Goal: Information Seeking & Learning: Learn about a topic

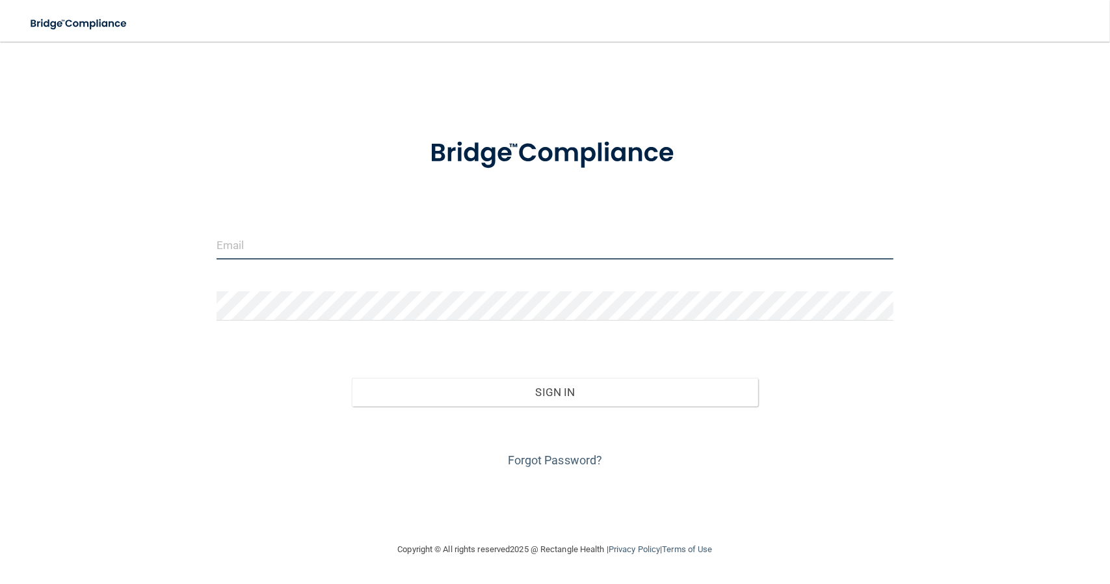
click at [325, 252] on input "email" at bounding box center [555, 244] width 677 height 29
type input "[EMAIL_ADDRESS][DOMAIN_NAME]"
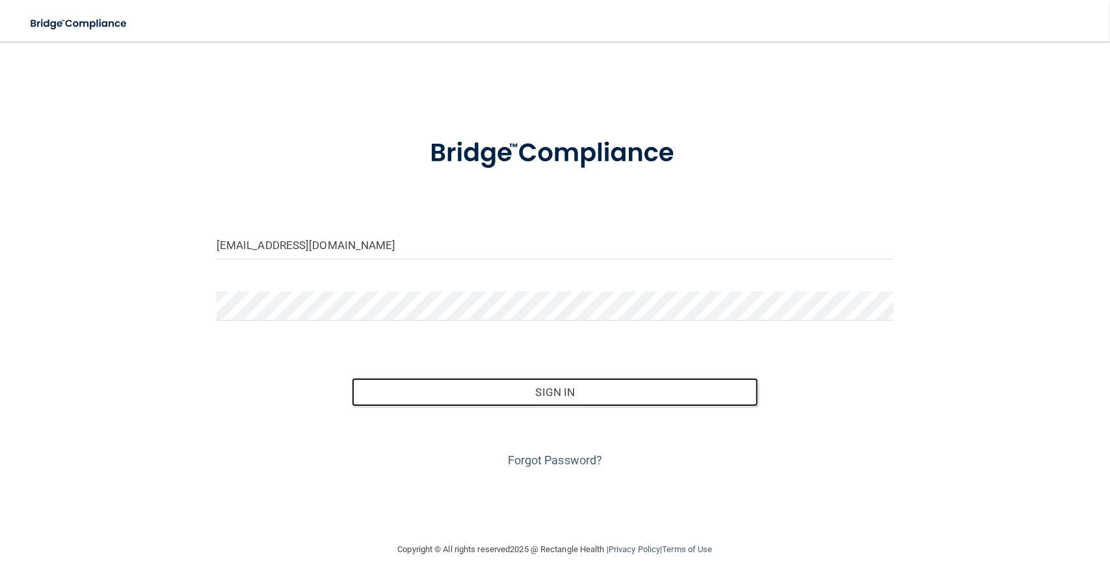
drag, startPoint x: 564, startPoint y: 395, endPoint x: 565, endPoint y: 408, distance: 13.0
click at [564, 395] on button "Sign In" at bounding box center [555, 392] width 406 height 29
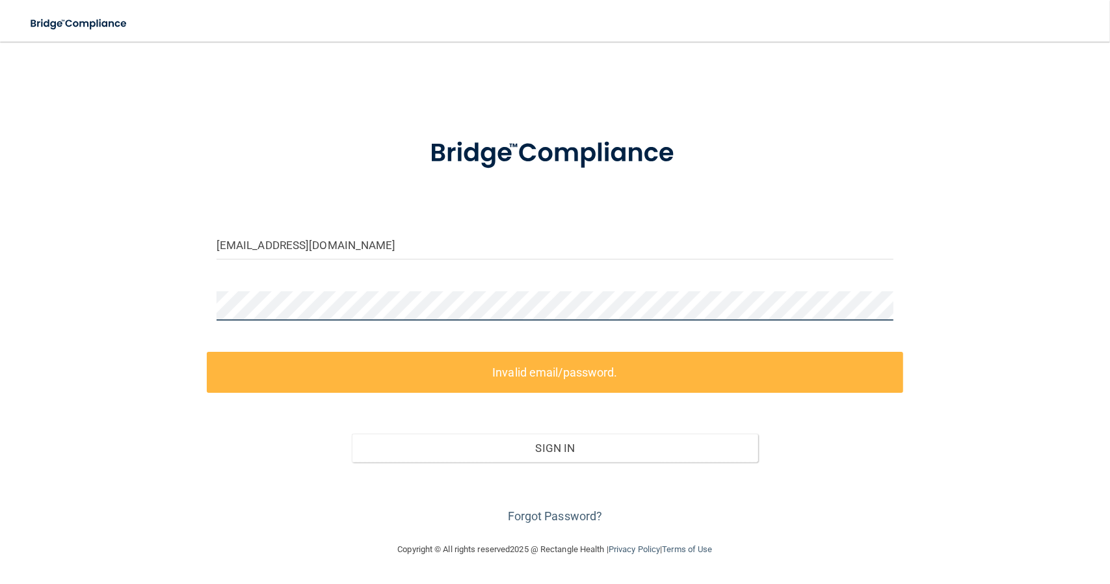
click at [181, 302] on div "troyster716@gmail.com Invalid email/password. You don't have permission to acce…" at bounding box center [555, 292] width 1058 height 474
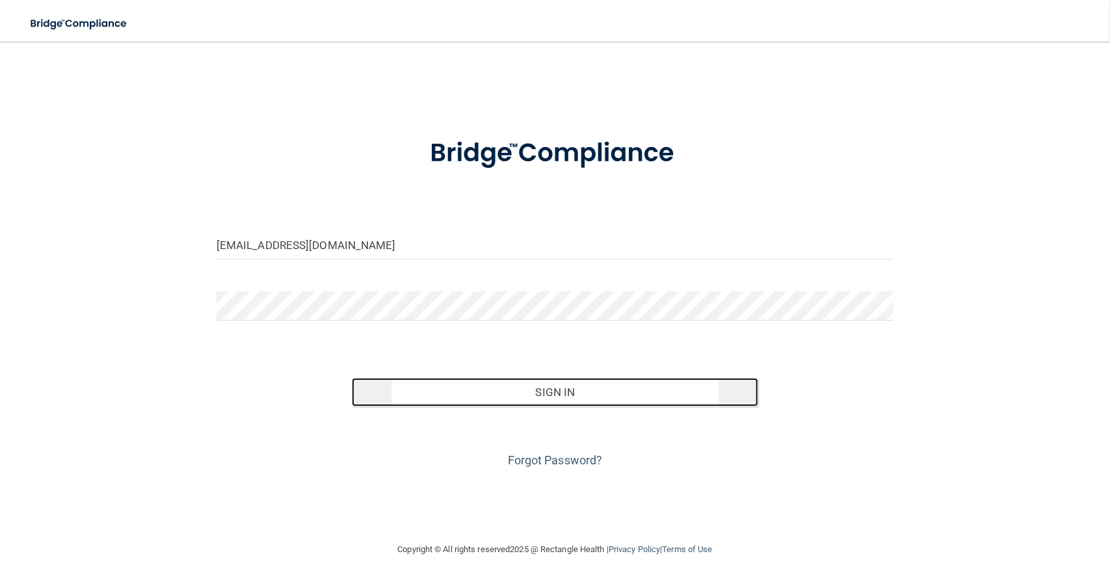
click at [581, 388] on button "Sign In" at bounding box center [555, 392] width 406 height 29
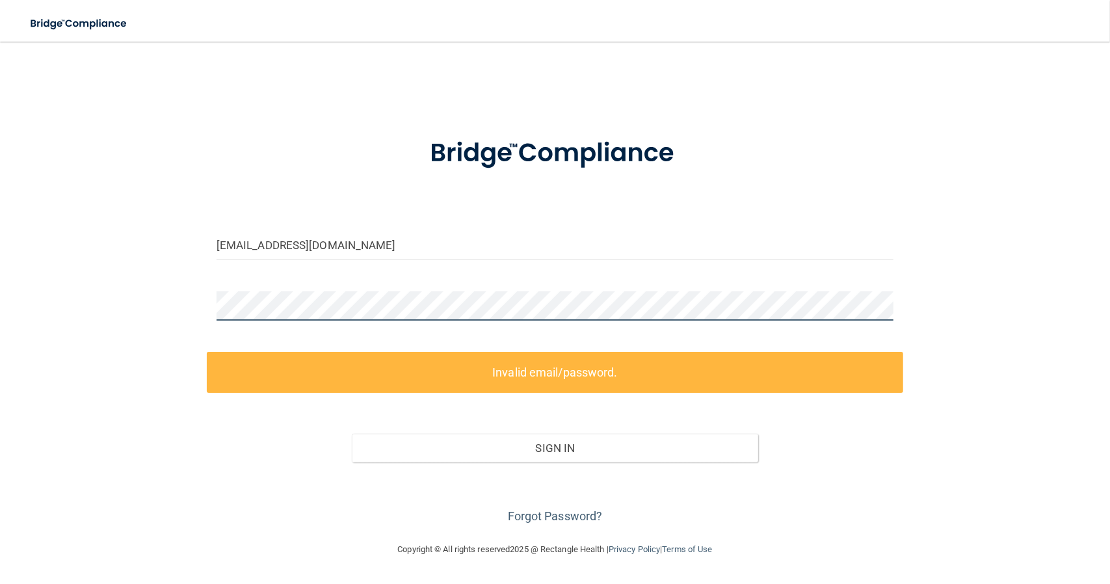
click at [130, 304] on div "troyster716@gmail.com Invalid email/password. You don't have permission to acce…" at bounding box center [555, 292] width 1058 height 474
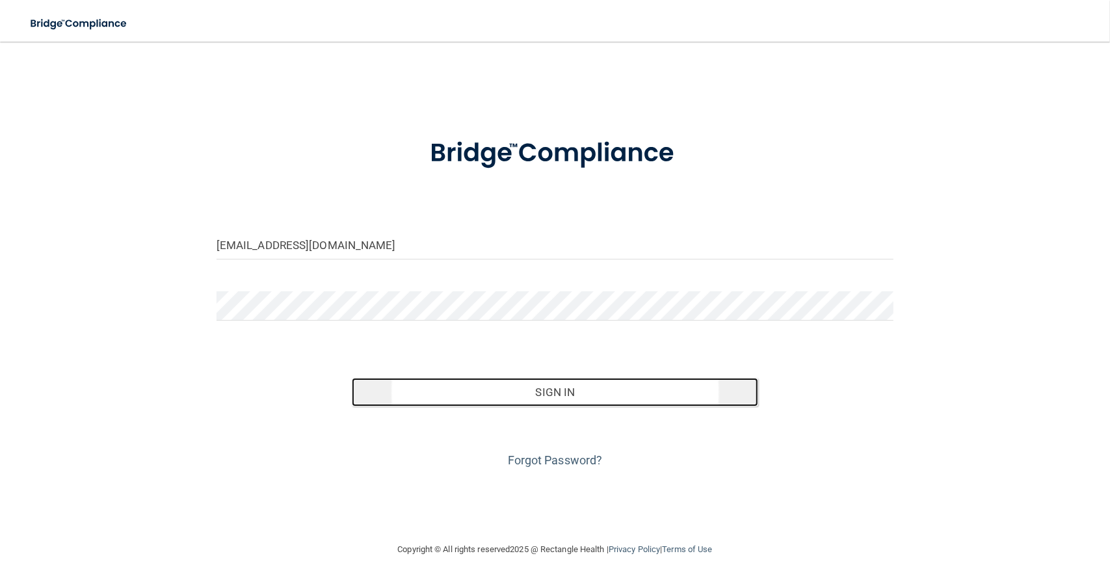
click at [502, 389] on button "Sign In" at bounding box center [555, 392] width 406 height 29
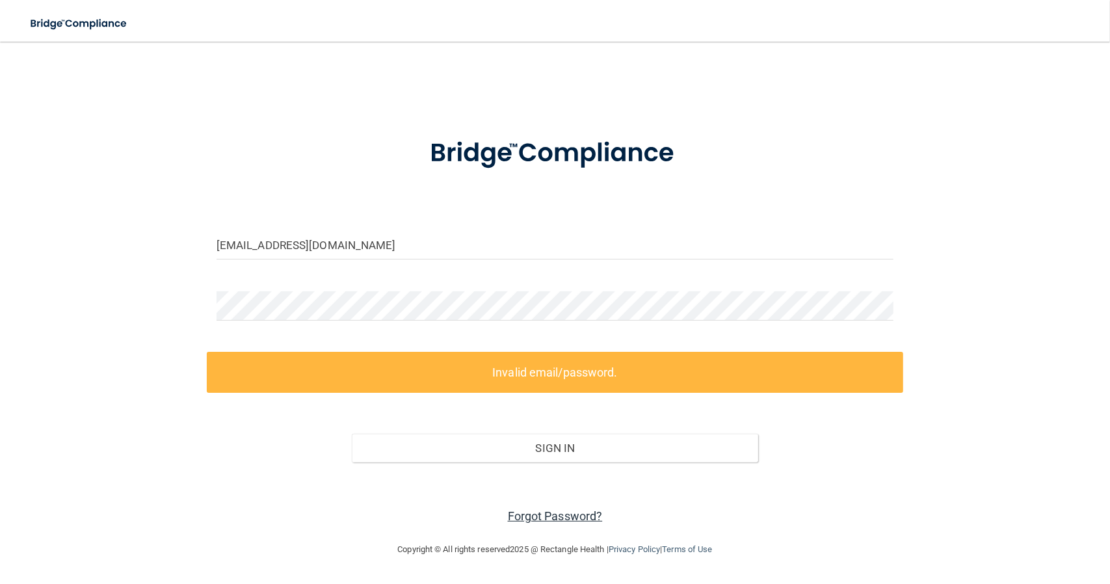
click at [518, 516] on link "Forgot Password?" at bounding box center [555, 516] width 95 height 14
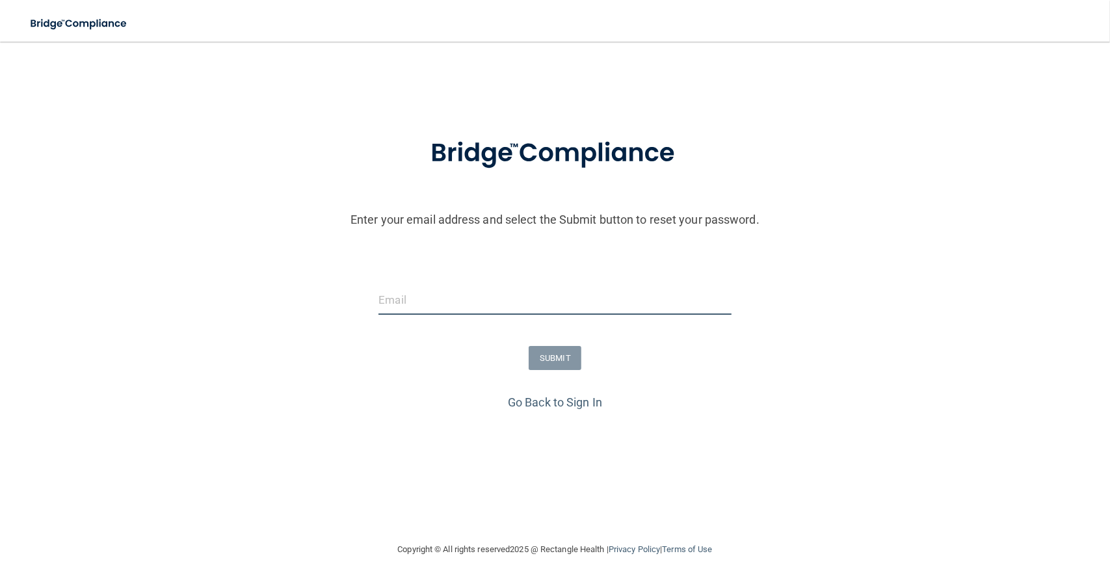
click at [430, 292] on input "email" at bounding box center [554, 299] width 352 height 29
type input "[EMAIL_ADDRESS][DOMAIN_NAME]"
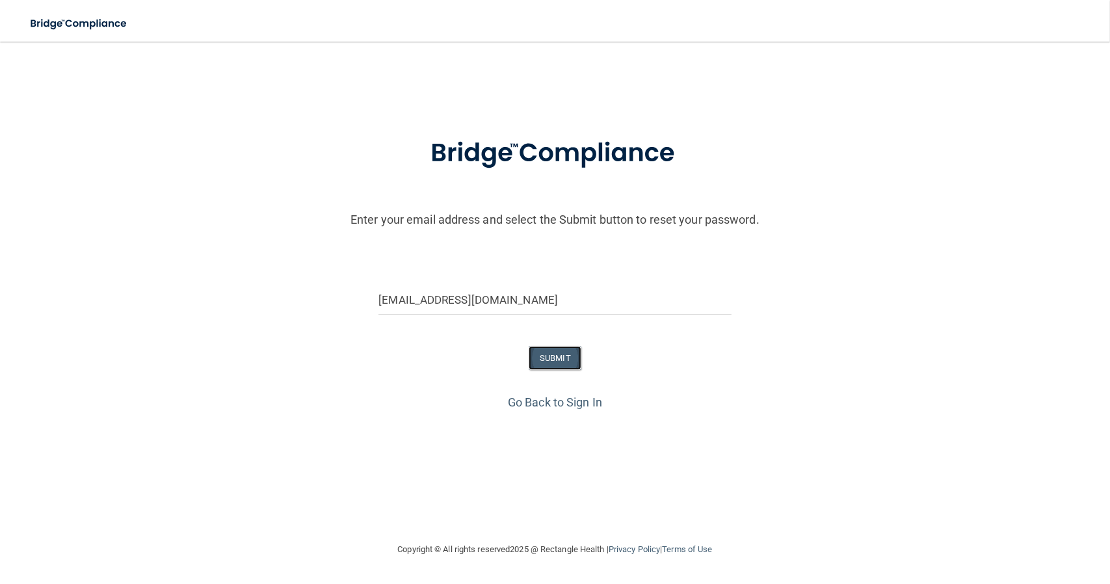
click at [555, 363] on button "SUBMIT" at bounding box center [555, 358] width 53 height 24
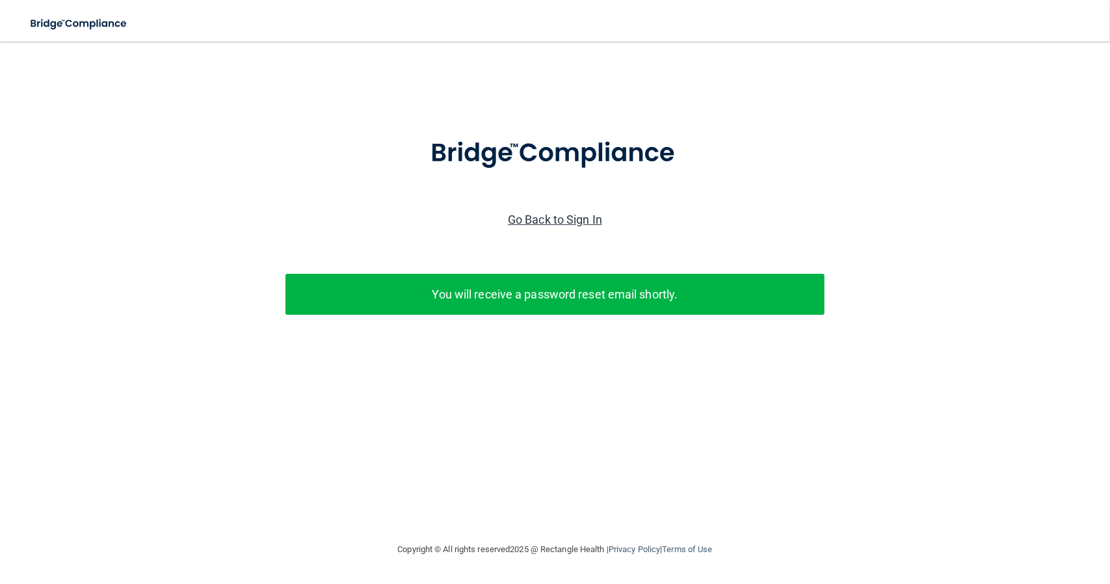
click at [544, 217] on link "Go Back to Sign In" at bounding box center [555, 220] width 94 height 14
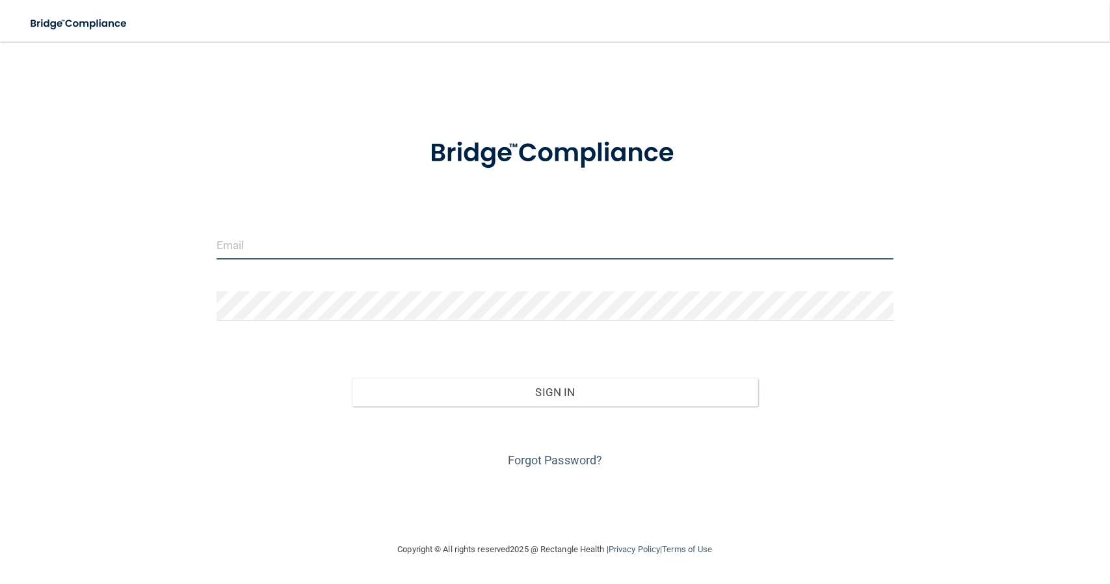
click at [343, 243] on input "email" at bounding box center [555, 244] width 677 height 29
type input "[EMAIL_ADDRESS][DOMAIN_NAME]"
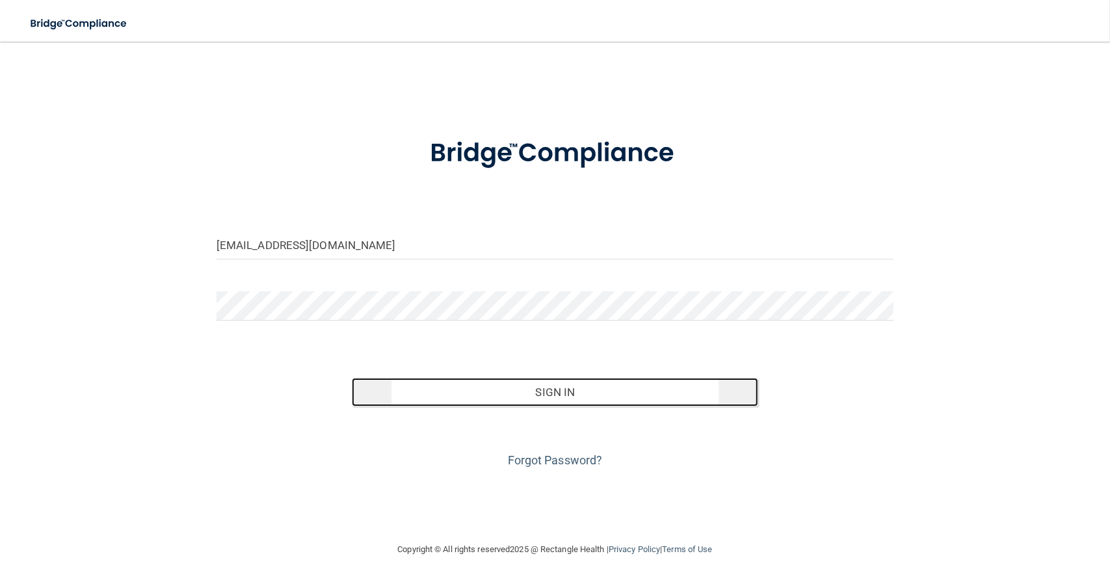
click at [637, 384] on button "Sign In" at bounding box center [555, 392] width 406 height 29
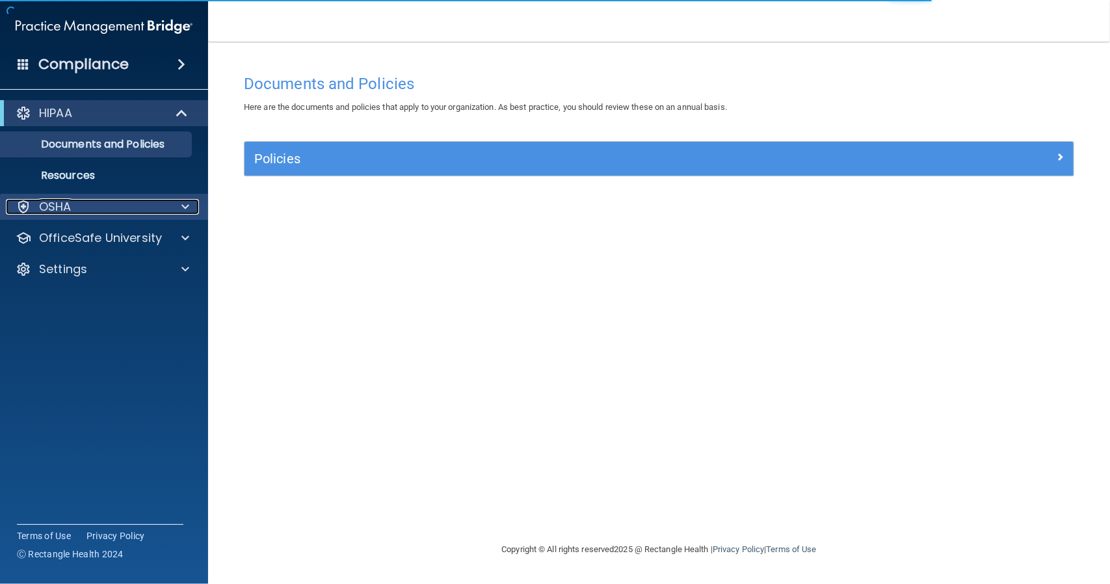
click at [188, 208] on span at bounding box center [185, 207] width 8 height 16
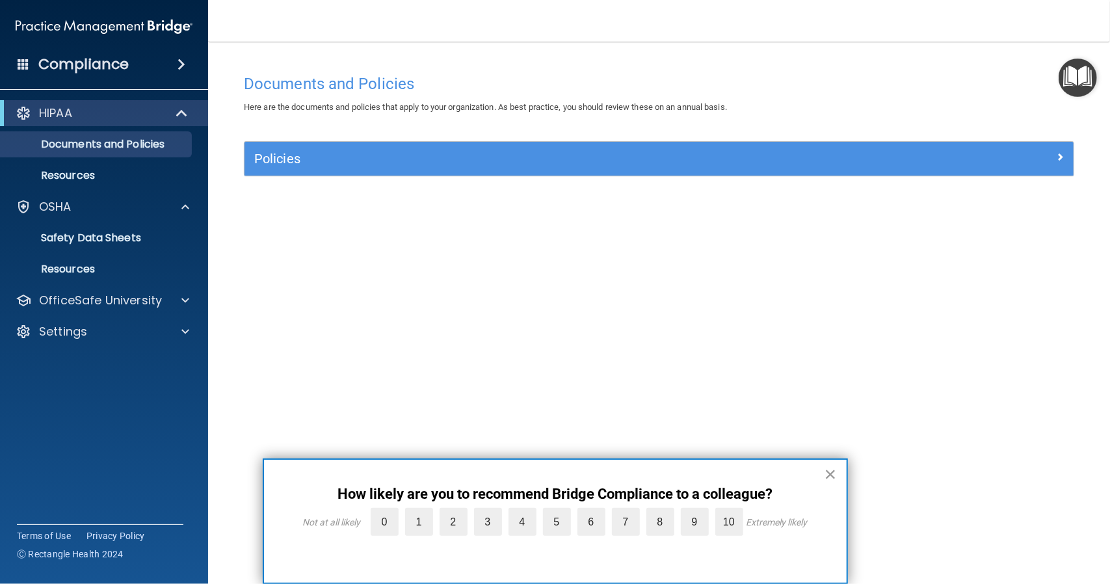
click at [832, 473] on button "×" at bounding box center [830, 474] width 12 height 21
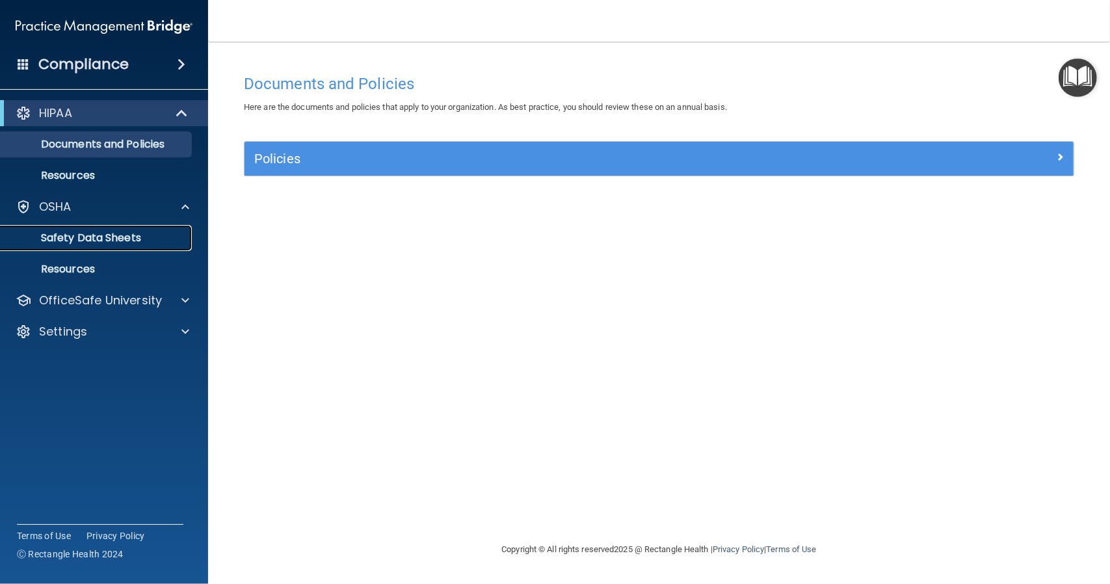
click at [118, 238] on p "Safety Data Sheets" at bounding box center [97, 237] width 178 height 13
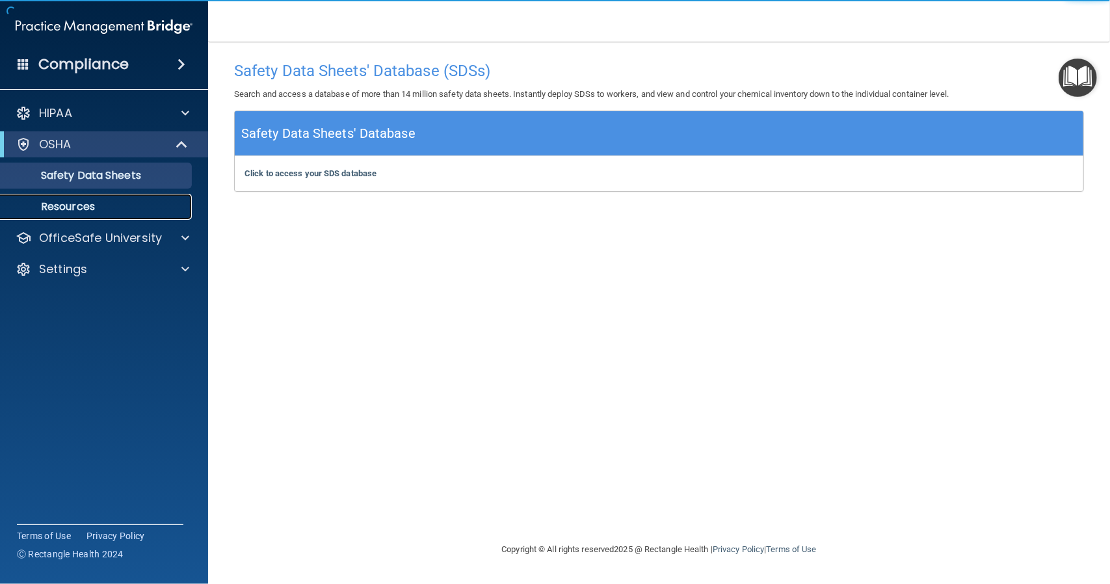
click at [86, 207] on p "Resources" at bounding box center [97, 206] width 178 height 13
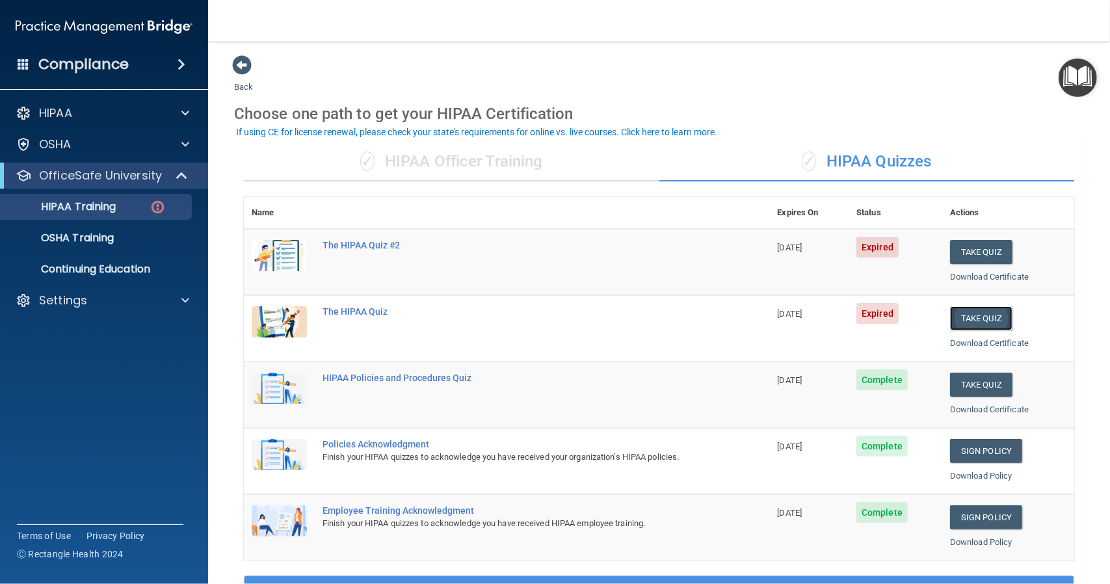
click at [984, 322] on button "Take Quiz" at bounding box center [981, 318] width 62 height 24
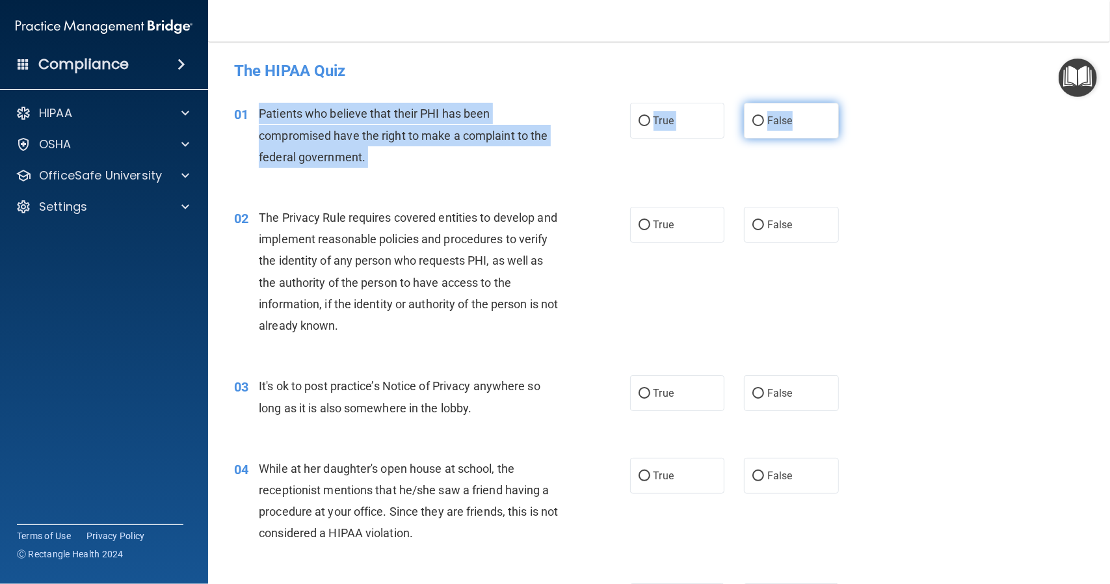
drag, startPoint x: 258, startPoint y: 109, endPoint x: 804, endPoint y: 125, distance: 546.4
click at [857, 103] on ng-form "01 Patients who believe that their PHI has been compromised have the right to m…" at bounding box center [857, 103] width 0 height 0
click at [450, 165] on div "Patients who believe that their PHI has been compromised have the right to make…" at bounding box center [414, 135] width 311 height 65
drag, startPoint x: 259, startPoint y: 109, endPoint x: 367, endPoint y: 154, distance: 116.9
click at [367, 154] on div "Patients who believe that their PHI has been compromised have the right to make…" at bounding box center [414, 135] width 311 height 65
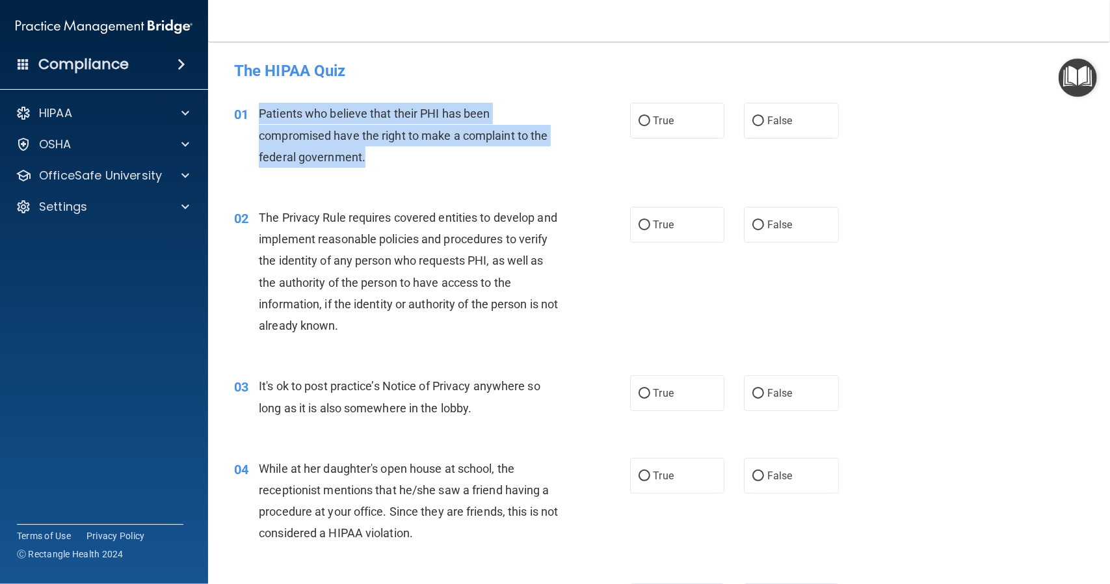
copy span "Patients who believe that their PHI has been compromised have the right to make…"
click at [639, 120] on input "True" at bounding box center [645, 121] width 12 height 10
radio input "true"
click at [580, 147] on div "01 Patients who believe that their PHI has been compromised have the right to m…" at bounding box center [432, 139] width 435 height 72
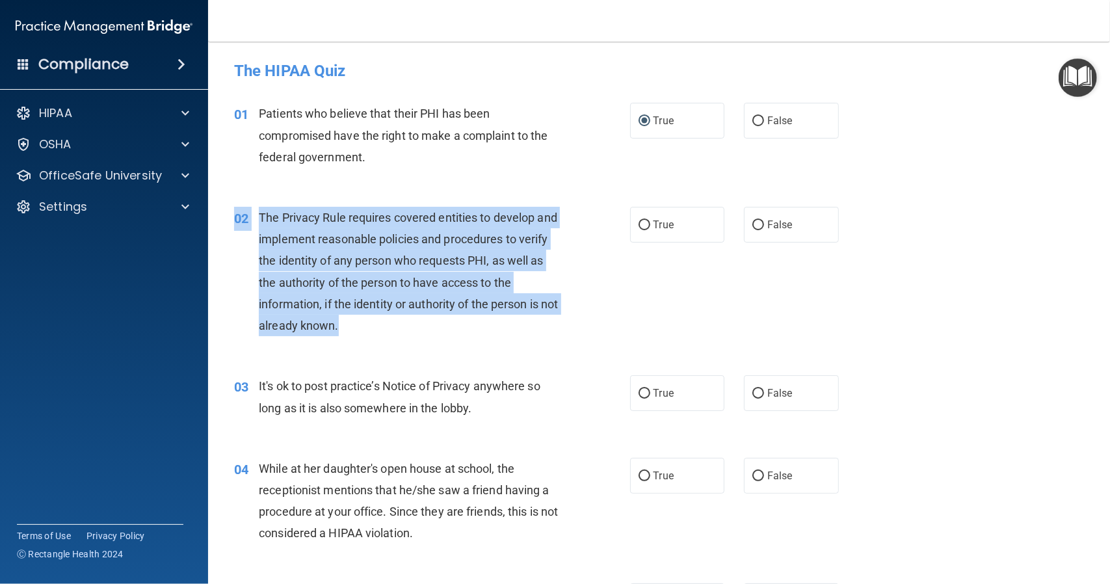
drag, startPoint x: 235, startPoint y: 217, endPoint x: 388, endPoint y: 317, distance: 182.7
click at [388, 317] on div "02 The Privacy Rule requires covered entities to develop and implement reasonab…" at bounding box center [432, 275] width 435 height 136
copy div "02 The Privacy Rule requires covered entities to develop and implement reasonab…"
click at [639, 228] on input "True" at bounding box center [645, 225] width 12 height 10
radio input "true"
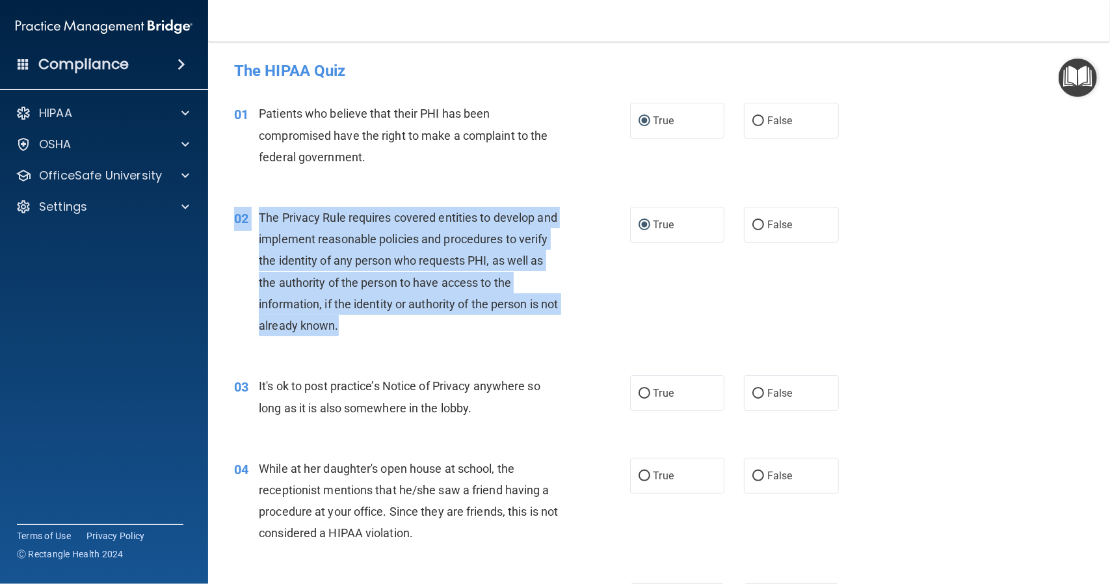
click at [607, 272] on div "02 The Privacy Rule requires covered entities to develop and implement reasonab…" at bounding box center [432, 275] width 435 height 136
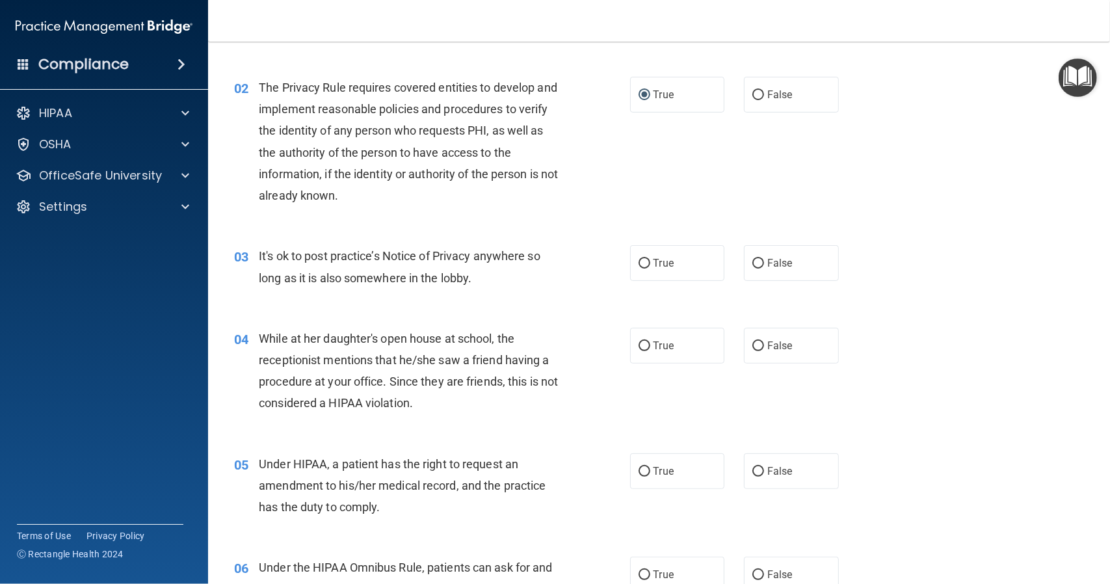
scroll to position [195, 0]
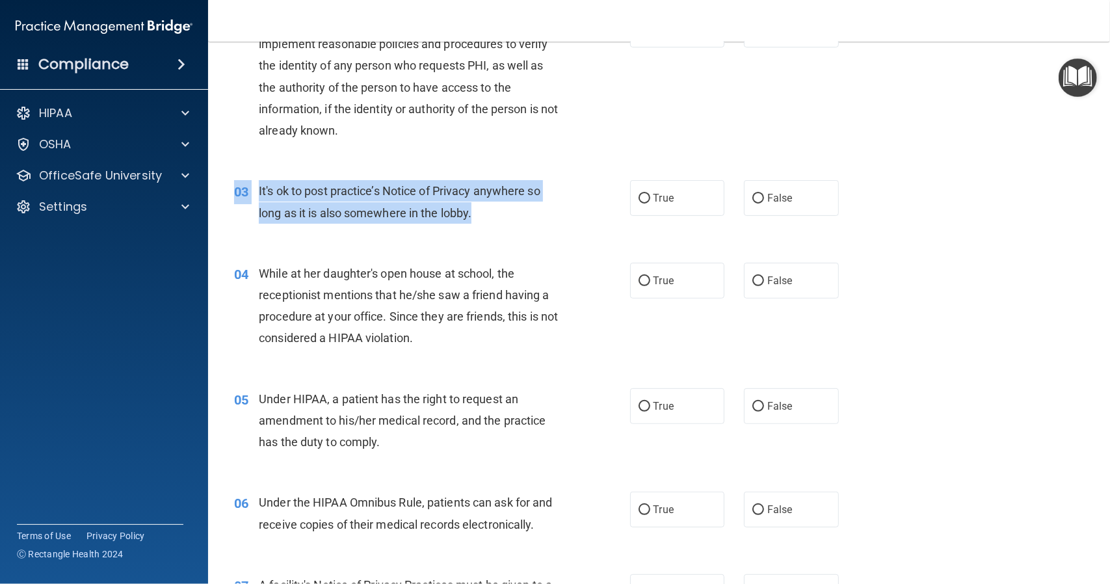
drag, startPoint x: 235, startPoint y: 189, endPoint x: 479, endPoint y: 219, distance: 246.3
click at [479, 219] on div "03 It's ok to post practice’s Notice of Privacy anywhere so long as it is also …" at bounding box center [432, 204] width 435 height 49
copy div "03 It's ok to post practice’s Notice of Privacy anywhere so long as it is also …"
click at [754, 194] on input "False" at bounding box center [758, 199] width 12 height 10
radio input "true"
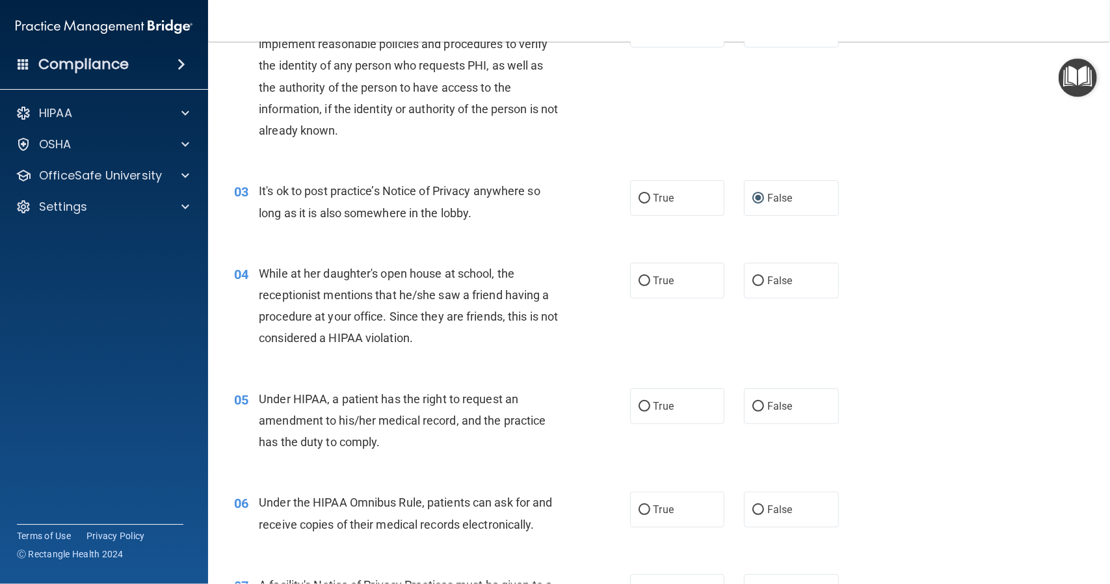
click at [546, 263] on div "While at her daughter's open house at school, the receptionist mentions that he…" at bounding box center [414, 306] width 311 height 86
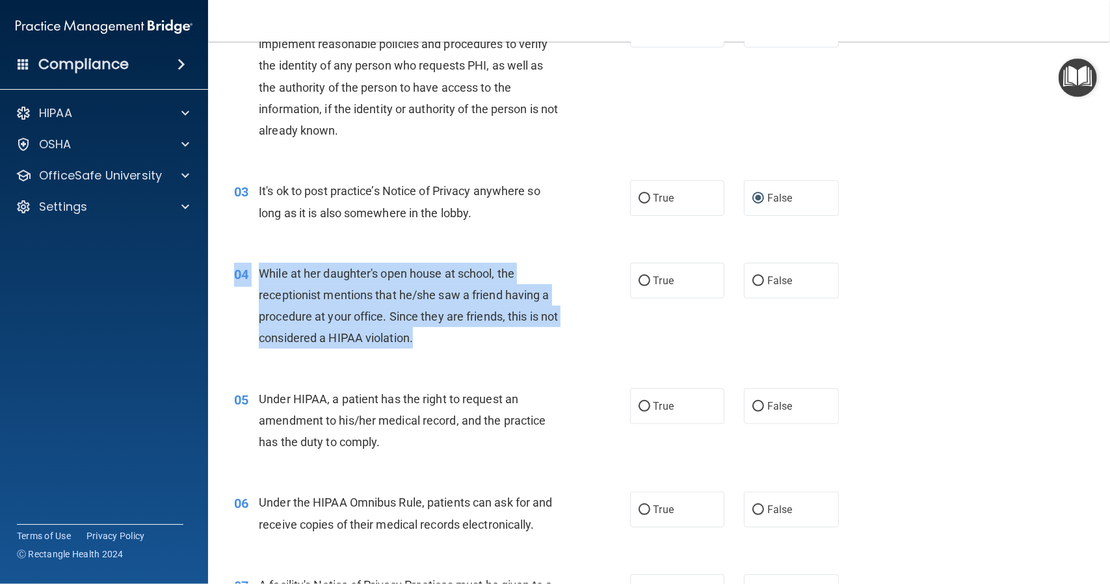
drag, startPoint x: 234, startPoint y: 274, endPoint x: 446, endPoint y: 334, distance: 220.2
click at [446, 334] on div "04 While at her daughter's open house at school, the receptionist mentions that…" at bounding box center [432, 309] width 435 height 93
copy div "04 While at her daughter's open house at school, the receptionist mentions that…"
click at [752, 280] on input "False" at bounding box center [758, 281] width 12 height 10
radio input "true"
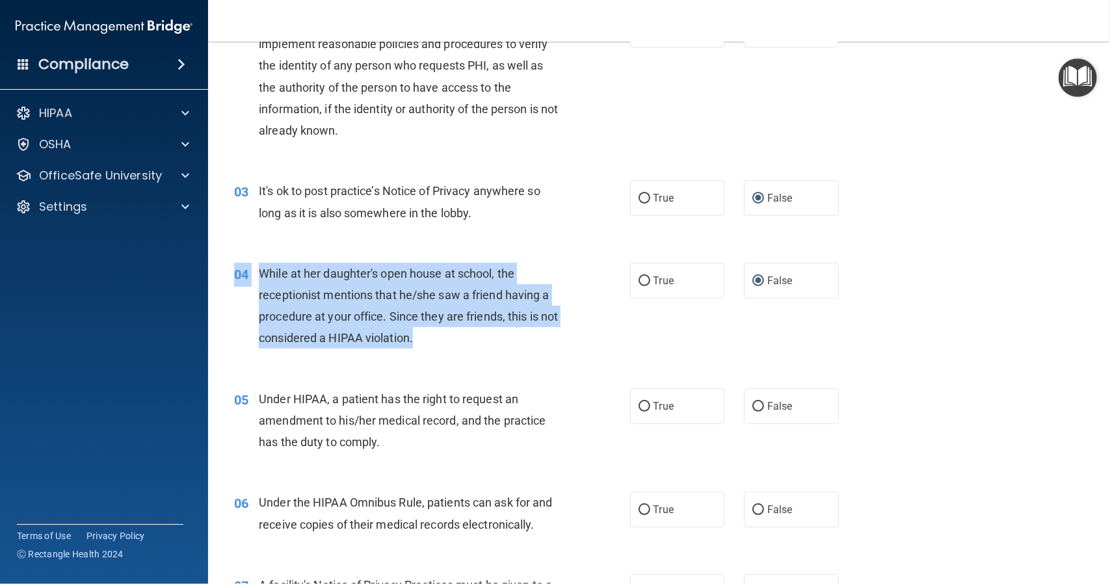
scroll to position [325, 0]
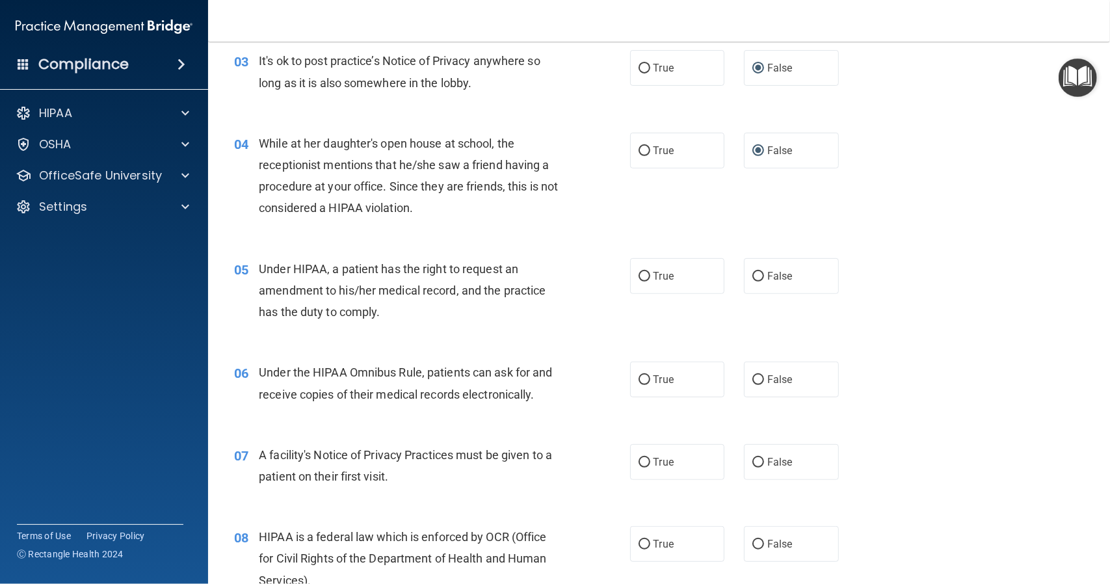
click at [571, 263] on div "05 Under HIPAA, a patient has the right to request an amendment to his/her medi…" at bounding box center [432, 294] width 435 height 72
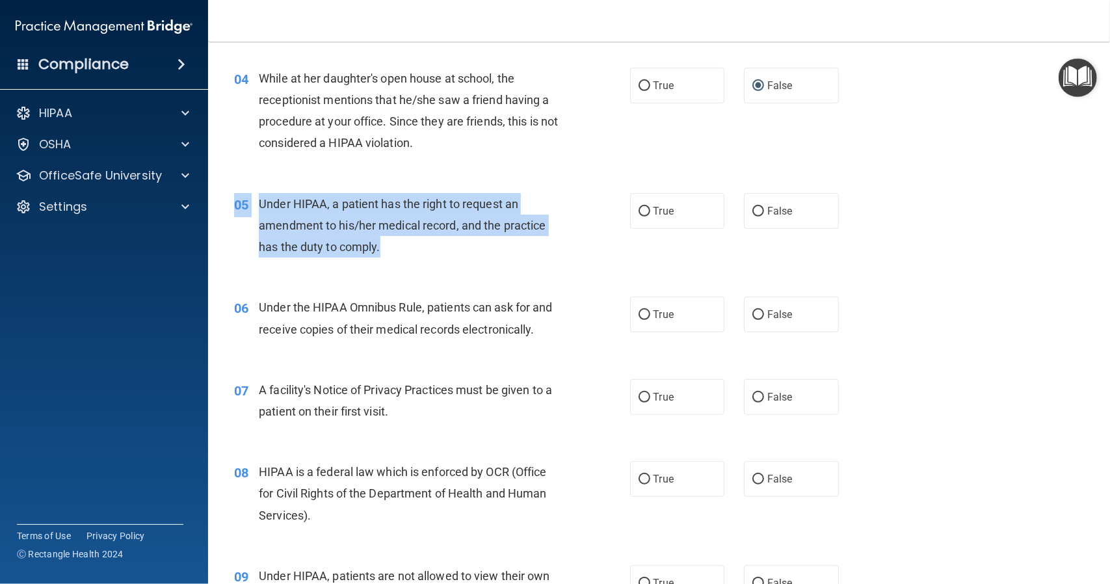
drag, startPoint x: 235, startPoint y: 204, endPoint x: 384, endPoint y: 245, distance: 154.6
click at [384, 245] on div "05 Under HIPAA, a patient has the right to request an amendment to his/her medi…" at bounding box center [432, 229] width 435 height 72
copy div "05 Under HIPAA, a patient has the right to request an amendment to his/her medi…"
click at [756, 207] on input "False" at bounding box center [758, 212] width 12 height 10
radio input "true"
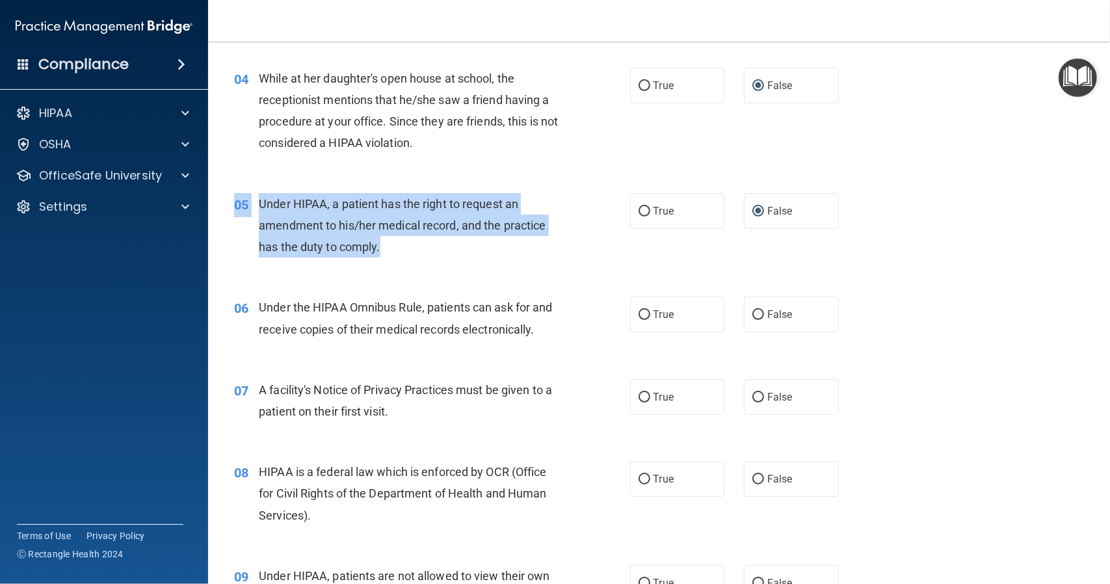
click at [568, 215] on div "05 Under HIPAA, a patient has the right to request an amendment to his/her medi…" at bounding box center [432, 229] width 435 height 72
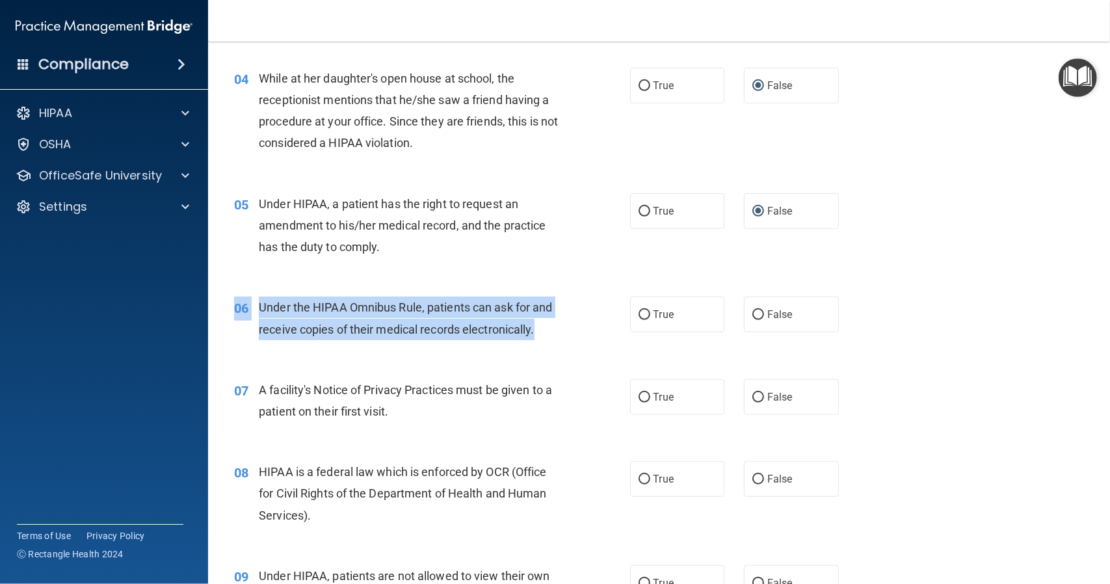
drag, startPoint x: 235, startPoint y: 306, endPoint x: 549, endPoint y: 330, distance: 314.4
click at [549, 330] on div "06 Under the HIPAA Omnibus Rule, patients can ask for and receive copies of the…" at bounding box center [432, 320] width 435 height 49
copy div "06 Under the HIPAA Omnibus Rule, patients can ask for and receive copies of the…"
click at [642, 317] on input "True" at bounding box center [645, 315] width 12 height 10
radio input "true"
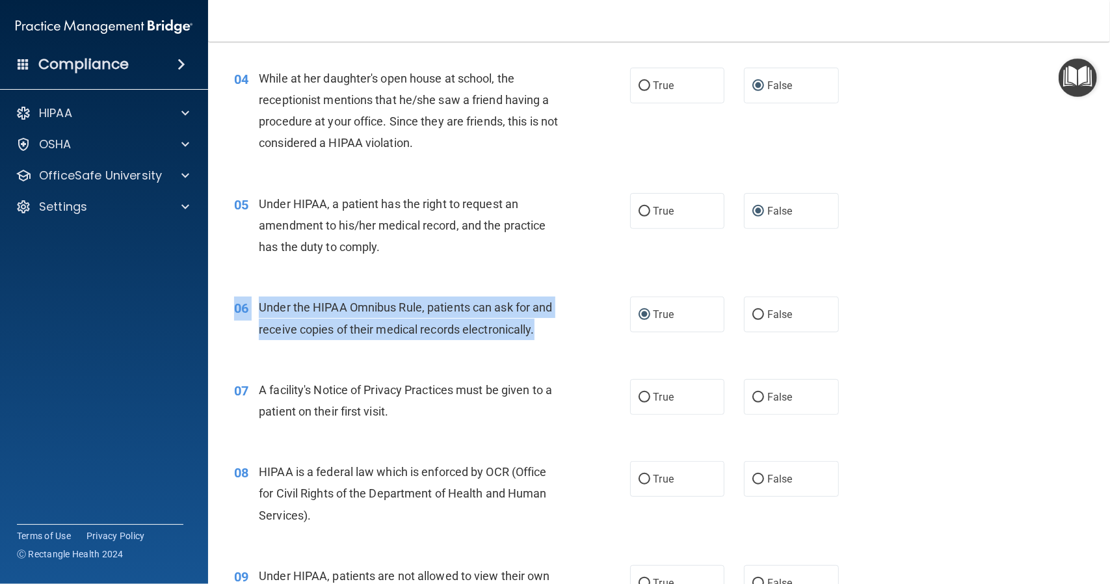
click at [580, 323] on div "06 Under the HIPAA Omnibus Rule, patients can ask for and receive copies of the…" at bounding box center [432, 320] width 435 height 49
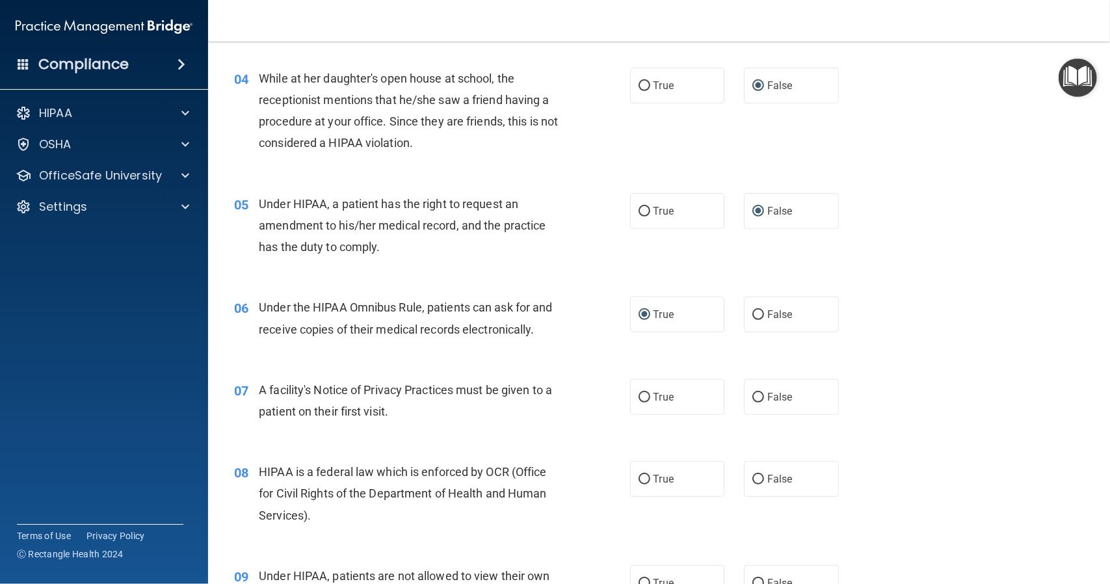
scroll to position [520, 0]
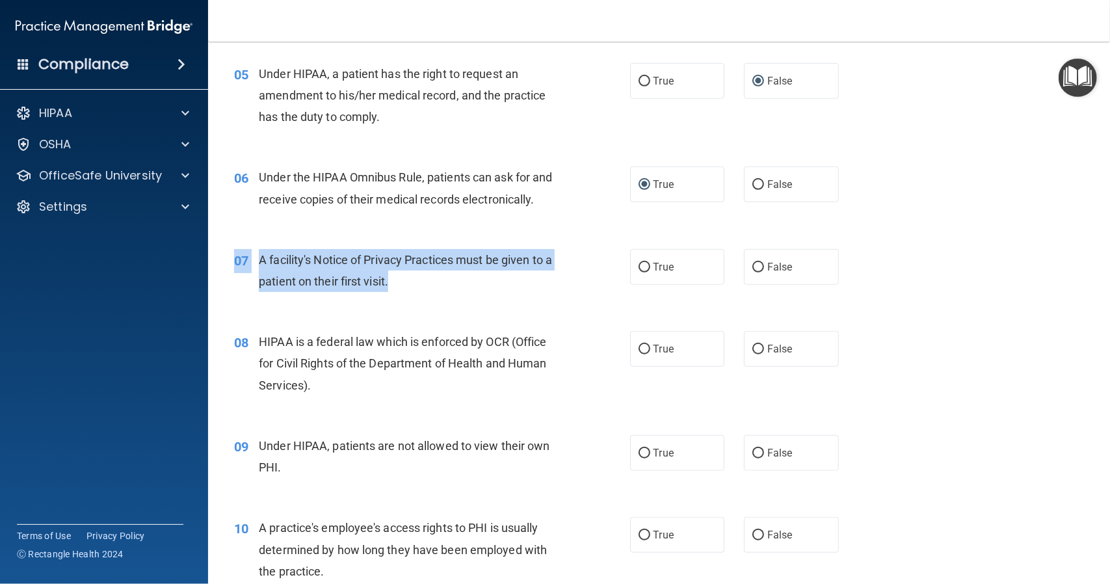
drag, startPoint x: 234, startPoint y: 259, endPoint x: 399, endPoint y: 282, distance: 166.6
click at [399, 282] on div "07 A facility's Notice of Privacy Practices must be given to a patient on their…" at bounding box center [432, 273] width 435 height 49
copy div "07 A facility's Notice of Privacy Practices must be given to a patient on their…"
click at [640, 265] on input "True" at bounding box center [645, 268] width 12 height 10
radio input "true"
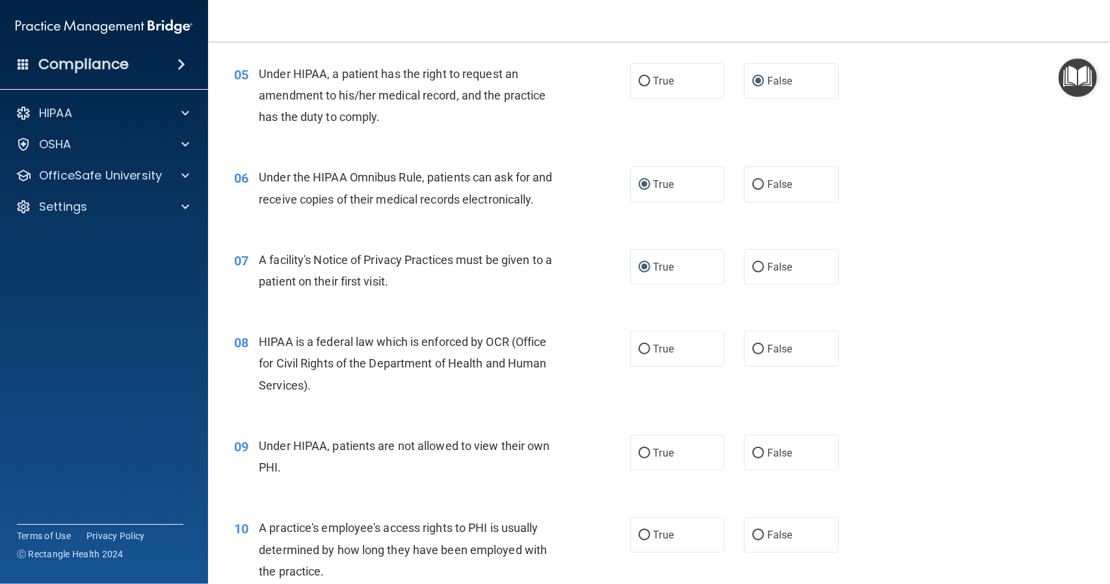
click at [560, 341] on div "HIPAA is a federal law which is enforced by OCR (Office for Civil Rights of the…" at bounding box center [414, 363] width 311 height 65
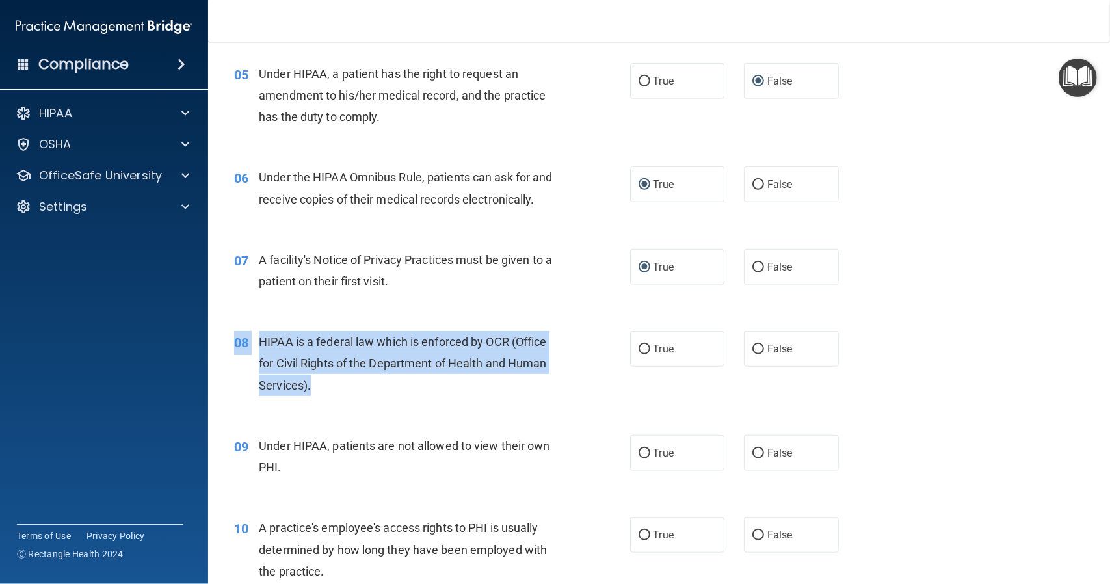
drag, startPoint x: 235, startPoint y: 341, endPoint x: 321, endPoint y: 382, distance: 94.8
click at [321, 382] on div "08 HIPAA is a federal law which is enforced by OCR (Office for Civil Rights of …" at bounding box center [432, 367] width 435 height 72
copy div "08 HIPAA is a federal law which is enforced by OCR (Office for Civil Rights of …"
drag, startPoint x: 638, startPoint y: 345, endPoint x: 628, endPoint y: 345, distance: 9.8
click at [639, 345] on input "True" at bounding box center [645, 350] width 12 height 10
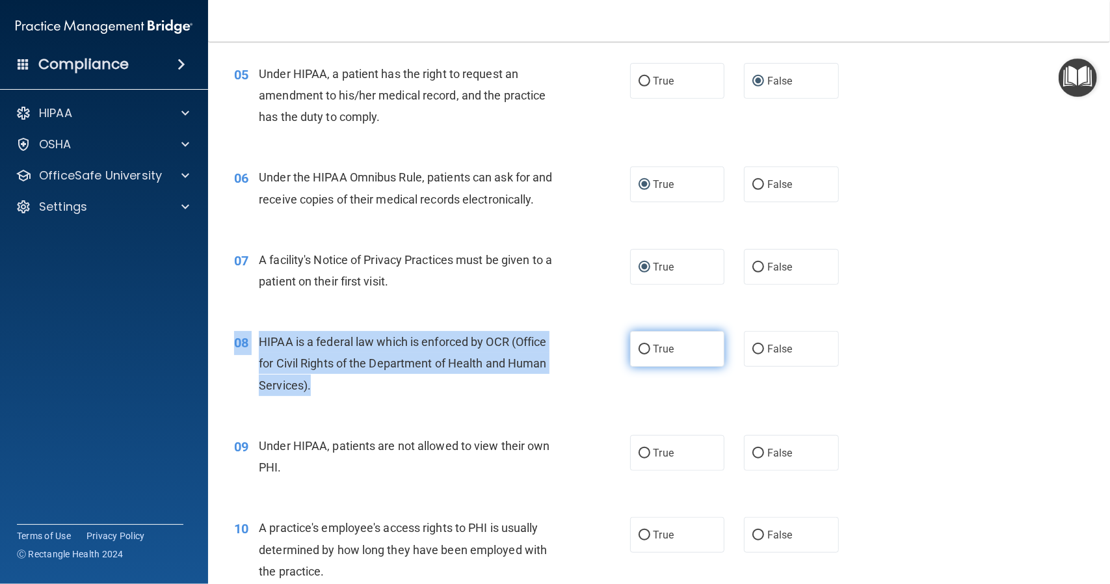
radio input "true"
click at [561, 356] on div "HIPAA is a federal law which is enforced by OCR (Office for Civil Rights of the…" at bounding box center [414, 363] width 311 height 65
click at [555, 361] on div "HIPAA is a federal law which is enforced by OCR (Office for Civil Rights of the…" at bounding box center [414, 363] width 311 height 65
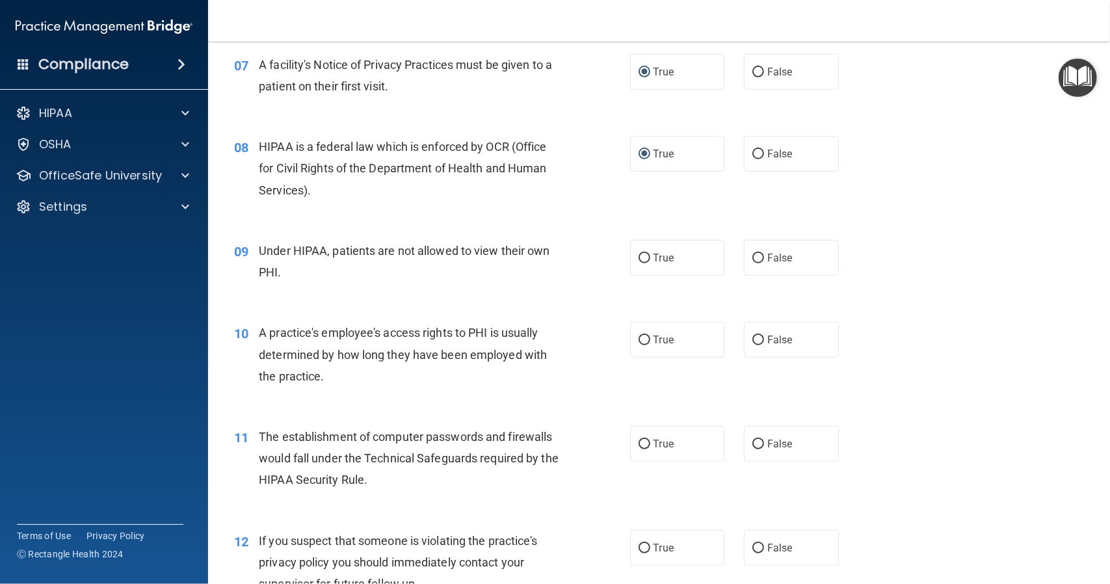
scroll to position [780, 0]
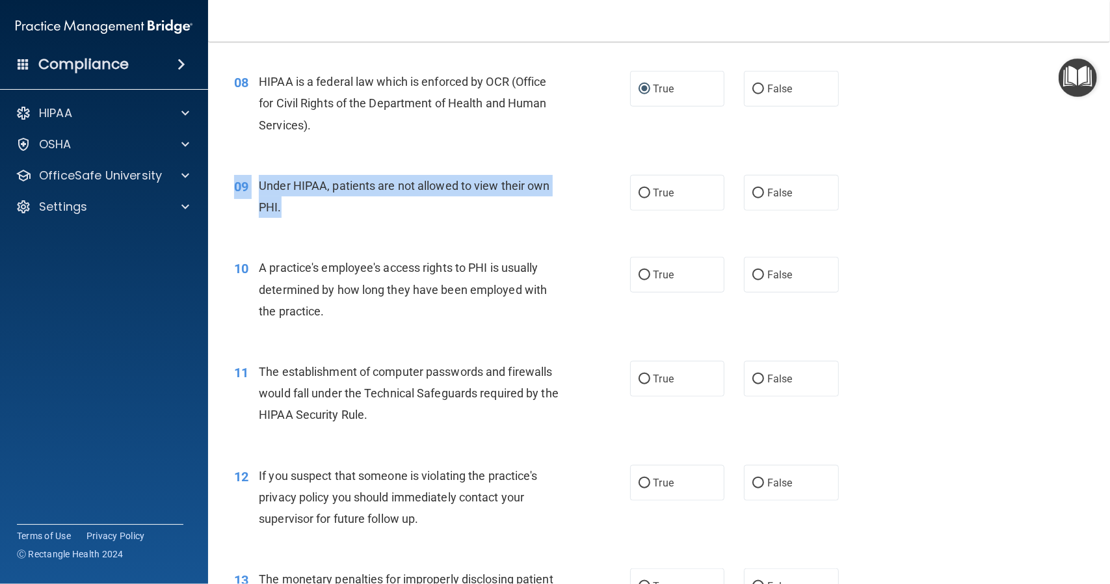
drag, startPoint x: 234, startPoint y: 183, endPoint x: 286, endPoint y: 202, distance: 55.3
click at [286, 202] on div "09 Under HIPAA, patients are not allowed to view their own PHI." at bounding box center [432, 199] width 435 height 49
copy div "09 Under HIPAA, patients are not allowed to view their own PHI."
click at [754, 192] on input "False" at bounding box center [758, 194] width 12 height 10
radio input "true"
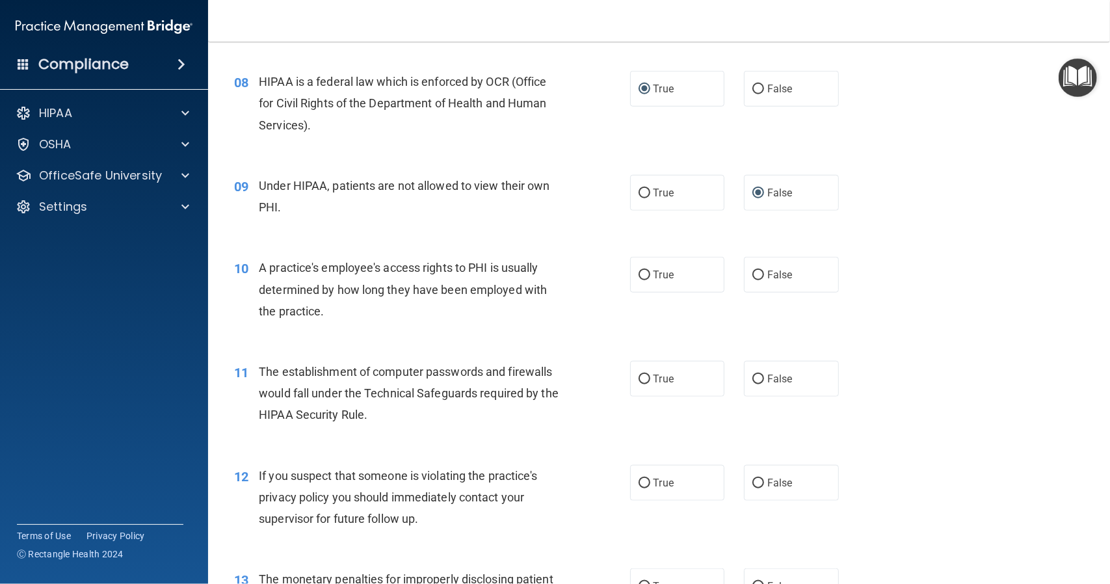
click at [555, 281] on div "A practice's employee's access rights to PHI is usually determined by how long …" at bounding box center [414, 289] width 311 height 65
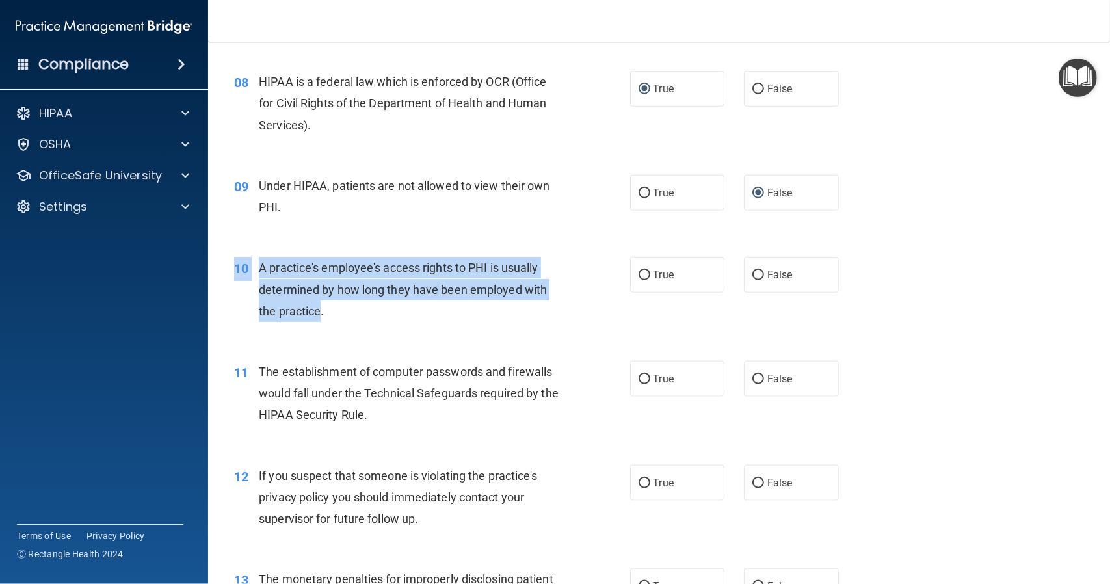
drag, startPoint x: 235, startPoint y: 267, endPoint x: 320, endPoint y: 305, distance: 92.6
click at [320, 305] on div "10 A practice's employee's access rights to PHI is usually determined by how lo…" at bounding box center [432, 293] width 435 height 72
copy div "10 A practice's employee's access rights to PHI is usually determined by how lo…"
click at [752, 273] on input "False" at bounding box center [758, 275] width 12 height 10
radio input "true"
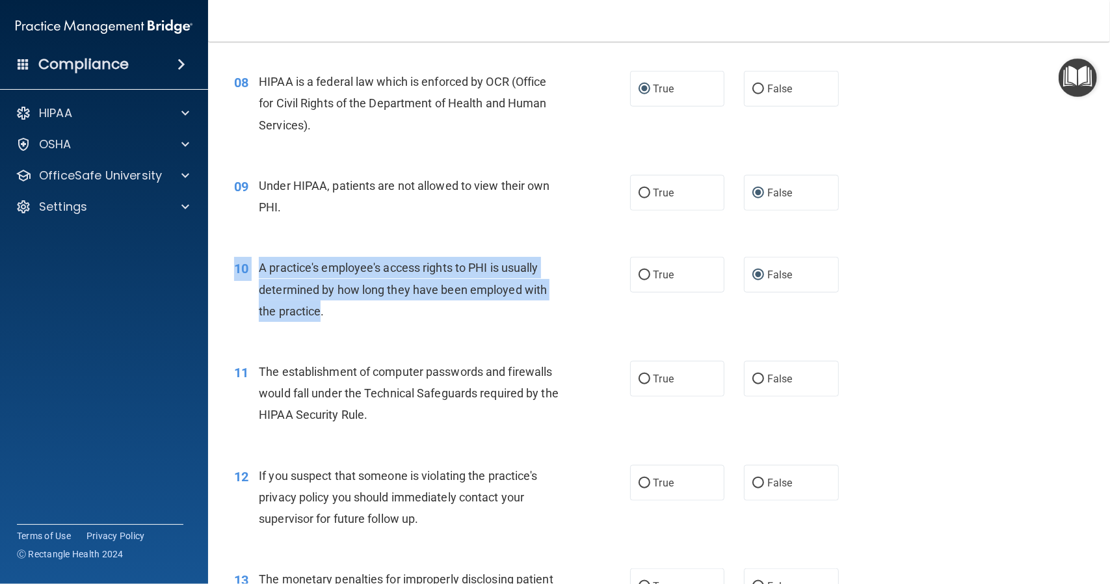
click at [547, 274] on div "A practice's employee's access rights to PHI is usually determined by how long …" at bounding box center [414, 289] width 311 height 65
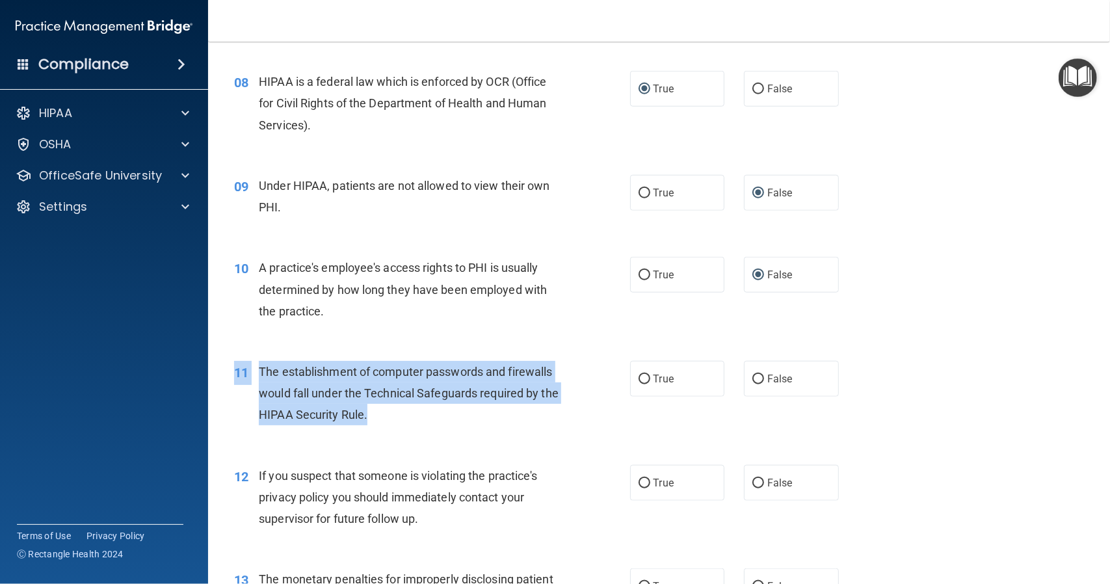
drag, startPoint x: 235, startPoint y: 373, endPoint x: 395, endPoint y: 409, distance: 164.7
click at [395, 409] on div "11 The establishment of computer passwords and firewalls would fall under the T…" at bounding box center [432, 397] width 435 height 72
click at [639, 375] on input "True" at bounding box center [645, 380] width 12 height 10
radio input "true"
click at [562, 392] on div "The establishment of computer passwords and firewalls would fall under the Tech…" at bounding box center [414, 393] width 311 height 65
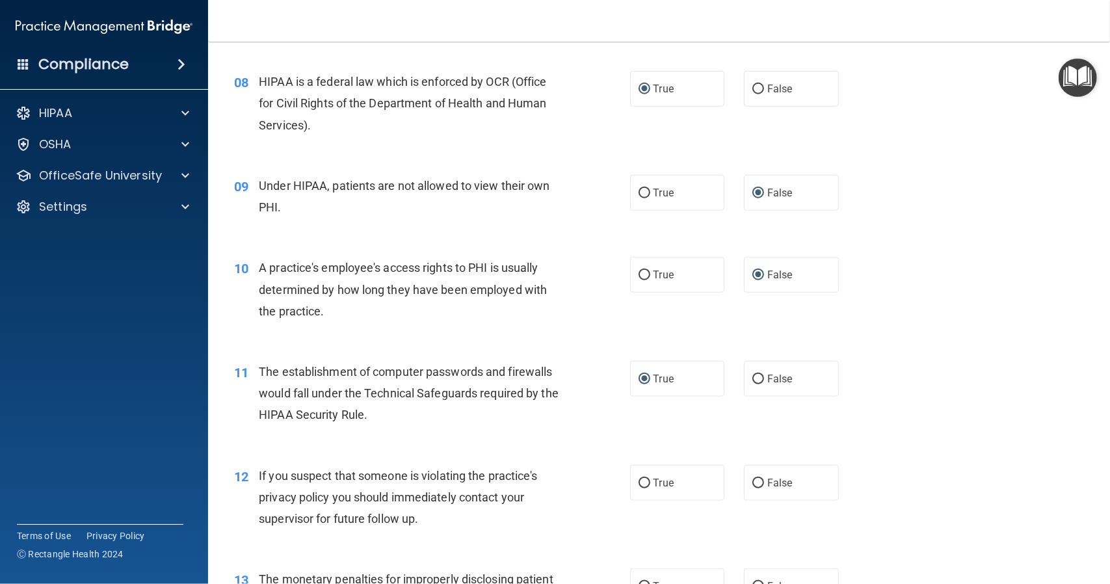
scroll to position [845, 0]
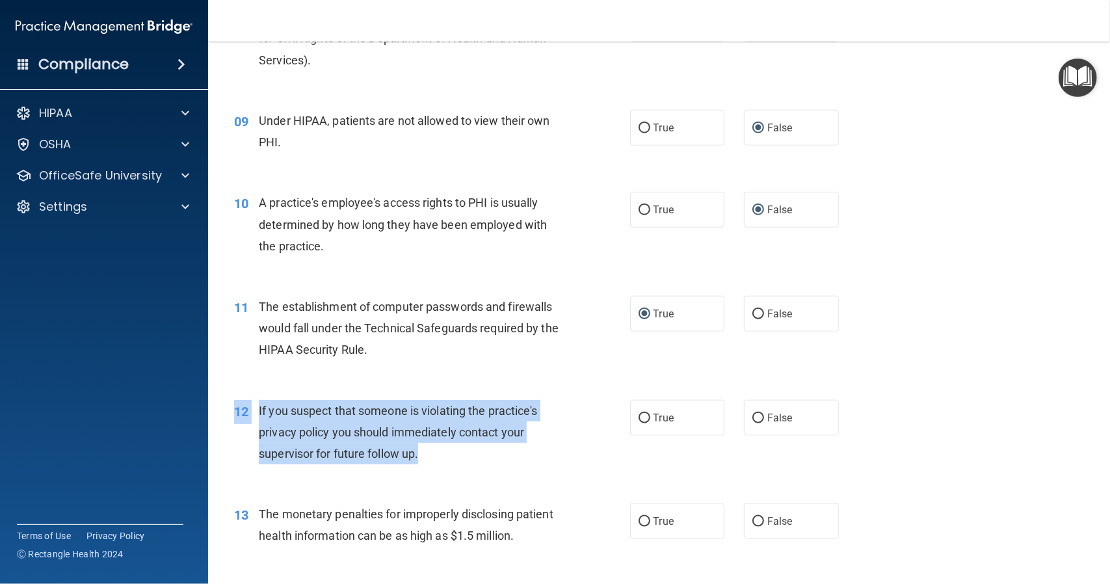
drag, startPoint x: 235, startPoint y: 408, endPoint x: 438, endPoint y: 449, distance: 207.1
click at [438, 449] on div "12 If you suspect that someone is violating the practice's privacy policy you s…" at bounding box center [432, 436] width 435 height 72
click at [642, 417] on input "True" at bounding box center [645, 419] width 12 height 10
radio input "true"
click at [572, 422] on div "12 If you suspect that someone is violating the practice's privacy policy you s…" at bounding box center [432, 436] width 435 height 72
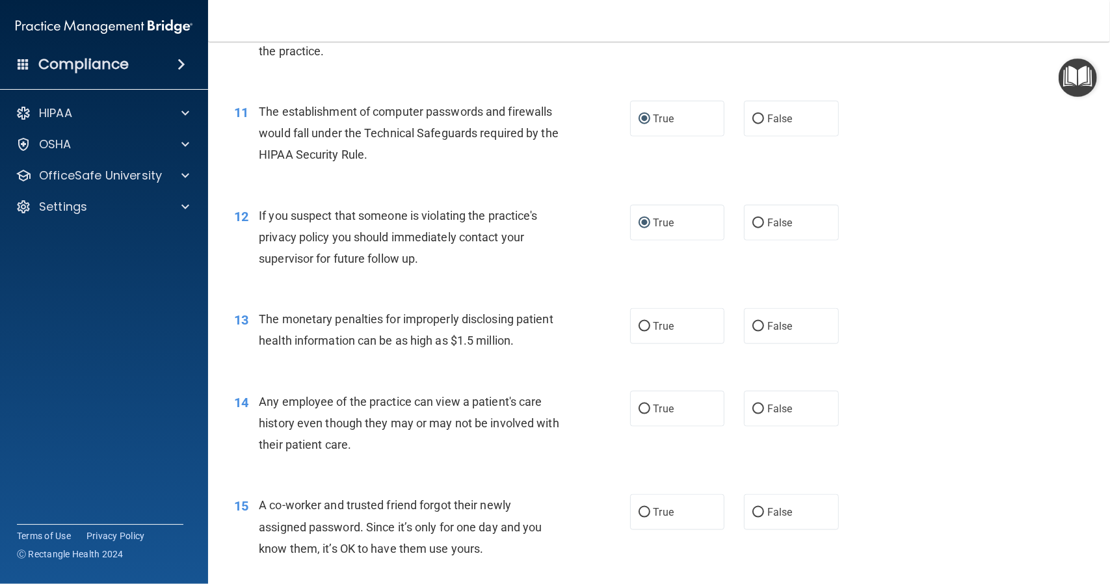
scroll to position [1105, 0]
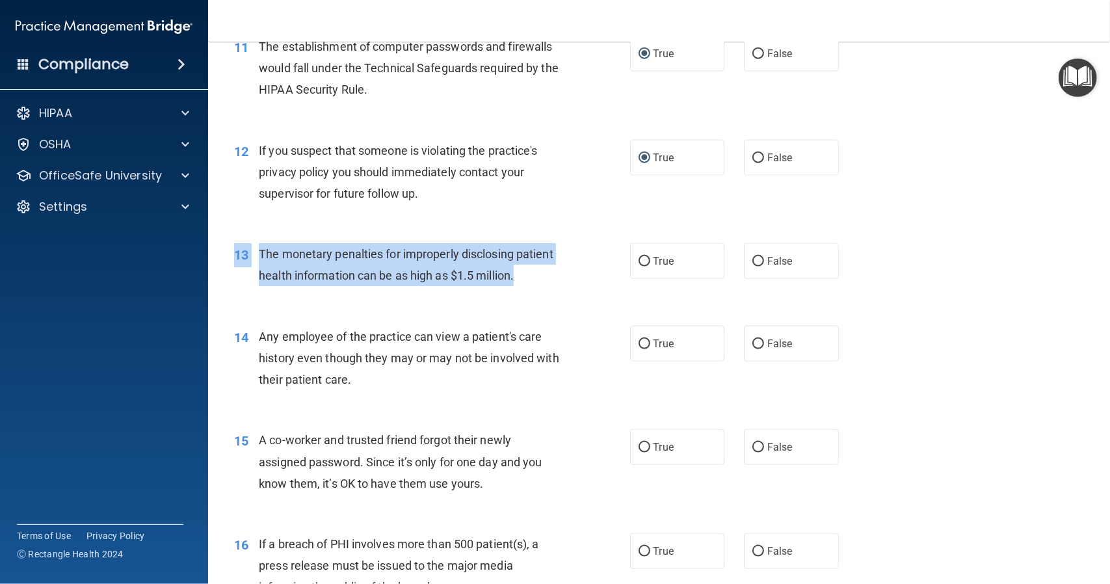
drag, startPoint x: 235, startPoint y: 256, endPoint x: 298, endPoint y: 275, distance: 66.0
click at [302, 293] on div "13 The monetary penalties for improperly disclosing patient health information …" at bounding box center [432, 267] width 435 height 49
click at [641, 261] on input "True" at bounding box center [645, 262] width 12 height 10
radio input "true"
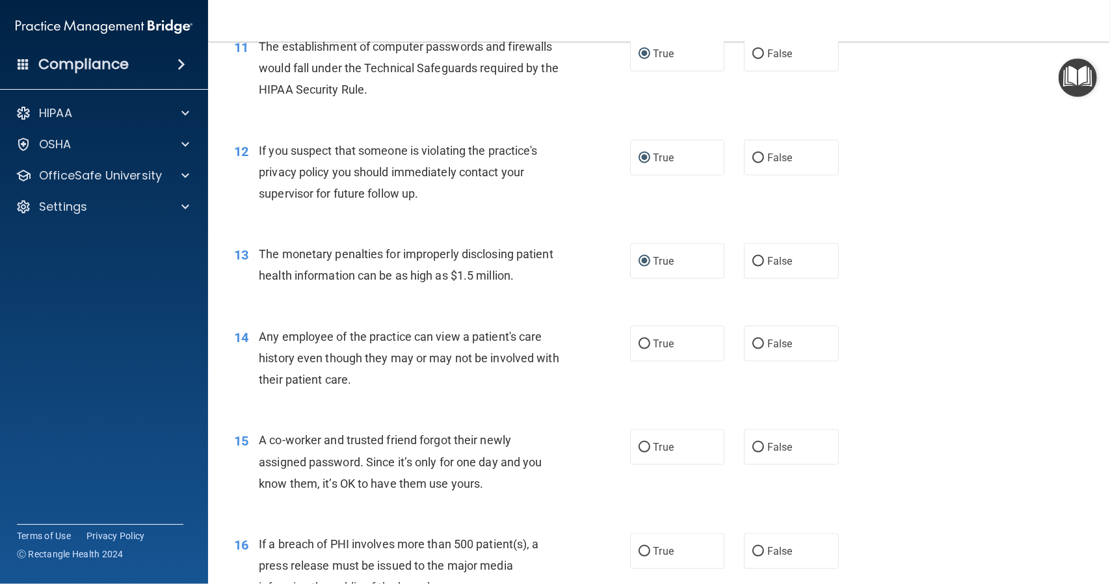
click at [559, 359] on div "Any employee of the practice can view a patient's care history even though they…" at bounding box center [414, 358] width 311 height 65
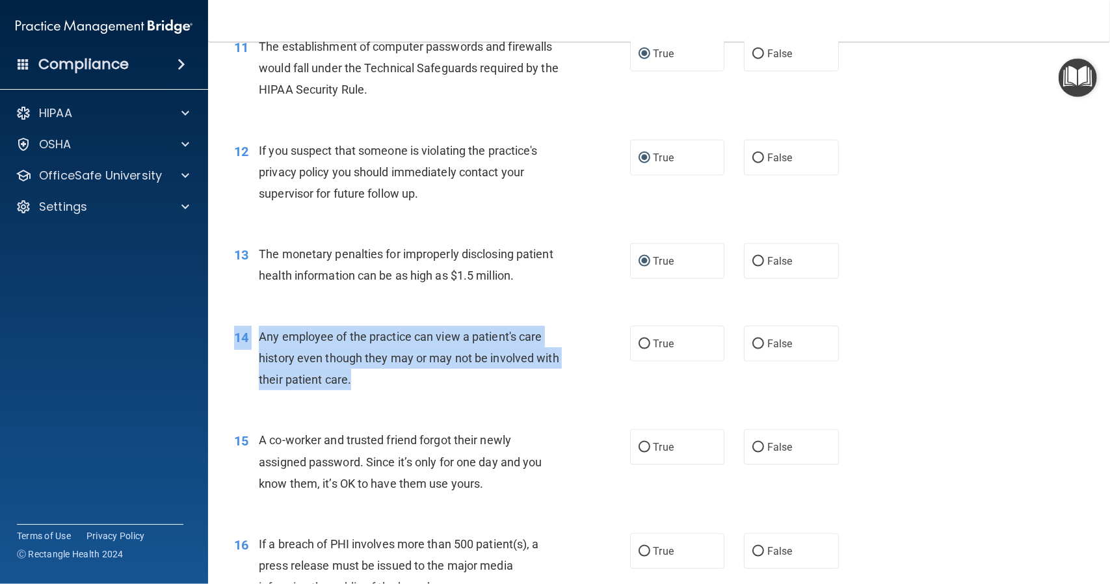
drag, startPoint x: 235, startPoint y: 356, endPoint x: 384, endPoint y: 397, distance: 153.8
click at [384, 397] on div "14 Any employee of the practice can view a patient's care history even though t…" at bounding box center [432, 362] width 435 height 72
click at [752, 349] on input "False" at bounding box center [758, 344] width 12 height 10
radio input "true"
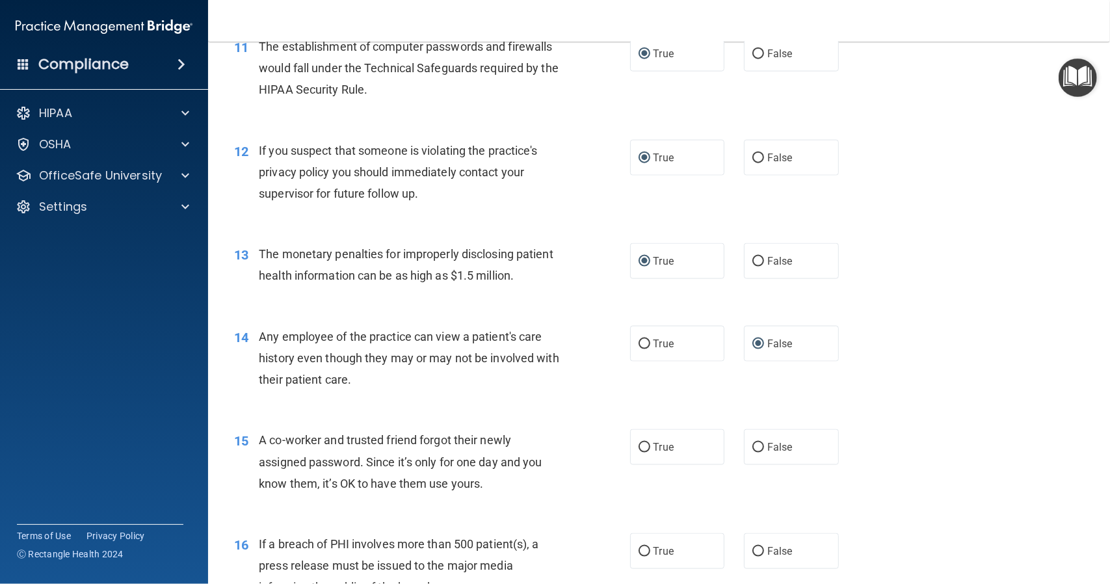
click at [523, 460] on div "A co-worker and trusted friend forgot their newly assigned password. Since it’s…" at bounding box center [414, 461] width 311 height 65
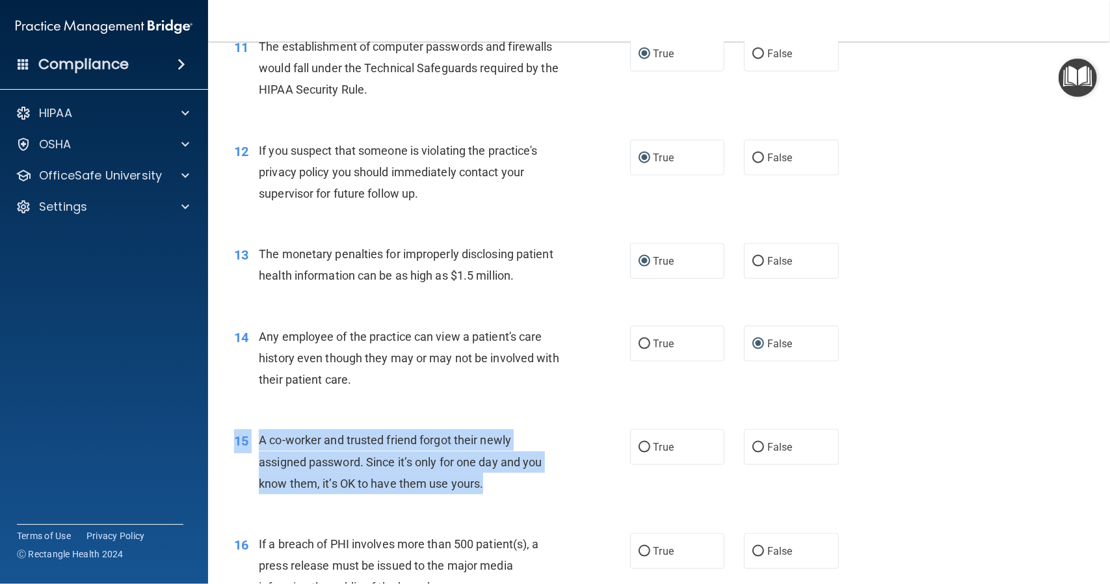
drag, startPoint x: 235, startPoint y: 462, endPoint x: 492, endPoint y: 508, distance: 260.9
click at [492, 501] on div "15 A co-worker and trusted friend forgot their newly assigned password. Since i…" at bounding box center [432, 465] width 435 height 72
drag, startPoint x: 752, startPoint y: 469, endPoint x: 692, endPoint y: 484, distance: 61.7
click at [752, 453] on input "False" at bounding box center [758, 448] width 12 height 10
radio input "true"
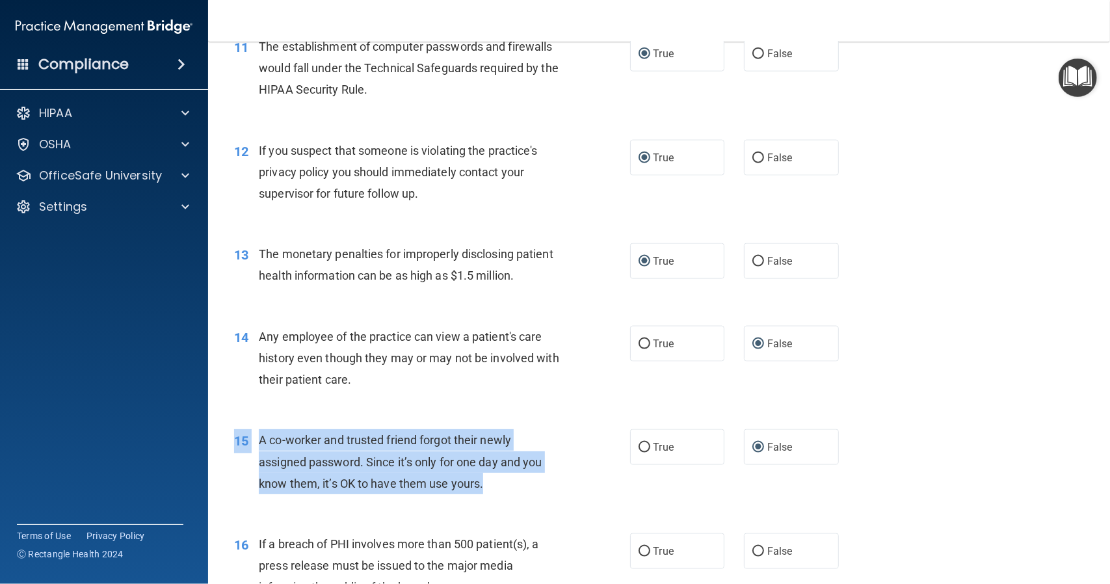
click at [555, 481] on div "A co-worker and trusted friend forgot their newly assigned password. Since it’s…" at bounding box center [414, 461] width 311 height 65
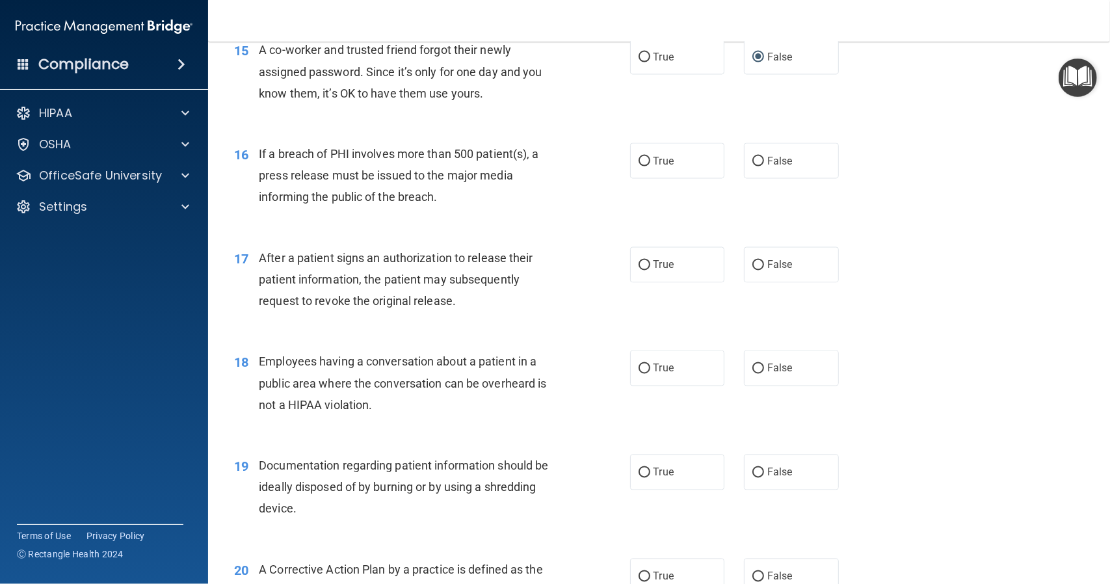
scroll to position [1560, 0]
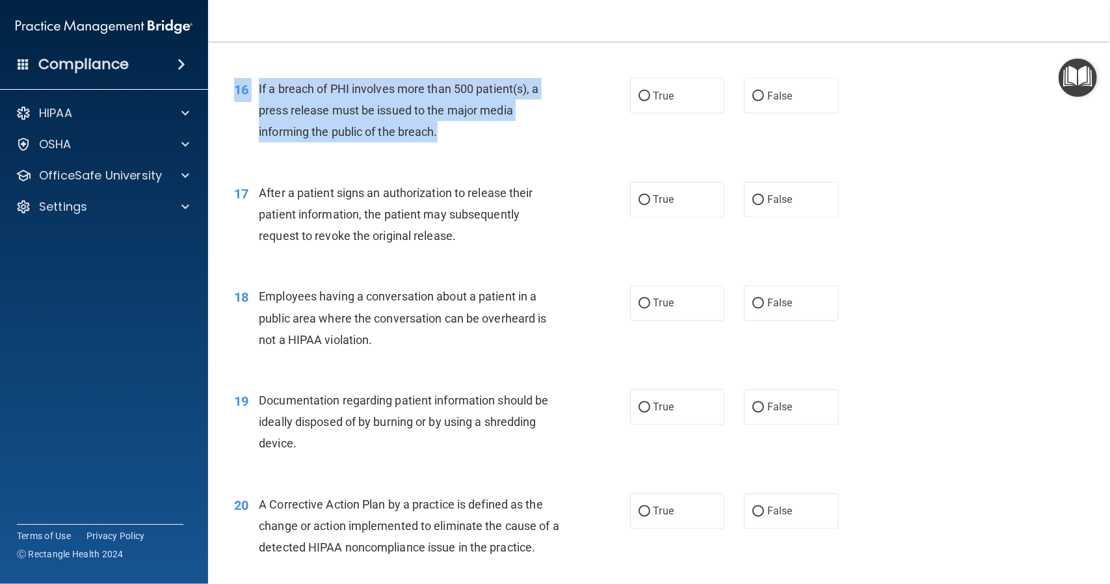
drag, startPoint x: 234, startPoint y: 107, endPoint x: 440, endPoint y: 147, distance: 209.3
click at [440, 147] on div "16 If a breach of PHI involves more than 500 patient(s), a press release must b…" at bounding box center [432, 114] width 435 height 72
click at [639, 101] on input "True" at bounding box center [645, 97] width 12 height 10
radio input "true"
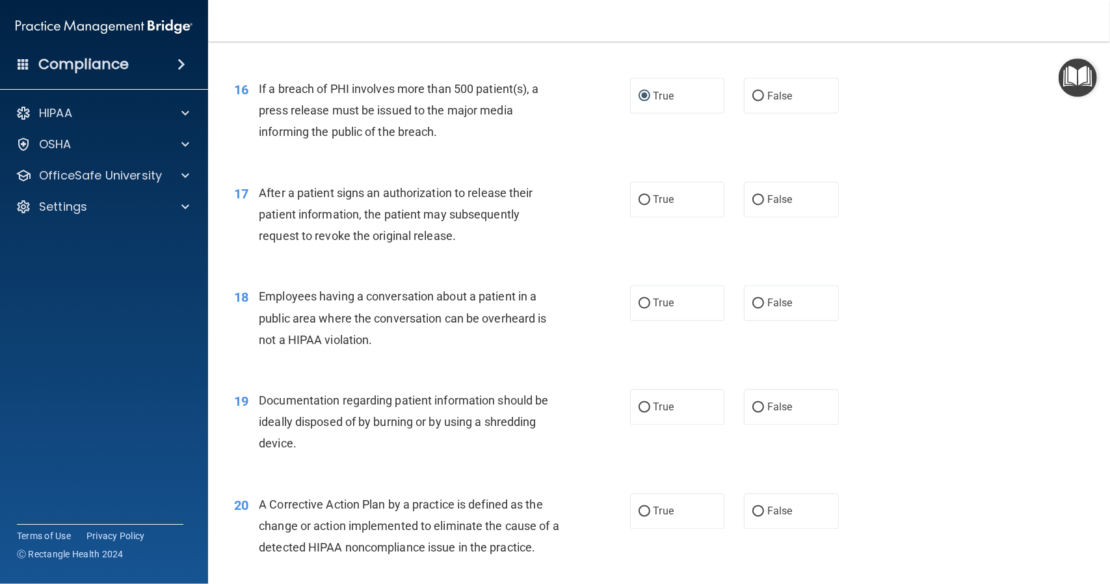
click at [538, 230] on div "After a patient signs an authorization to release their patient information, th…" at bounding box center [414, 214] width 311 height 65
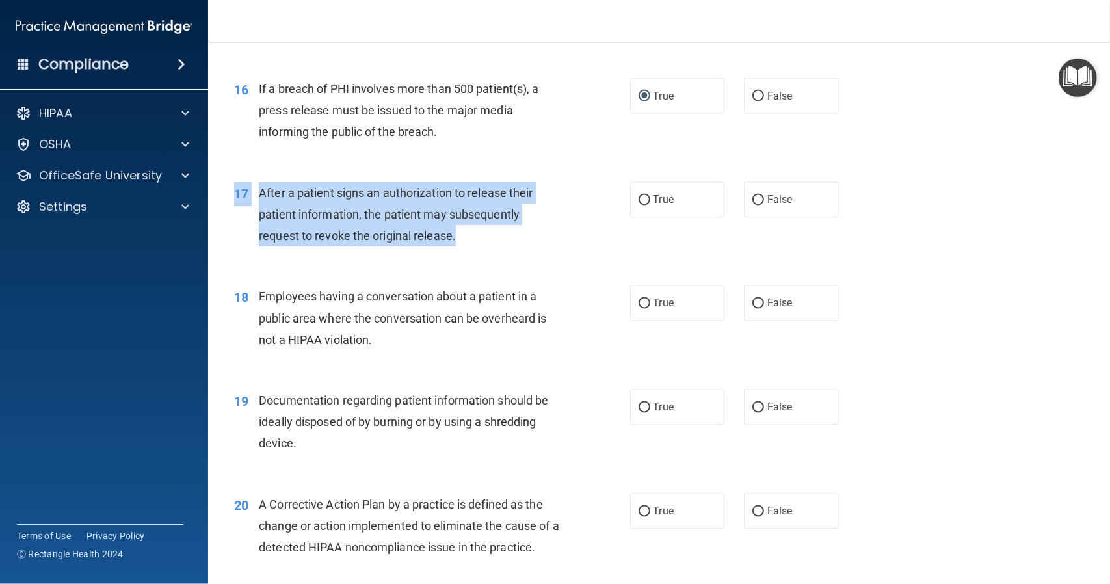
drag, startPoint x: 235, startPoint y: 210, endPoint x: 437, endPoint y: 244, distance: 205.1
click at [459, 254] on div "17 After a patient signs an authorization to release their patient information,…" at bounding box center [432, 218] width 435 height 72
click at [639, 205] on input "True" at bounding box center [645, 201] width 12 height 10
radio input "true"
click at [534, 235] on div "After a patient signs an authorization to release their patient information, th…" at bounding box center [414, 214] width 311 height 65
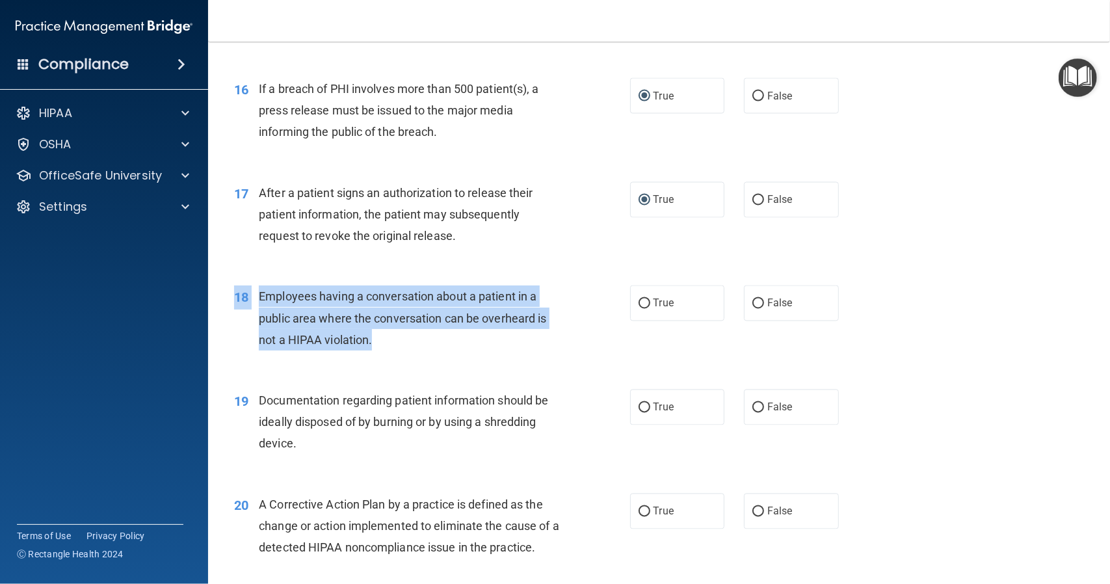
drag, startPoint x: 235, startPoint y: 315, endPoint x: 373, endPoint y: 362, distance: 145.6
click at [375, 357] on div "18 Employees having a conversation about a patient in a public area where the c…" at bounding box center [432, 321] width 435 height 72
click at [755, 309] on input "False" at bounding box center [758, 304] width 12 height 10
radio input "true"
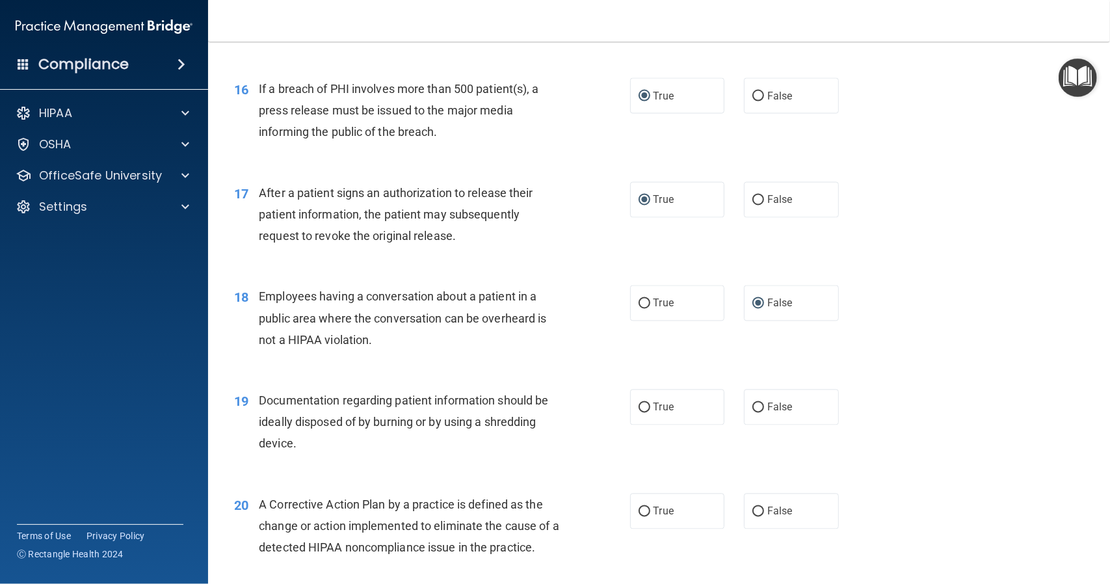
drag, startPoint x: 562, startPoint y: 419, endPoint x: 468, endPoint y: 428, distance: 94.1
click at [562, 419] on div "Documentation regarding patient information should be ideally disposed of by bu…" at bounding box center [414, 421] width 311 height 65
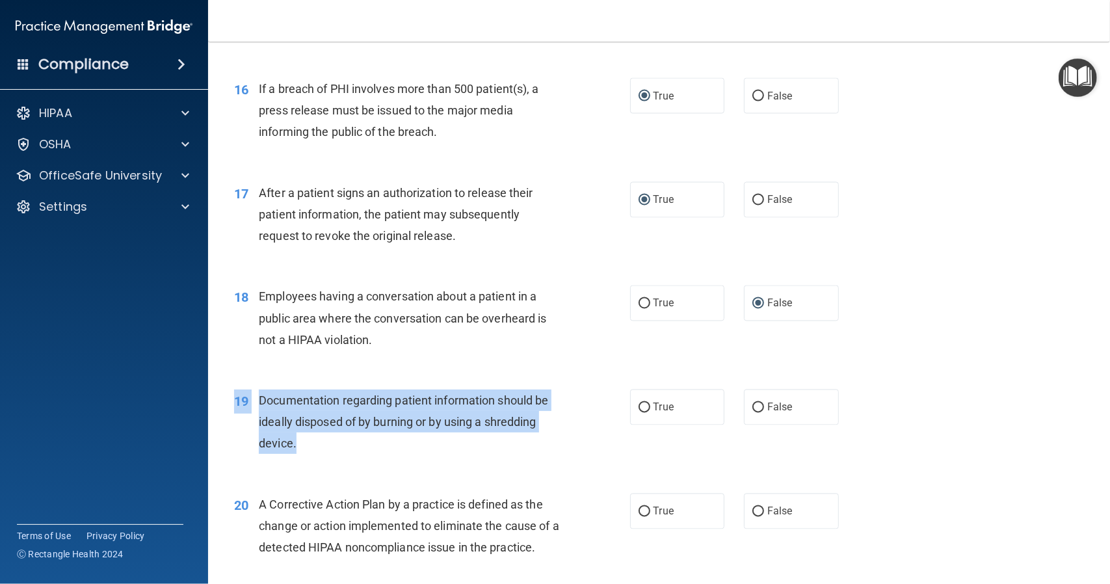
drag, startPoint x: 235, startPoint y: 421, endPoint x: 298, endPoint y: 460, distance: 74.7
click at [298, 460] on div "19 Documentation regarding patient information should be ideally disposed of by…" at bounding box center [432, 425] width 435 height 72
click at [639, 413] on input "True" at bounding box center [645, 408] width 12 height 10
radio input "true"
click at [549, 437] on div "Documentation regarding patient information should be ideally disposed of by bu…" at bounding box center [414, 421] width 311 height 65
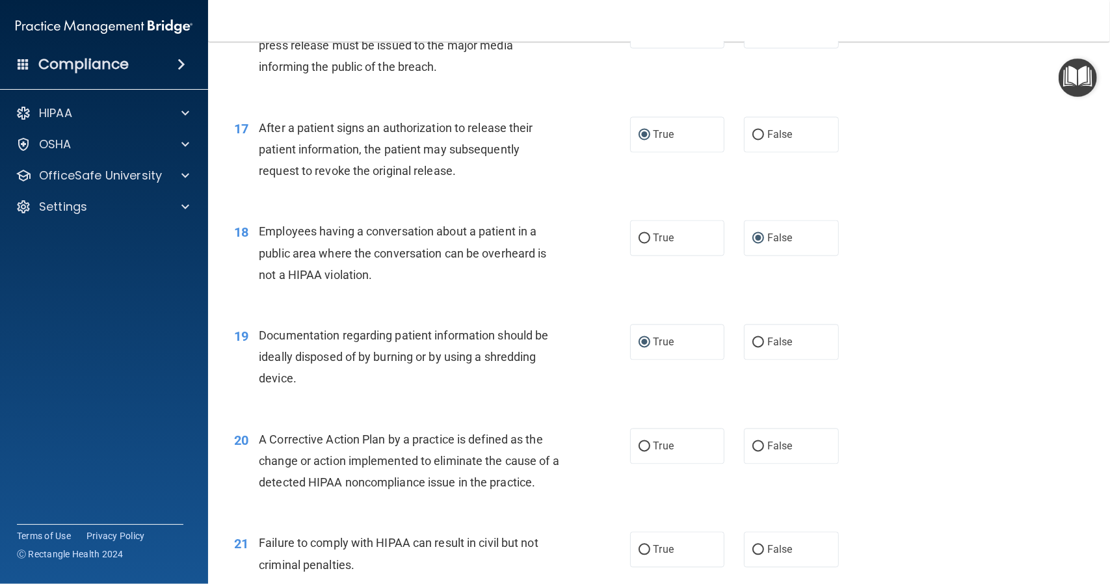
scroll to position [1756, 0]
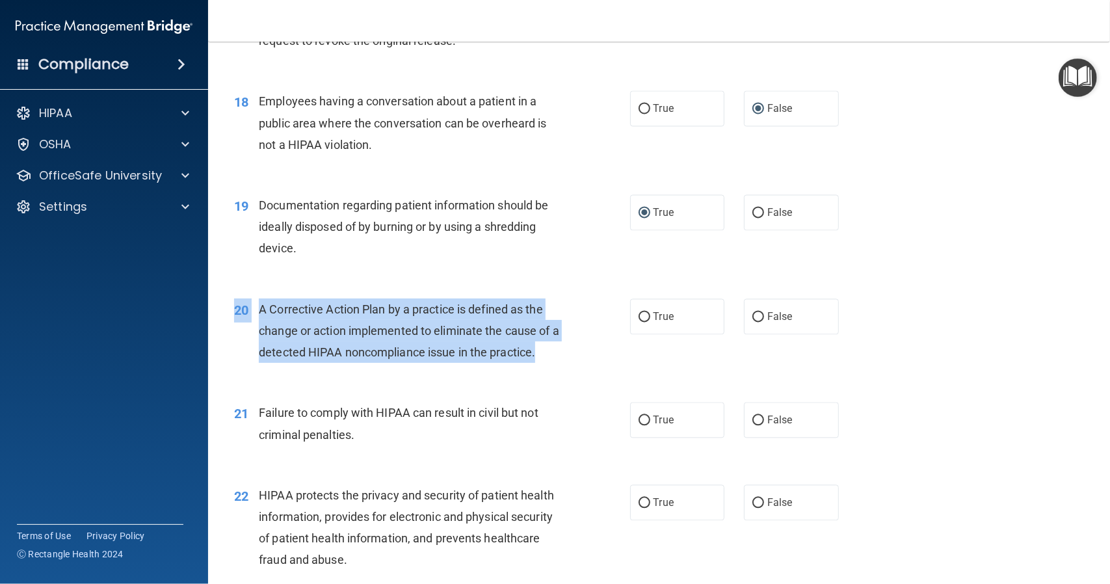
drag, startPoint x: 234, startPoint y: 331, endPoint x: 551, endPoint y: 386, distance: 322.0
click at [551, 370] on div "20 A Corrective Action Plan by a practice is defined as the change or action im…" at bounding box center [432, 334] width 435 height 72
click at [639, 322] on input "True" at bounding box center [645, 317] width 12 height 10
radio input "true"
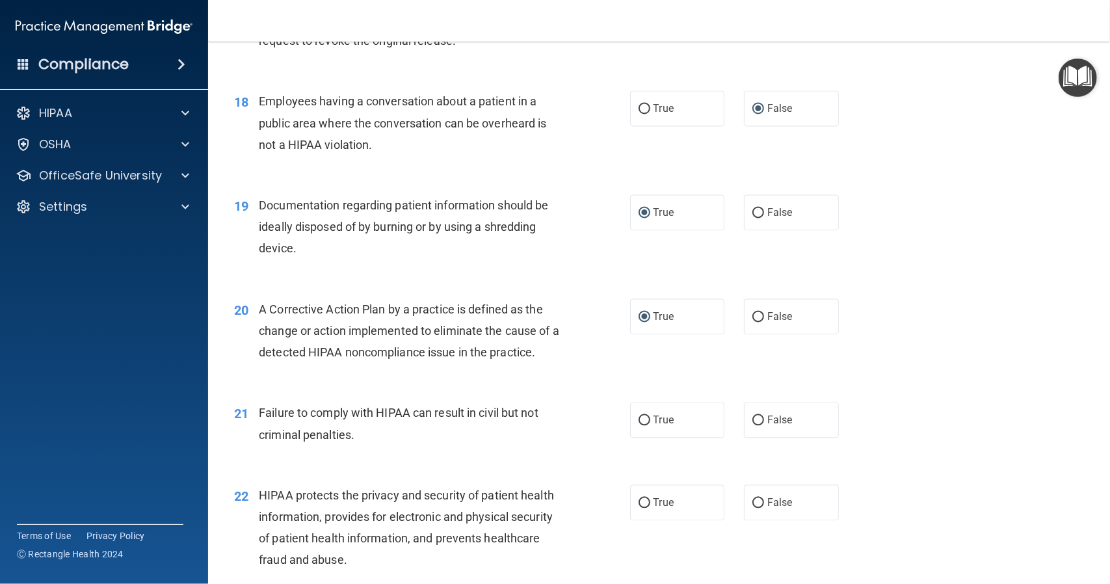
click at [547, 432] on div "Failure to comply with HIPAA can result in civil but not criminal penalties." at bounding box center [414, 423] width 311 height 43
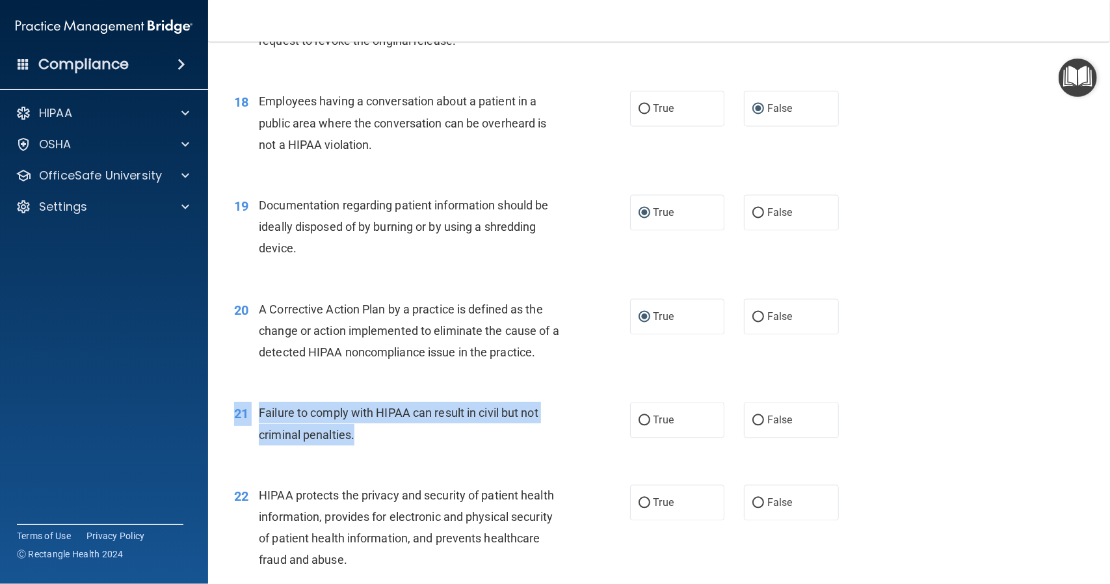
drag, startPoint x: 235, startPoint y: 431, endPoint x: 380, endPoint y: 460, distance: 147.2
click at [380, 451] on div "21 Failure to comply with HIPAA can result in civil but not criminal penalties." at bounding box center [432, 426] width 435 height 49
click at [756, 425] on input "False" at bounding box center [758, 420] width 12 height 10
radio input "true"
click at [555, 436] on div "Failure to comply with HIPAA can result in civil but not criminal penalties." at bounding box center [414, 423] width 311 height 43
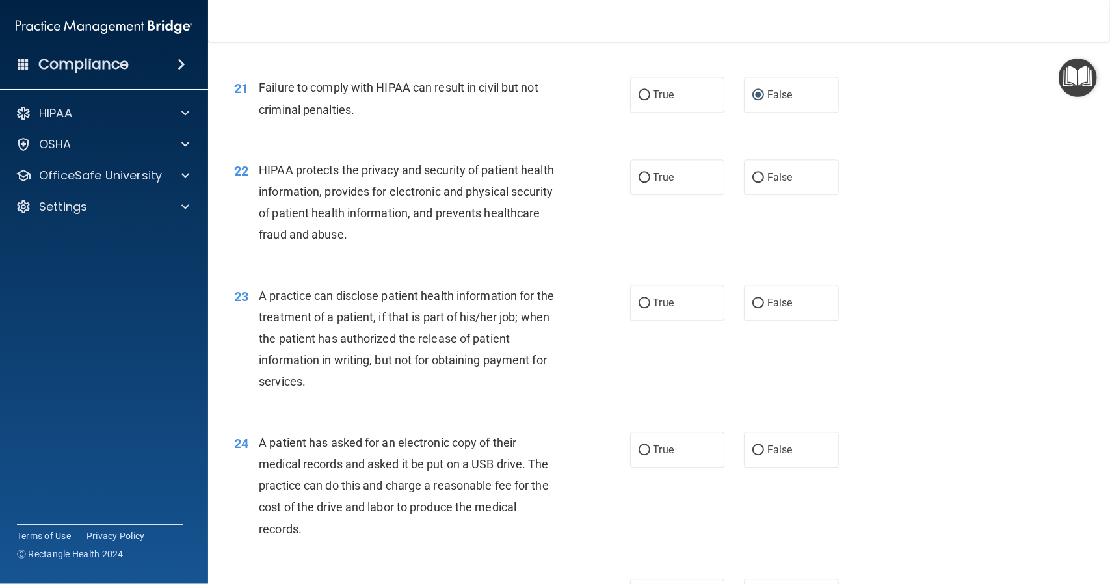
scroll to position [2146, 0]
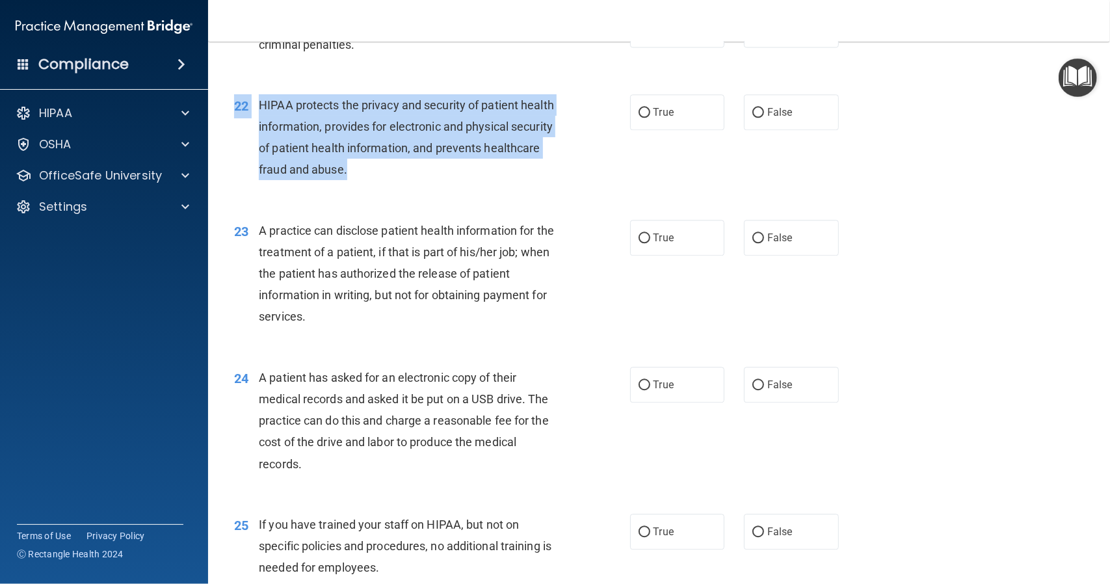
drag, startPoint x: 234, startPoint y: 125, endPoint x: 409, endPoint y: 188, distance: 185.7
click at [409, 187] on div "22 HIPAA protects the privacy and security of patient health information, provi…" at bounding box center [432, 140] width 435 height 93
click at [639, 118] on input "True" at bounding box center [645, 113] width 12 height 10
radio input "true"
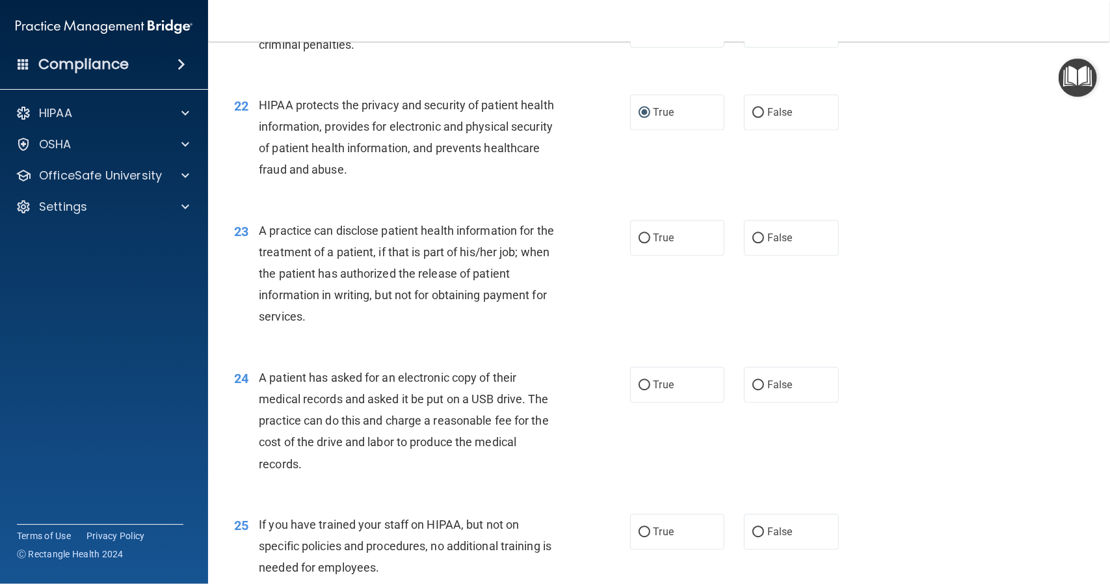
click at [554, 269] on div "A practice can disclose patient health information for the treatment of a patie…" at bounding box center [414, 274] width 311 height 108
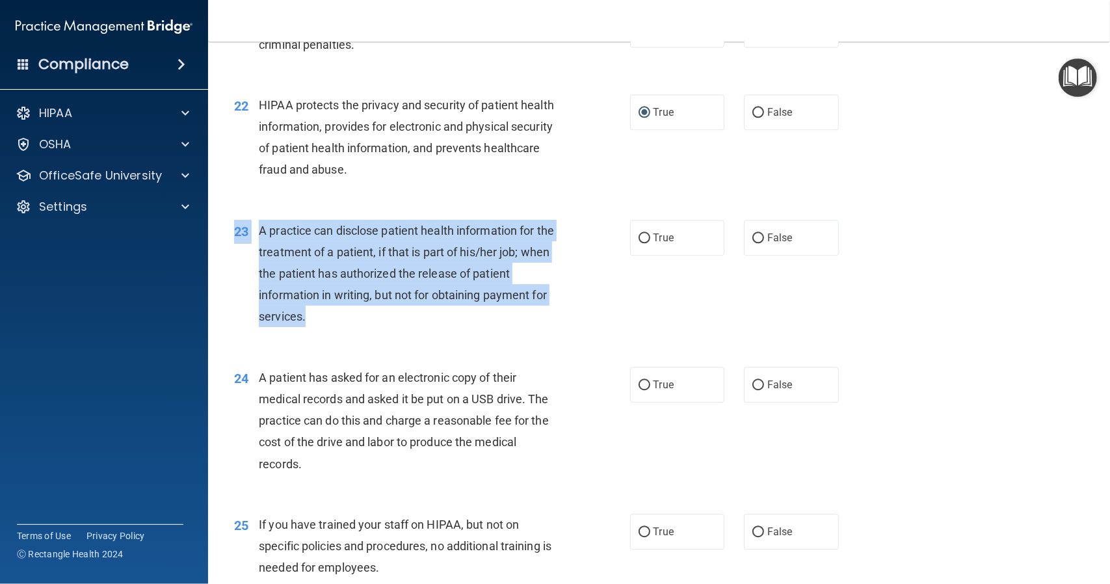
drag, startPoint x: 234, startPoint y: 253, endPoint x: 315, endPoint y: 342, distance: 120.1
click at [315, 334] on div "23 A practice can disclose patient health information for the treatment of a pa…" at bounding box center [432, 277] width 435 height 114
click at [754, 243] on input "False" at bounding box center [758, 238] width 12 height 10
radio input "true"
click at [555, 270] on div "A practice can disclose patient health information for the treatment of a patie…" at bounding box center [414, 274] width 311 height 108
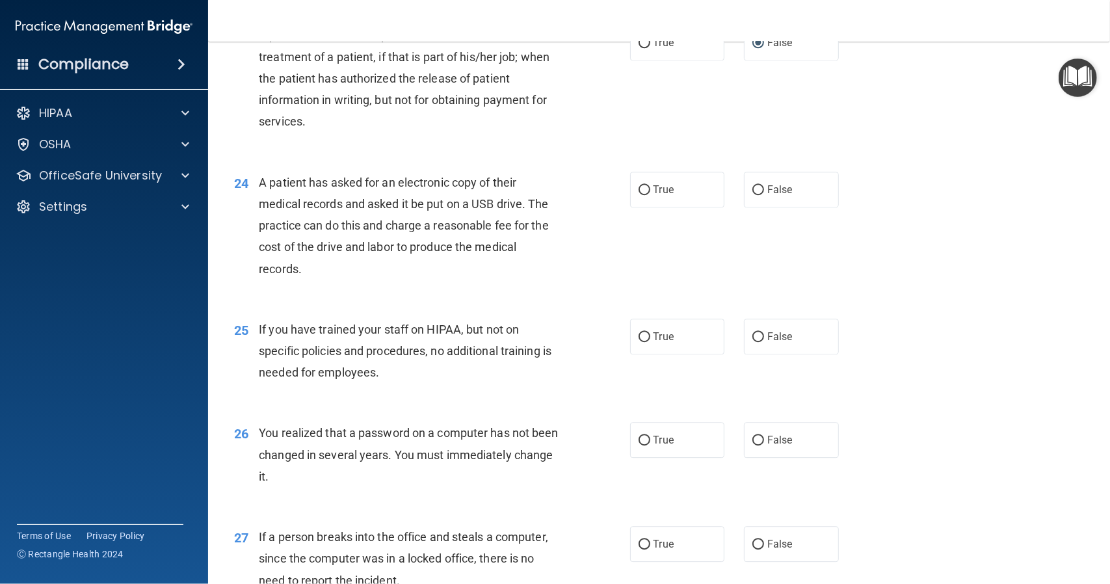
scroll to position [2406, 0]
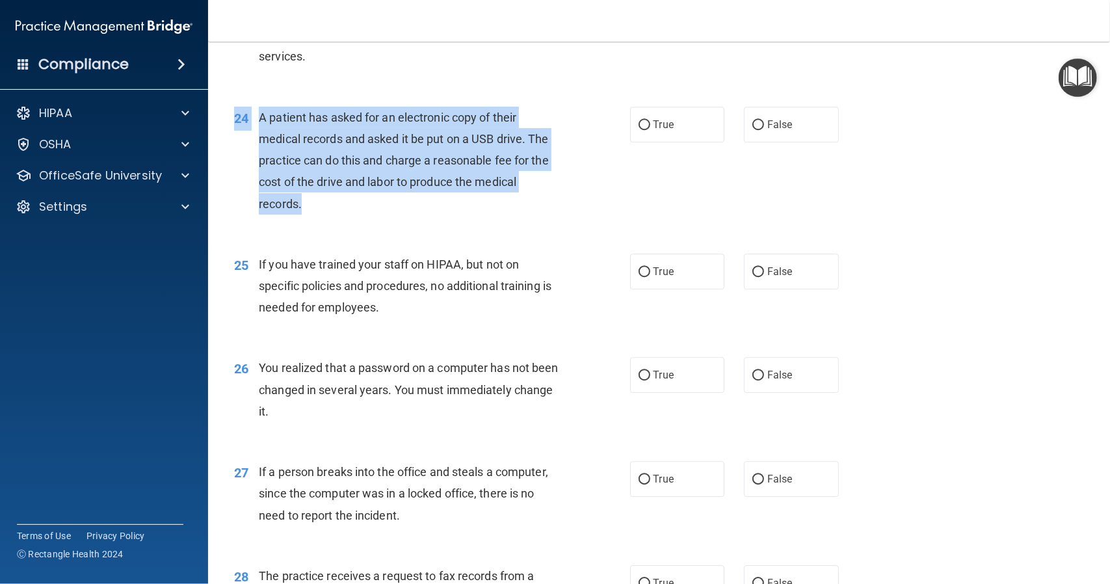
drag, startPoint x: 235, startPoint y: 138, endPoint x: 311, endPoint y: 219, distance: 111.3
click at [311, 219] on div "24 A patient has asked for an electronic copy of their medical records and aske…" at bounding box center [432, 164] width 435 height 114
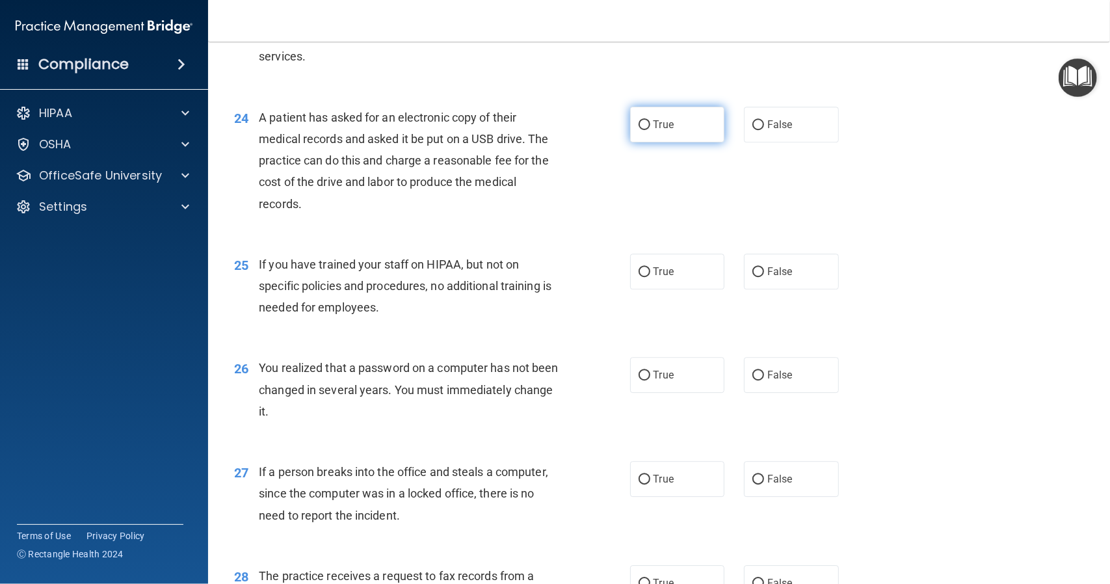
click at [636, 138] on label "True" at bounding box center [677, 125] width 95 height 36
click at [639, 130] on input "True" at bounding box center [645, 125] width 12 height 10
radio input "true"
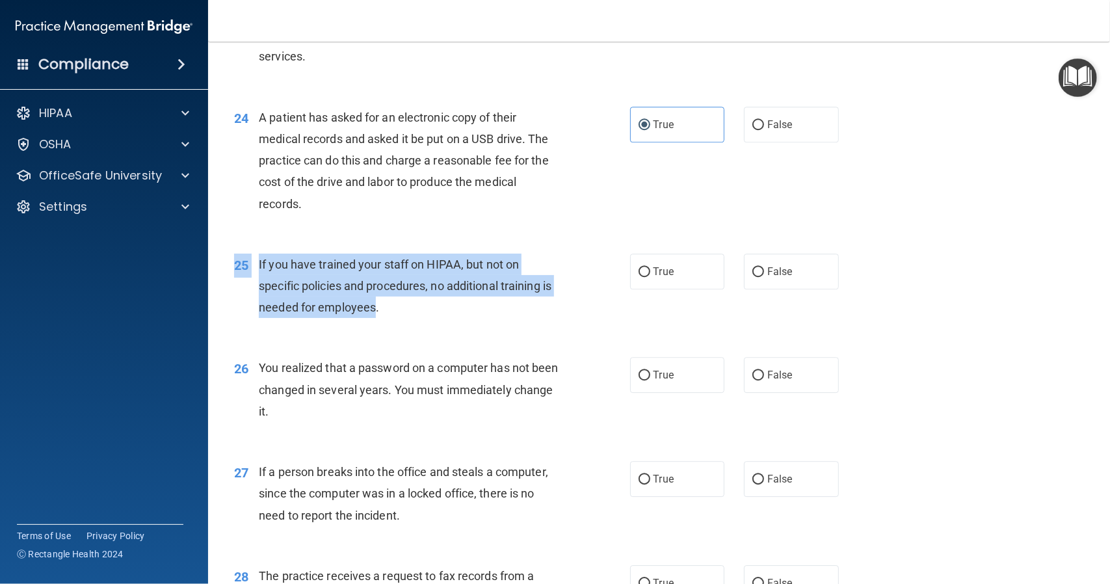
drag, startPoint x: 234, startPoint y: 285, endPoint x: 386, endPoint y: 327, distance: 157.9
click at [386, 325] on div "25 If you have trained your staff on HIPAA, but not on specific policies and pr…" at bounding box center [432, 290] width 435 height 72
click at [752, 277] on input "False" at bounding box center [758, 272] width 12 height 10
radio input "true"
click at [558, 312] on div "If you have trained your staff on HIPAA, but not on specific policies and proce…" at bounding box center [414, 286] width 311 height 65
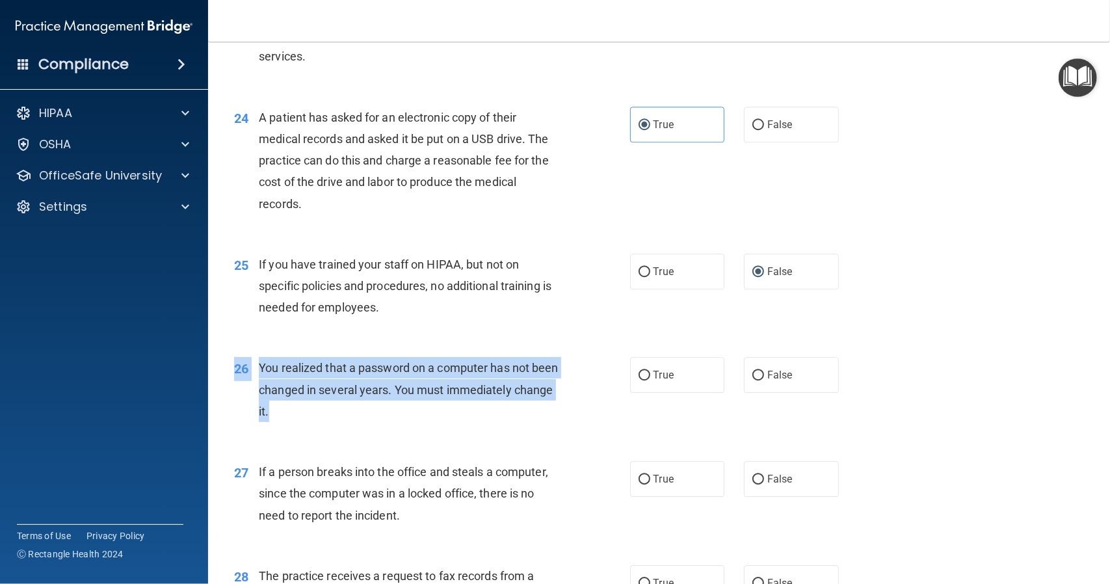
drag, startPoint x: 234, startPoint y: 386, endPoint x: 313, endPoint y: 429, distance: 89.6
click at [313, 428] on div "26 You realized that a password on a computer has not been changed in several y…" at bounding box center [432, 393] width 435 height 72
click at [639, 380] on input "True" at bounding box center [645, 376] width 12 height 10
radio input "true"
click at [549, 412] on div "You realized that a password on a computer has not been changed in several year…" at bounding box center [414, 389] width 311 height 65
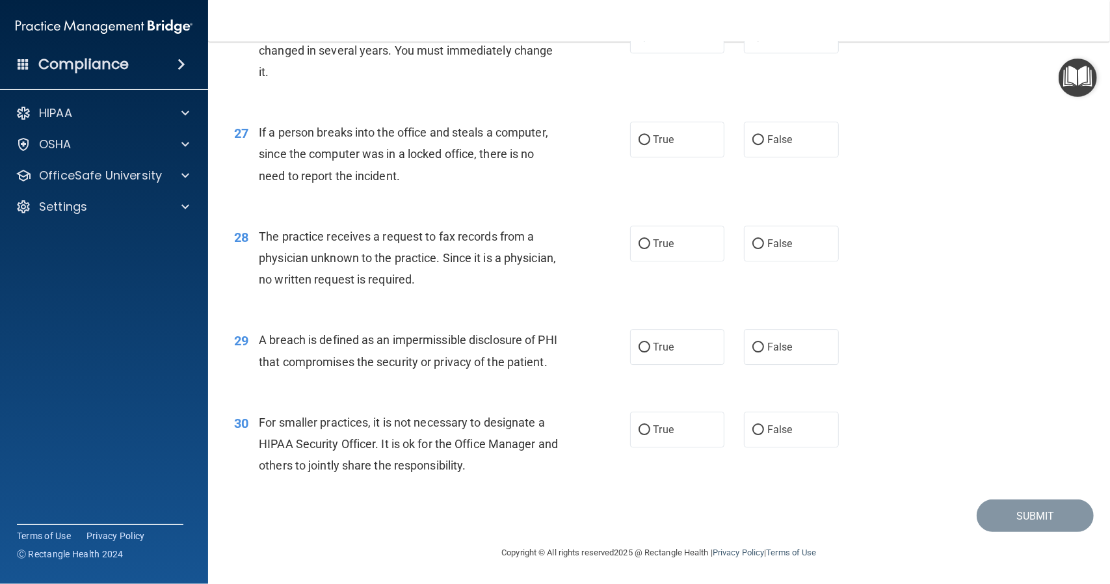
scroll to position [2723, 0]
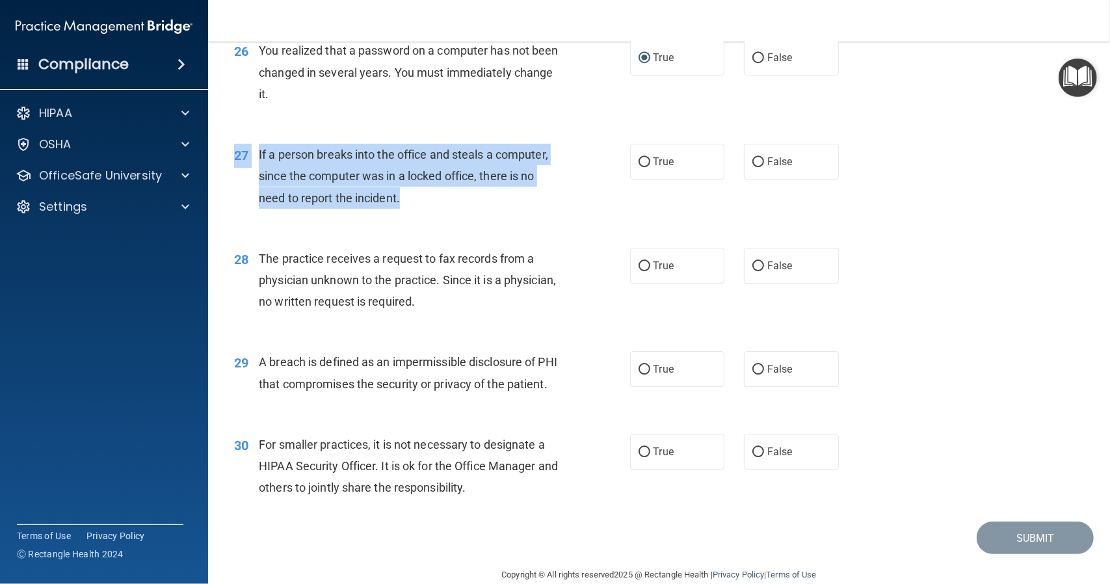
drag, startPoint x: 234, startPoint y: 174, endPoint x: 403, endPoint y: 219, distance: 175.1
click at [403, 215] on div "27 If a person breaks into the office and steals a computer, since the computer…" at bounding box center [432, 180] width 435 height 72
drag, startPoint x: 752, startPoint y: 185, endPoint x: 672, endPoint y: 194, distance: 79.8
click at [752, 167] on input "False" at bounding box center [758, 162] width 12 height 10
radio input "true"
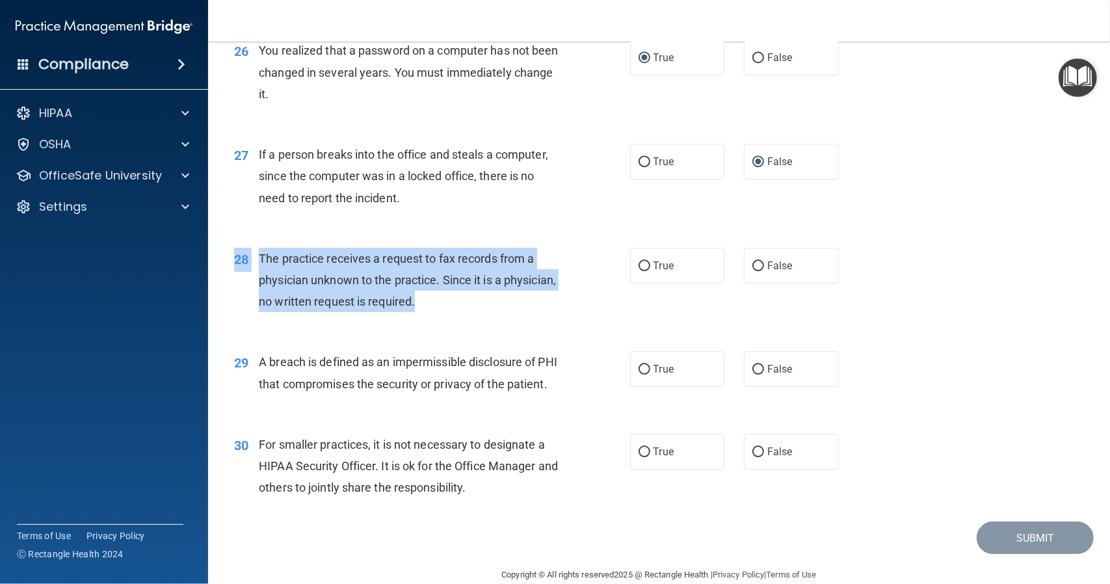
drag, startPoint x: 234, startPoint y: 280, endPoint x: 502, endPoint y: 328, distance: 272.2
click at [502, 319] on div "28 The practice receives a request to fax records from a physician unknown to t…" at bounding box center [432, 284] width 435 height 72
drag, startPoint x: 748, startPoint y: 288, endPoint x: 723, endPoint y: 289, distance: 25.4
click at [752, 271] on input "False" at bounding box center [758, 266] width 12 height 10
radio input "true"
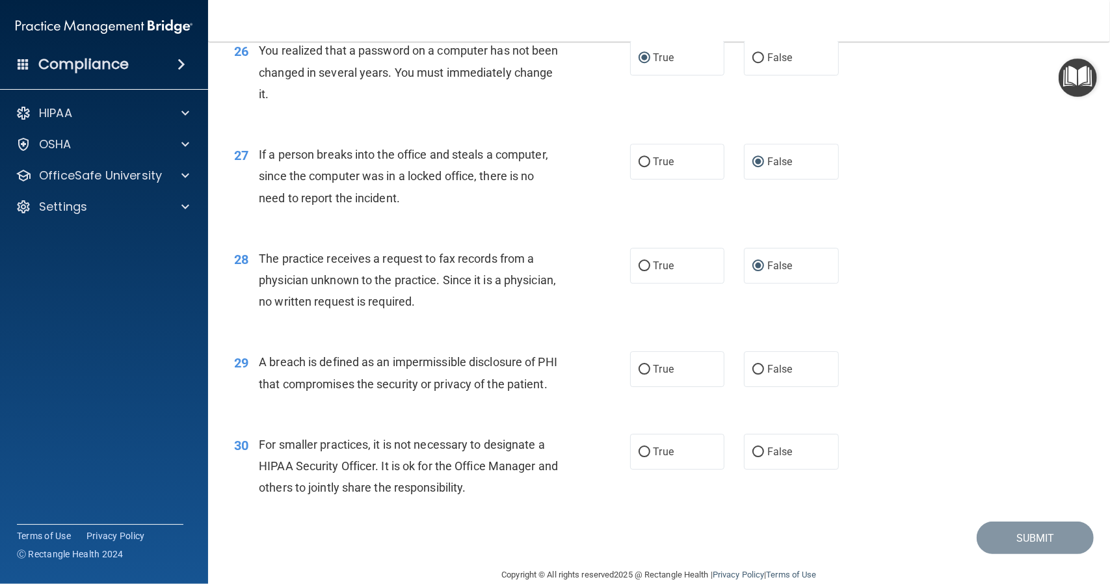
click at [234, 371] on span "29" at bounding box center [241, 363] width 14 height 16
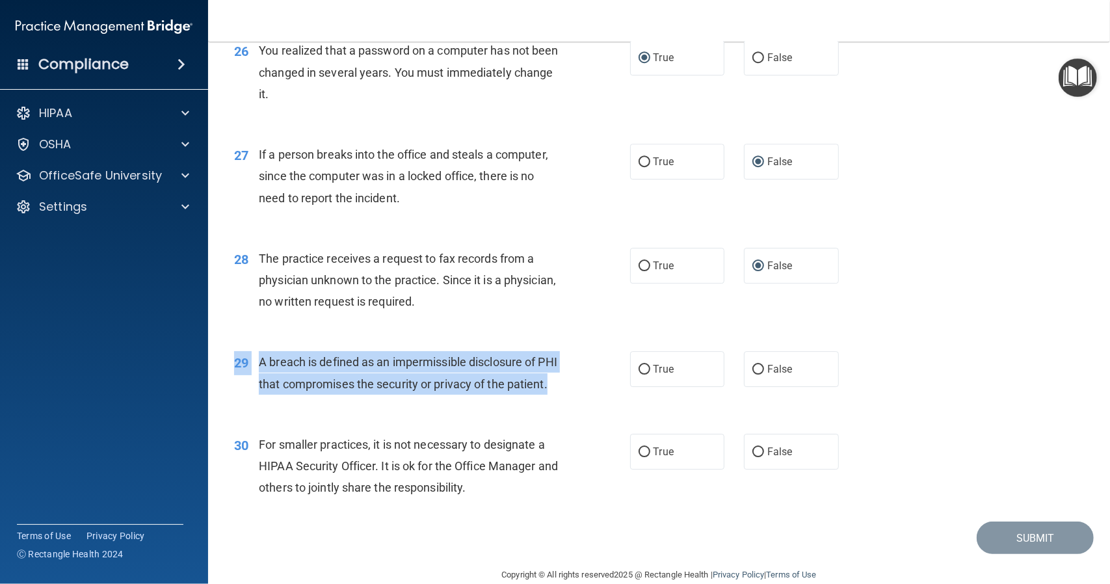
drag, startPoint x: 234, startPoint y: 383, endPoint x: 309, endPoint y: 423, distance: 84.9
click at [308, 401] on div "29 A breach is defined as an impermissible disclosure of PHI that compromises t…" at bounding box center [432, 375] width 435 height 49
click at [640, 375] on input "True" at bounding box center [645, 370] width 12 height 10
radio input "true"
click at [568, 401] on div "29 A breach is defined as an impermissible disclosure of PHI that compromises t…" at bounding box center [432, 375] width 435 height 49
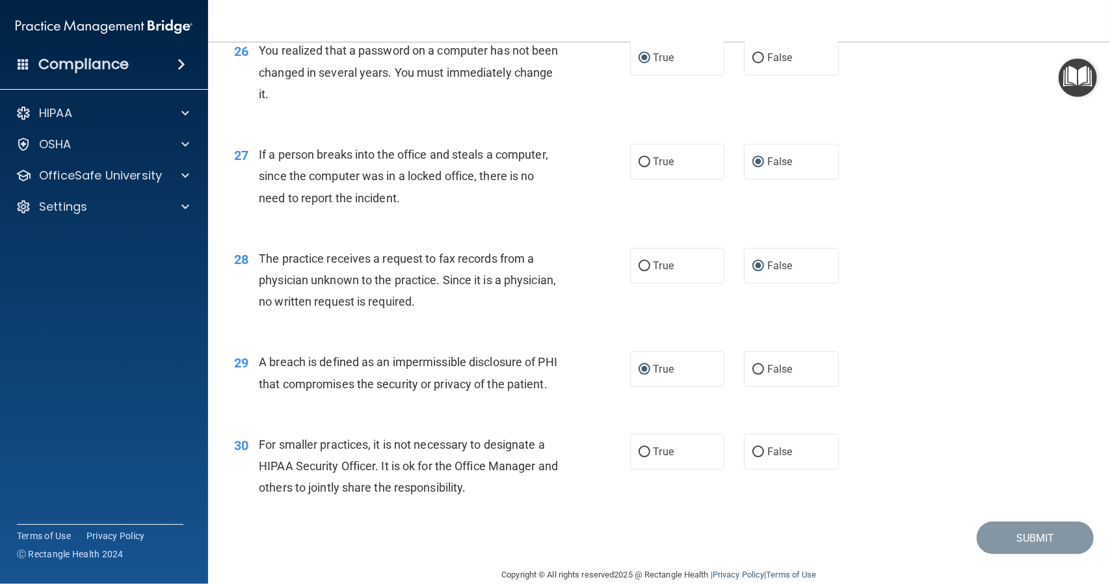
scroll to position [2788, 0]
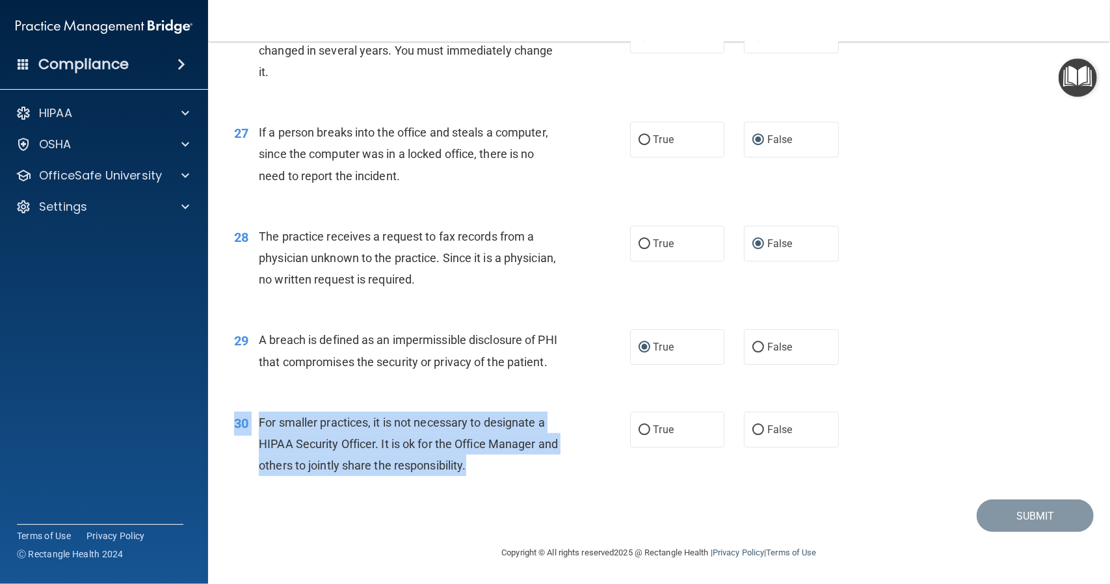
drag, startPoint x: 235, startPoint y: 423, endPoint x: 497, endPoint y: 479, distance: 267.9
click at [497, 479] on div "30 For smaller practices, it is not necessary to designate a HIPAA Security Off…" at bounding box center [432, 448] width 435 height 72
click at [642, 430] on input "True" at bounding box center [645, 430] width 12 height 10
radio input "true"
click at [557, 439] on div "For smaller practices, it is not necessary to designate a HIPAA Security Office…" at bounding box center [414, 444] width 311 height 65
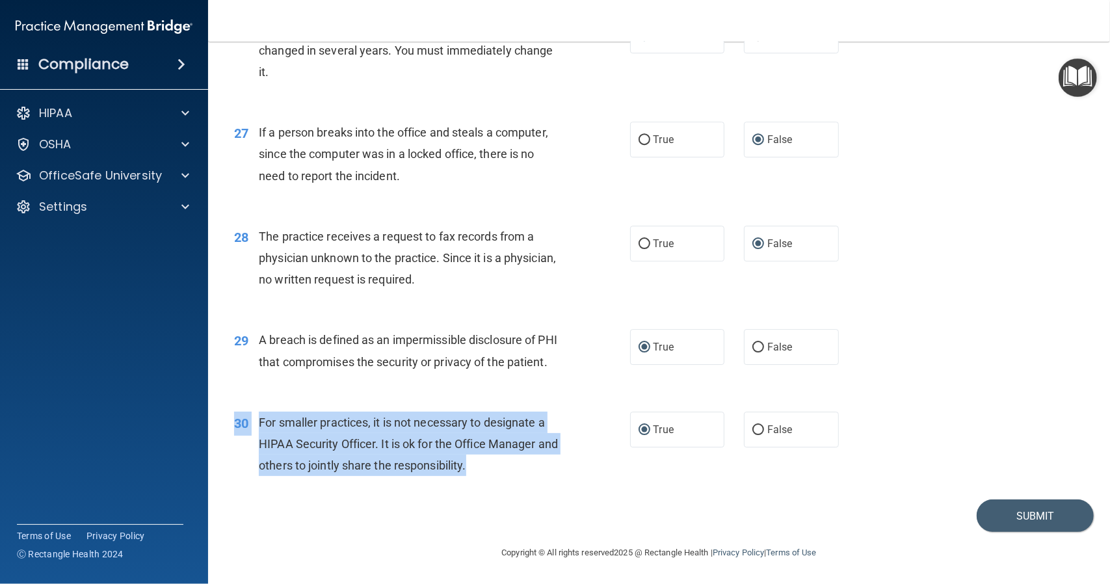
click at [514, 471] on div "For smaller practices, it is not necessary to designate a HIPAA Security Office…" at bounding box center [414, 444] width 311 height 65
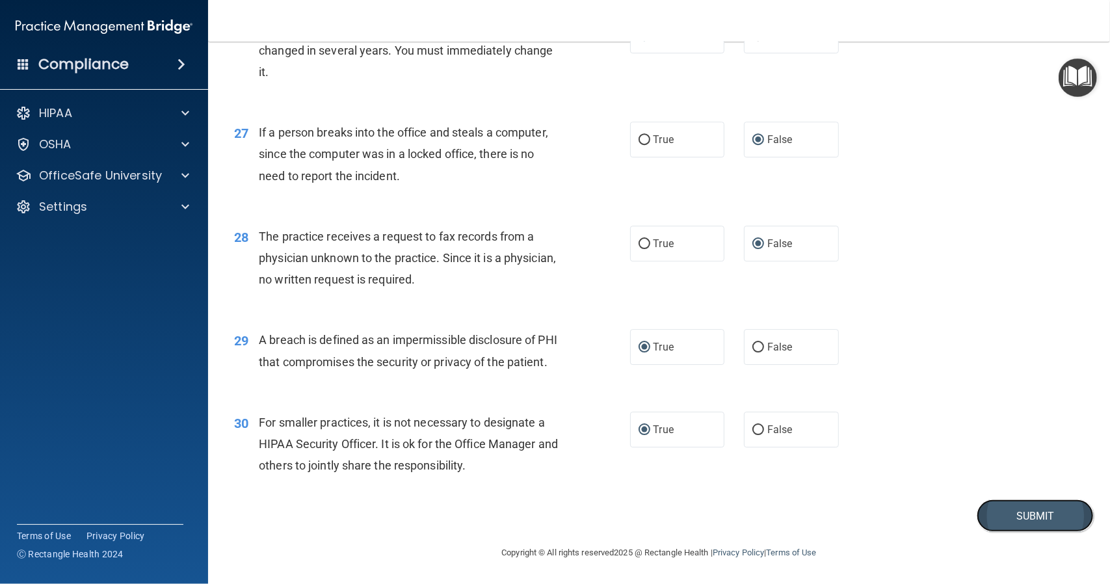
click at [1016, 520] on button "Submit" at bounding box center [1035, 515] width 117 height 33
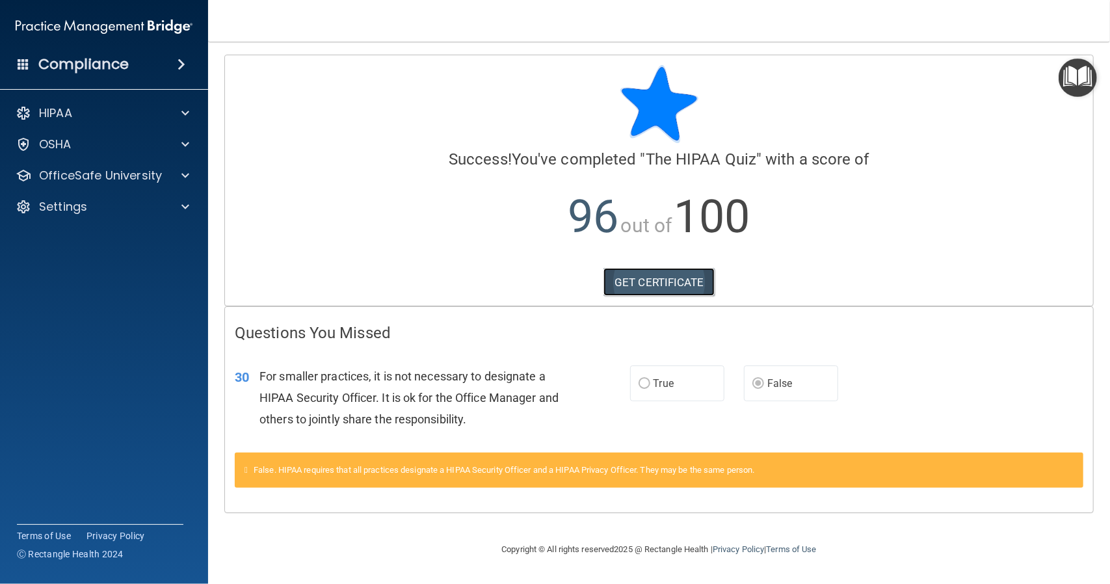
click at [654, 276] on link "GET CERTIFICATE" at bounding box center [658, 282] width 111 height 29
click at [92, 183] on p "OfficeSafe University" at bounding box center [100, 176] width 123 height 16
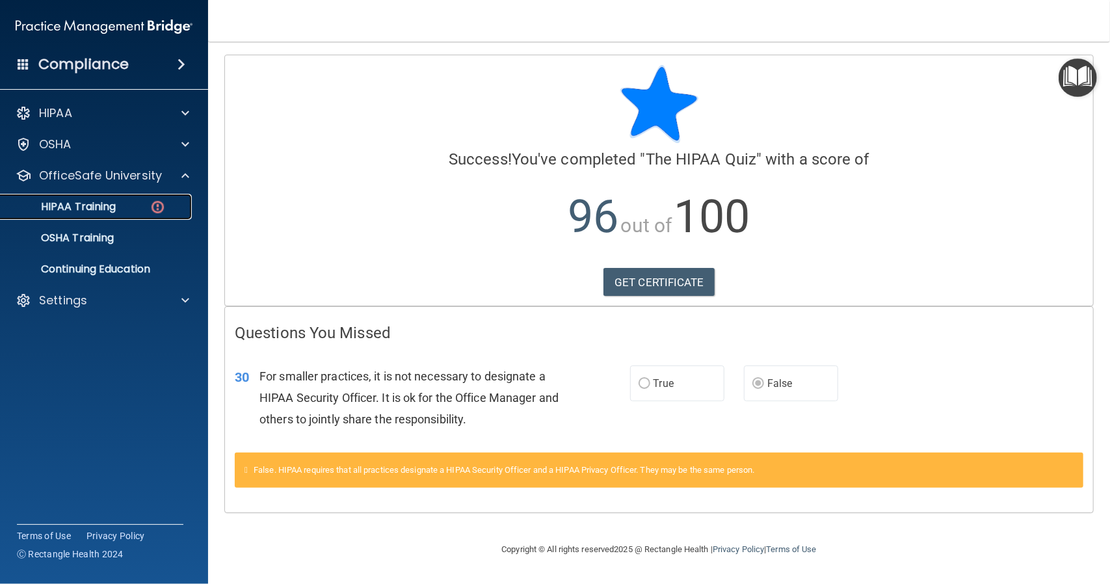
click at [161, 214] on img at bounding box center [158, 207] width 16 height 16
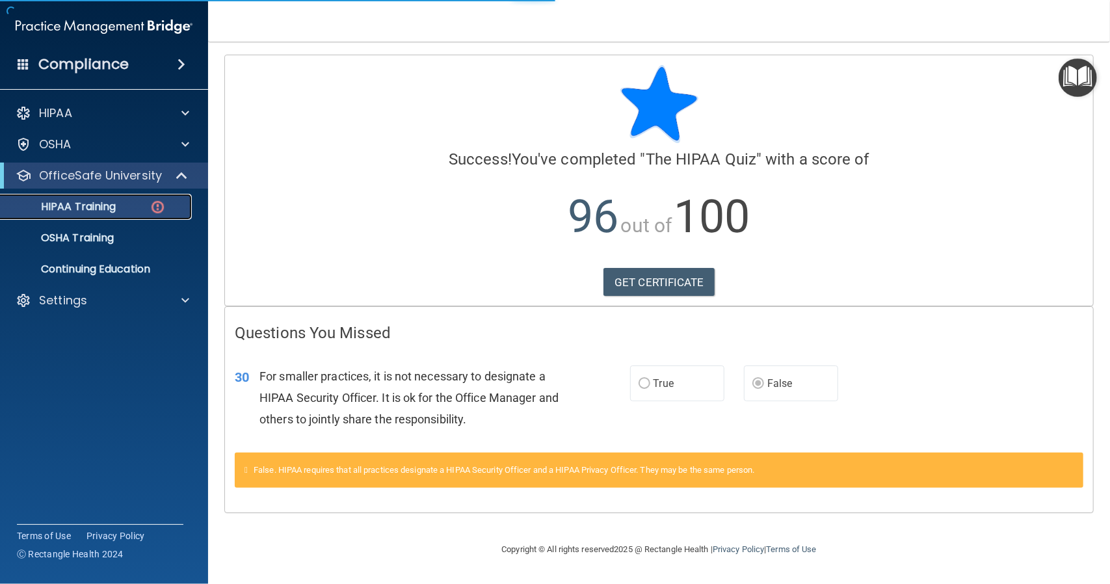
click at [157, 210] on img at bounding box center [158, 207] width 16 height 16
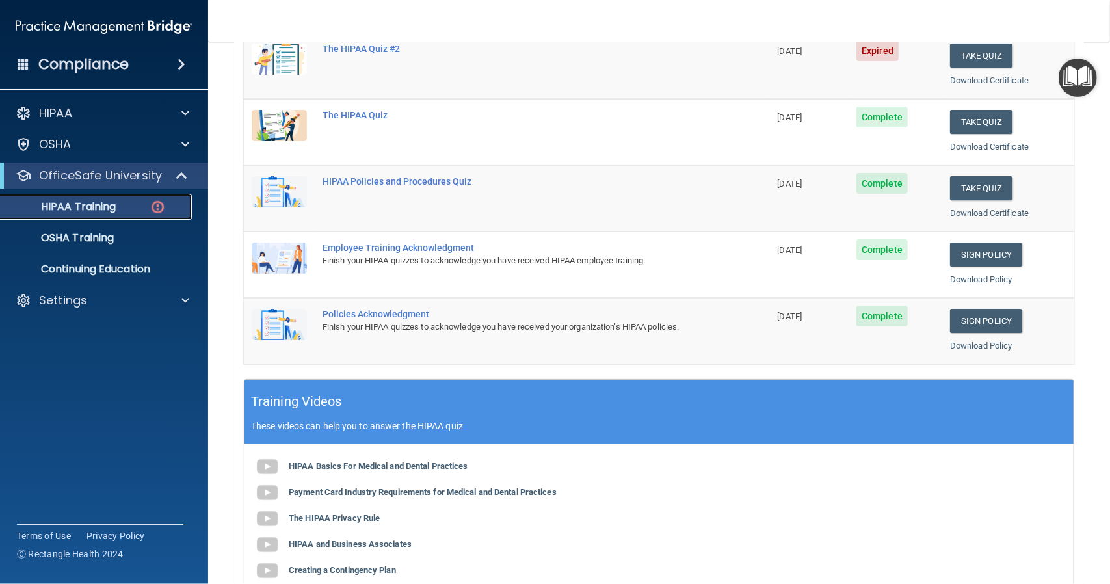
scroll to position [131, 0]
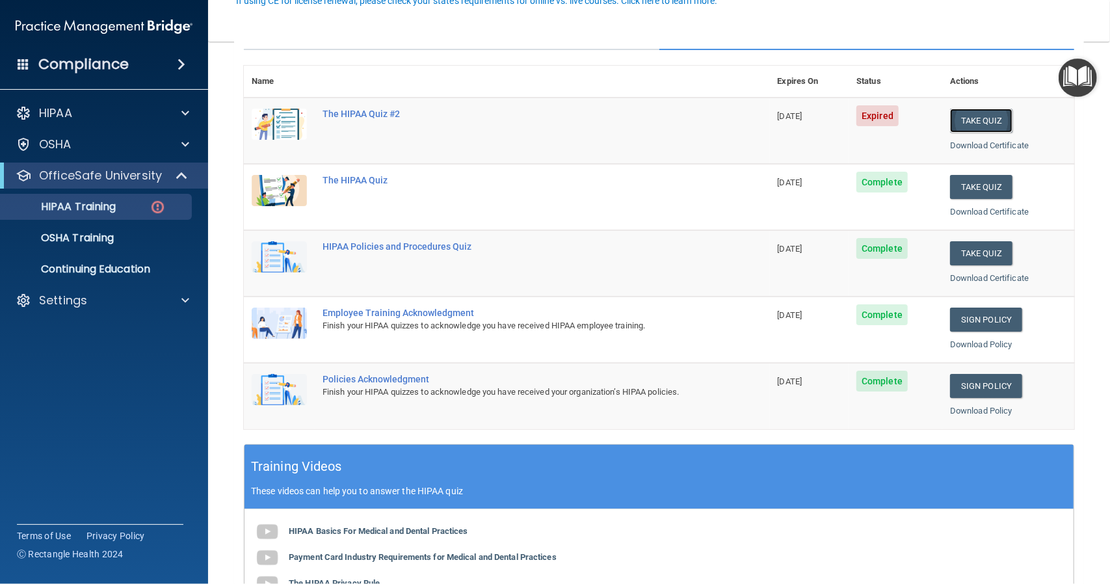
click at [963, 120] on button "Take Quiz" at bounding box center [981, 121] width 62 height 24
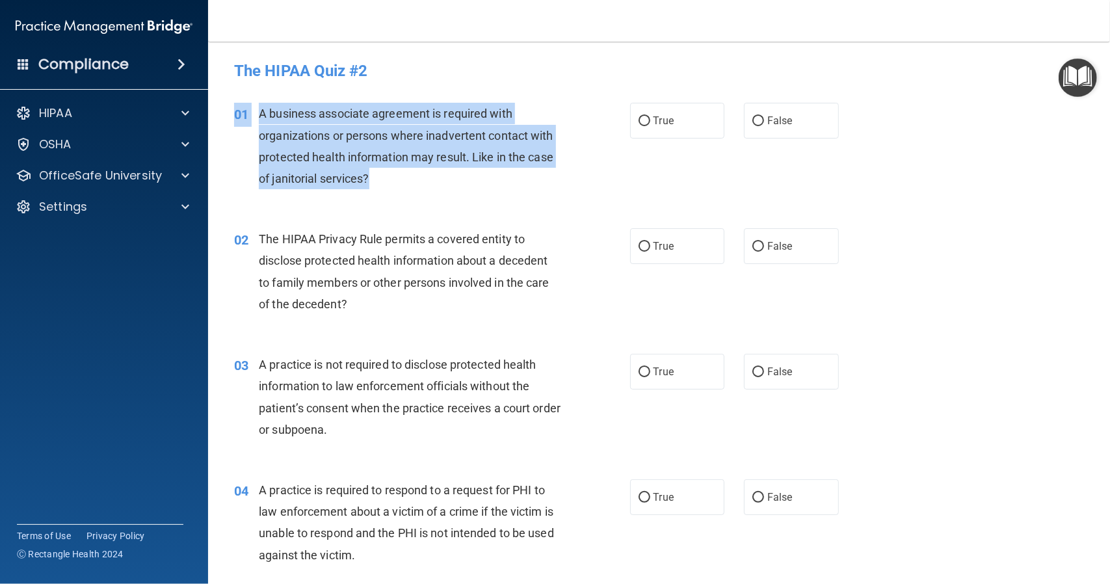
drag, startPoint x: 234, startPoint y: 109, endPoint x: 402, endPoint y: 176, distance: 180.6
click at [402, 176] on div "01 A business associate agreement is required with organizations or persons whe…" at bounding box center [432, 149] width 435 height 93
click at [639, 121] on input "True" at bounding box center [645, 121] width 12 height 10
radio input "true"
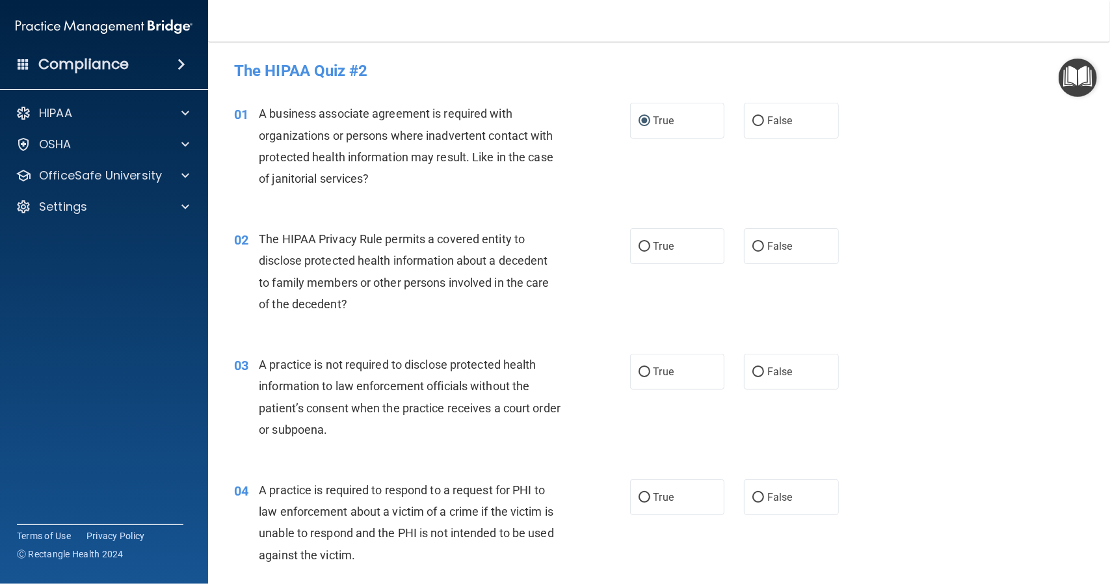
click at [233, 237] on div "02" at bounding box center [241, 240] width 34 height 24
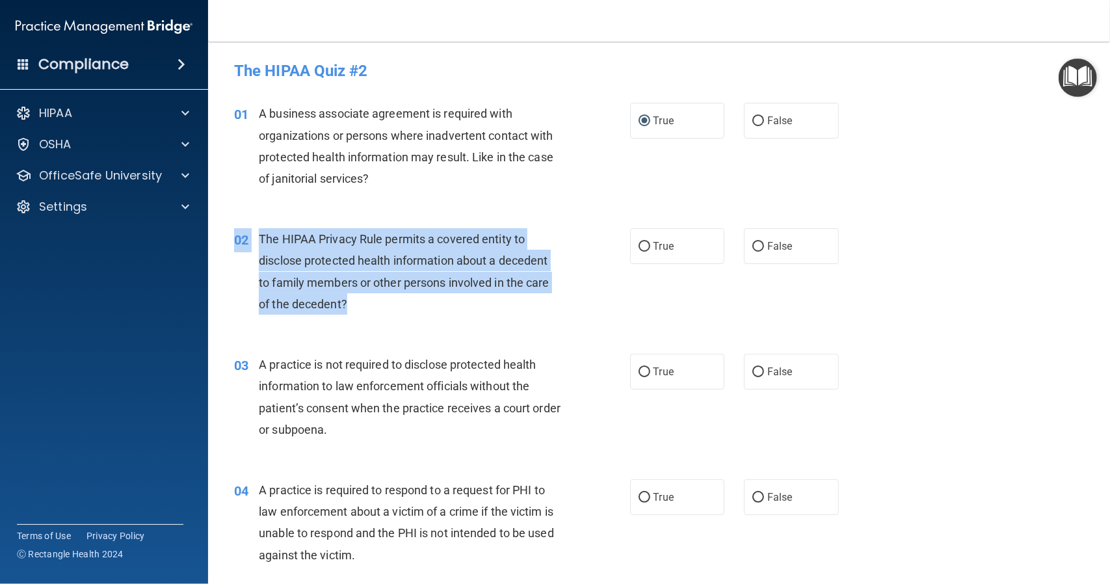
drag, startPoint x: 235, startPoint y: 239, endPoint x: 360, endPoint y: 302, distance: 140.4
click at [360, 302] on div "02 The HIPAA Privacy Rule permits a covered entity to disclose protected health…" at bounding box center [432, 274] width 435 height 93
click at [640, 247] on input "True" at bounding box center [645, 247] width 12 height 10
radio input "true"
click at [559, 278] on div "The HIPAA Privacy Rule permits a covered entity to disclose protected health in…" at bounding box center [414, 271] width 311 height 86
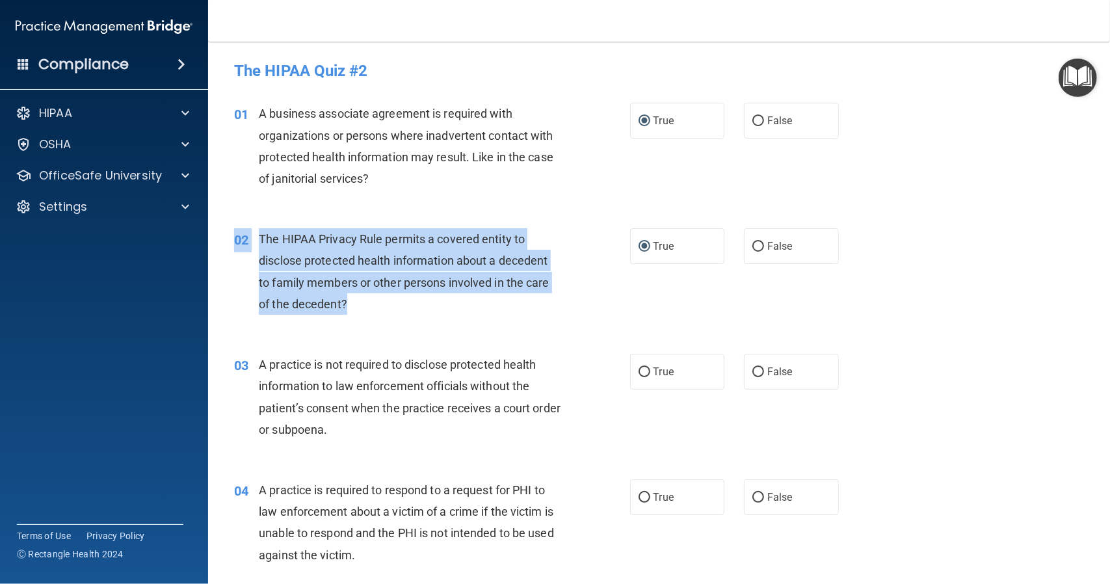
click at [555, 262] on div "The HIPAA Privacy Rule permits a covered entity to disclose protected health in…" at bounding box center [414, 271] width 311 height 86
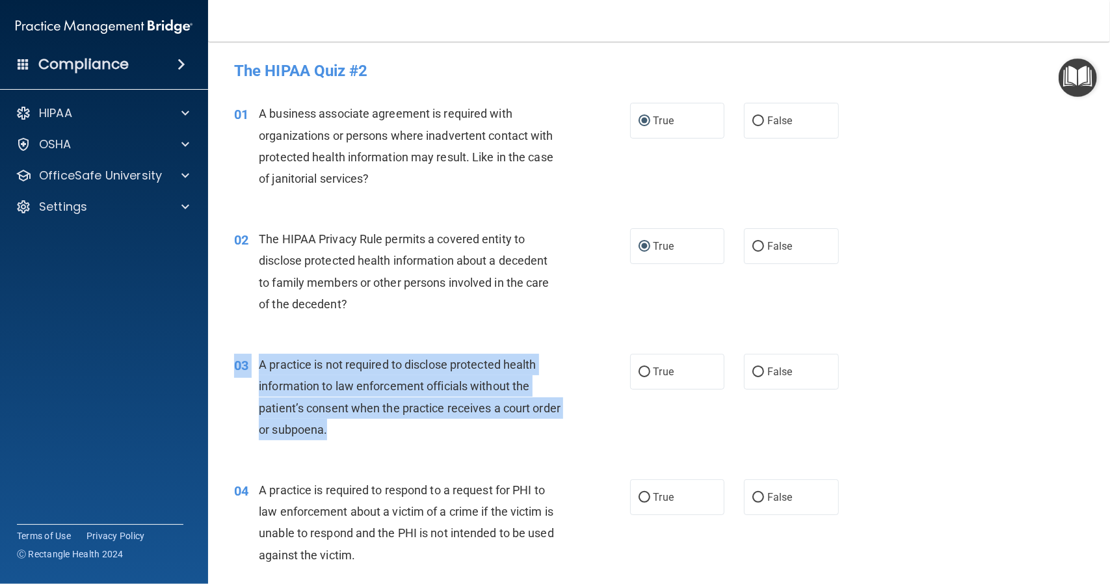
drag, startPoint x: 235, startPoint y: 365, endPoint x: 365, endPoint y: 425, distance: 143.7
click at [365, 425] on div "03 A practice is not required to disclose protected health information to law e…" at bounding box center [432, 400] width 435 height 93
click at [639, 371] on input "True" at bounding box center [645, 372] width 12 height 10
radio input "true"
click at [534, 386] on div "A practice is not required to disclose protected health information to law enfo…" at bounding box center [414, 397] width 311 height 86
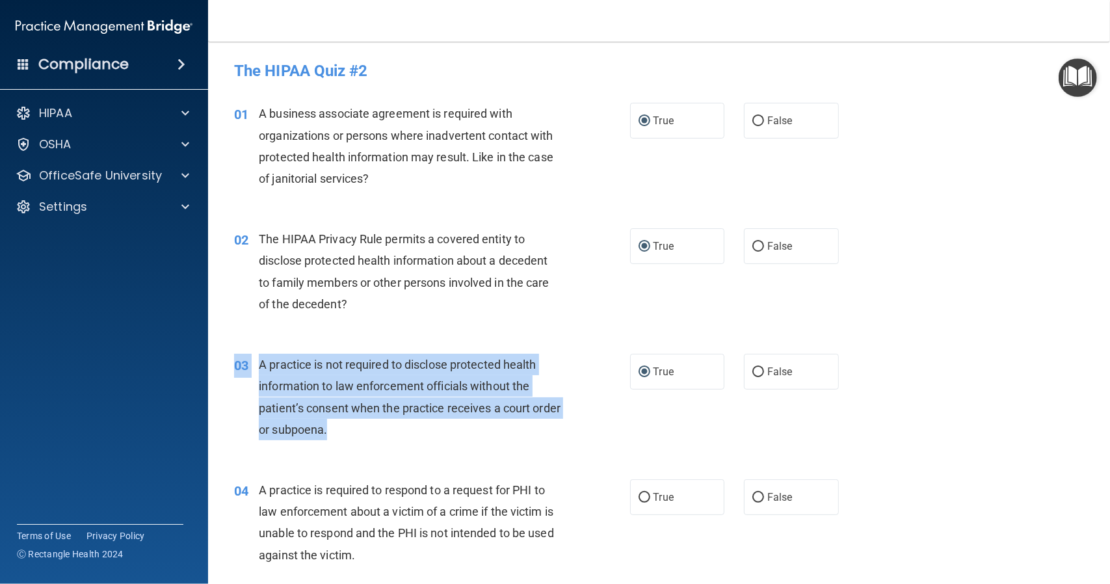
click at [546, 395] on div "A practice is not required to disclose protected health information to law enfo…" at bounding box center [414, 397] width 311 height 86
click at [544, 402] on div "A practice is not required to disclose protected health information to law enfo…" at bounding box center [414, 397] width 311 height 86
click at [550, 401] on div "A practice is not required to disclose protected health information to law enfo…" at bounding box center [414, 397] width 311 height 86
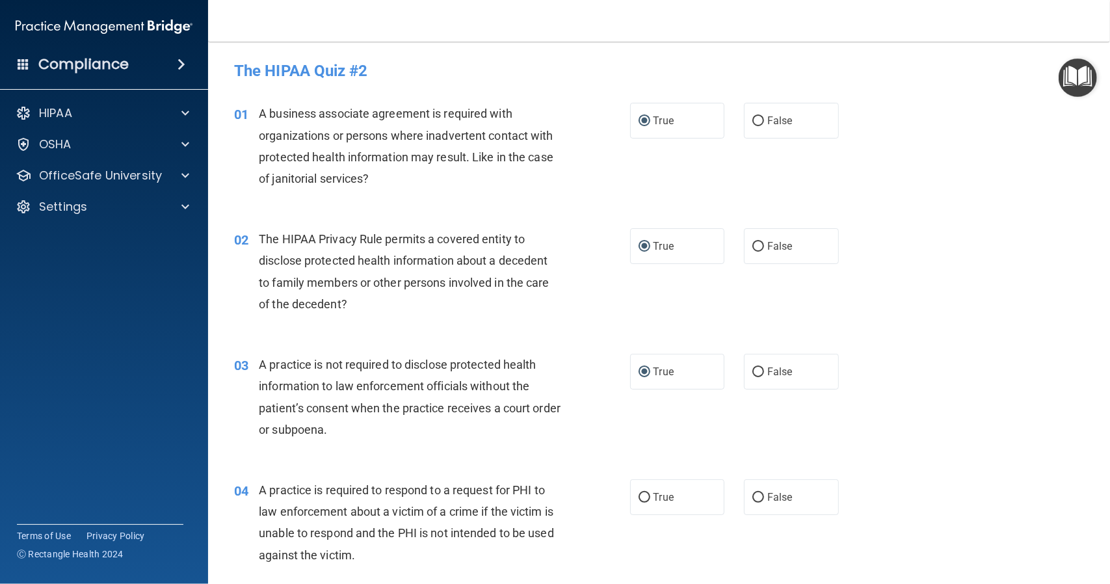
click at [472, 351] on div "03 A practice is not required to disclose protected health information to law e…" at bounding box center [658, 399] width 869 height 125
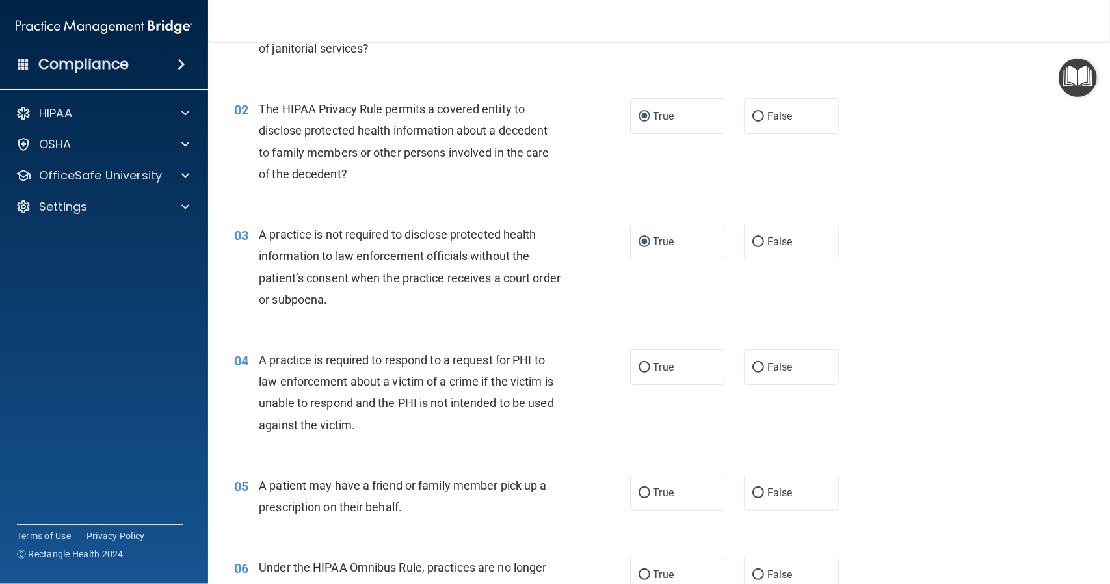
scroll to position [195, 0]
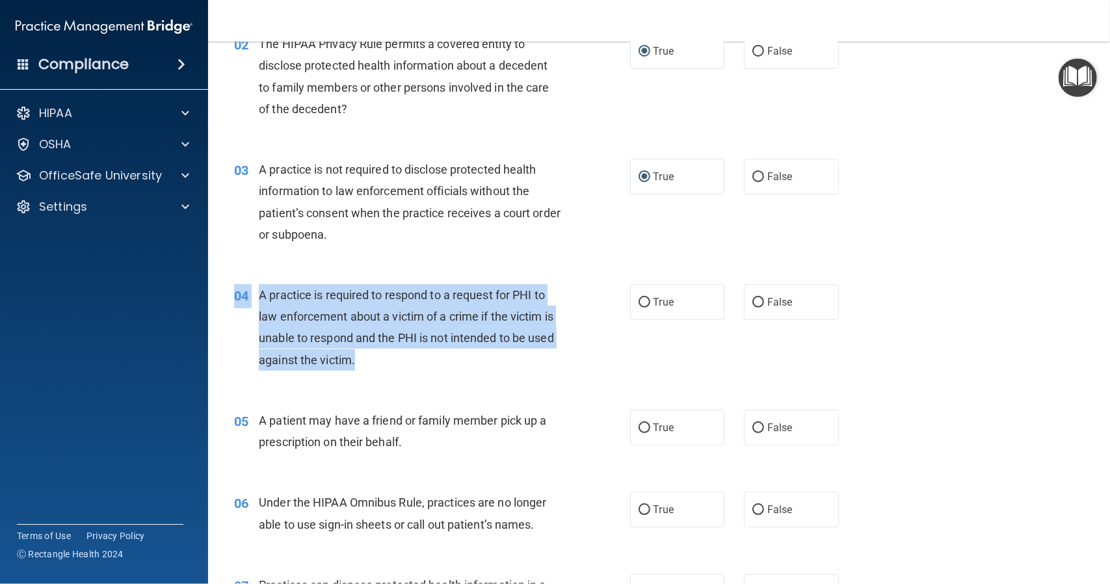
drag, startPoint x: 235, startPoint y: 294, endPoint x: 393, endPoint y: 357, distance: 169.5
click at [393, 357] on div "04 A practice is required to respond to a request for PHI to law enforcement ab…" at bounding box center [432, 330] width 435 height 93
click at [641, 302] on input "True" at bounding box center [645, 303] width 12 height 10
radio input "true"
click at [557, 301] on div "A practice is required to respond to a request for PHI to law enforcement about…" at bounding box center [414, 327] width 311 height 86
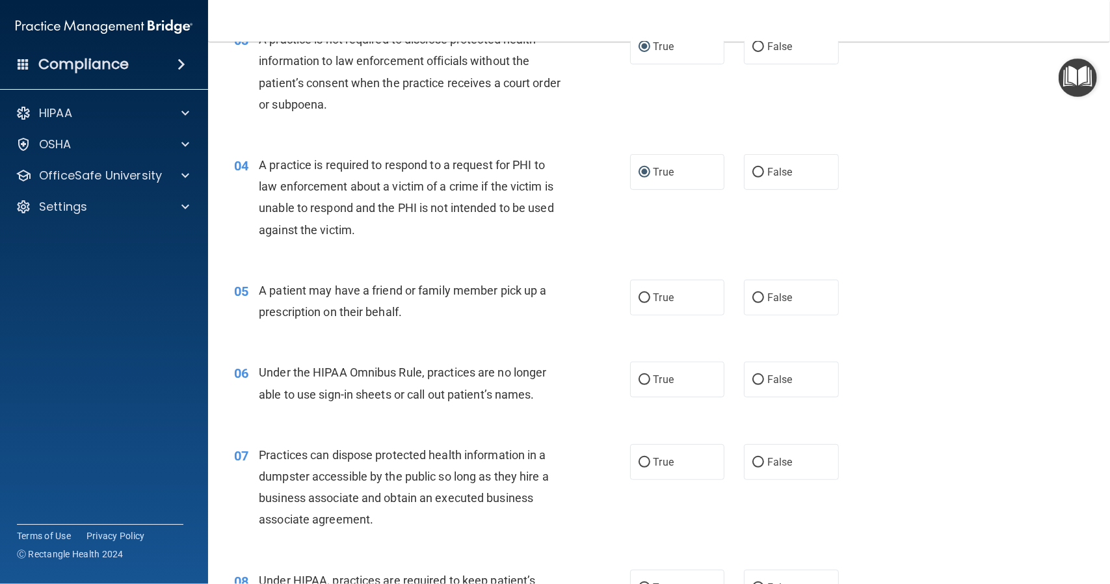
scroll to position [390, 0]
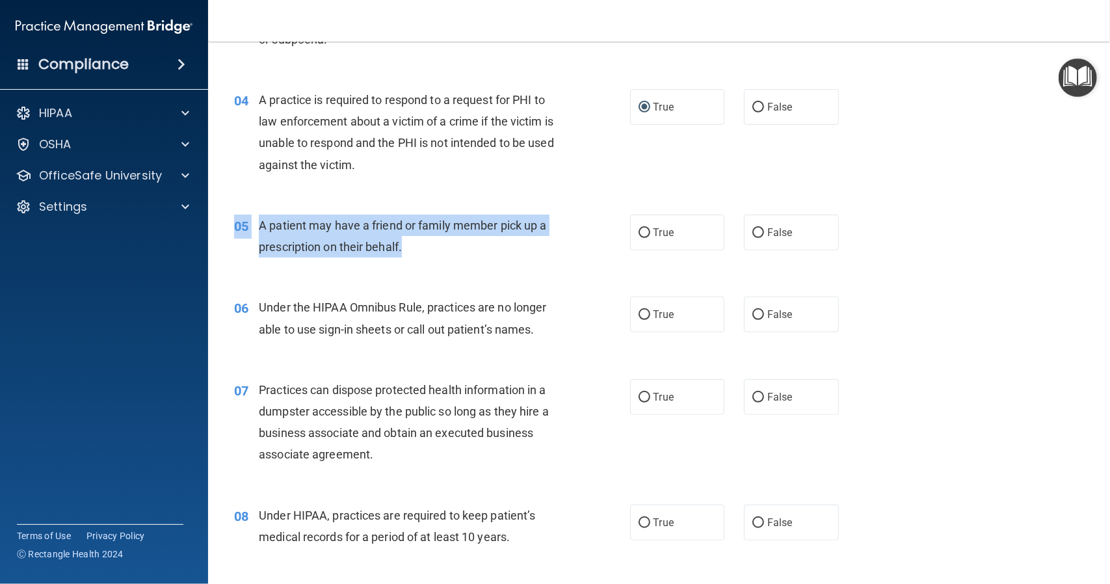
drag, startPoint x: 235, startPoint y: 224, endPoint x: 410, endPoint y: 250, distance: 176.8
click at [410, 250] on div "05 A patient may have a friend or family member pick up a prescription on their…" at bounding box center [432, 239] width 435 height 49
click at [640, 228] on input "True" at bounding box center [645, 233] width 12 height 10
radio input "true"
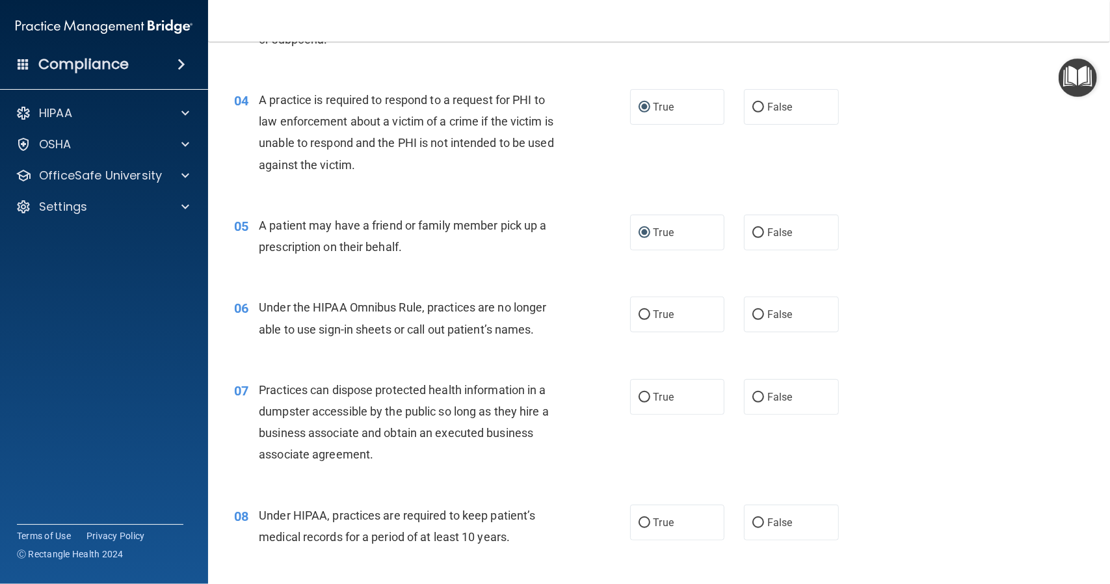
click at [254, 309] on div "06" at bounding box center [241, 308] width 34 height 24
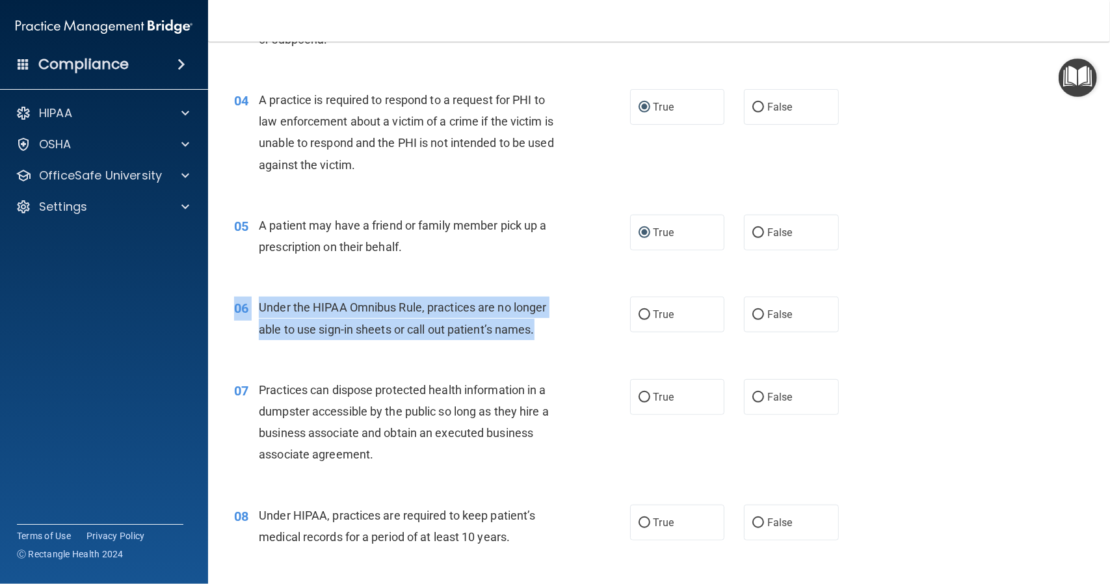
drag, startPoint x: 234, startPoint y: 308, endPoint x: 538, endPoint y: 335, distance: 305.5
click at [538, 335] on div "06 Under the HIPAA Omnibus Rule, practices are no longer able to use sign-in sh…" at bounding box center [432, 320] width 435 height 49
click at [752, 311] on input "False" at bounding box center [758, 315] width 12 height 10
radio input "true"
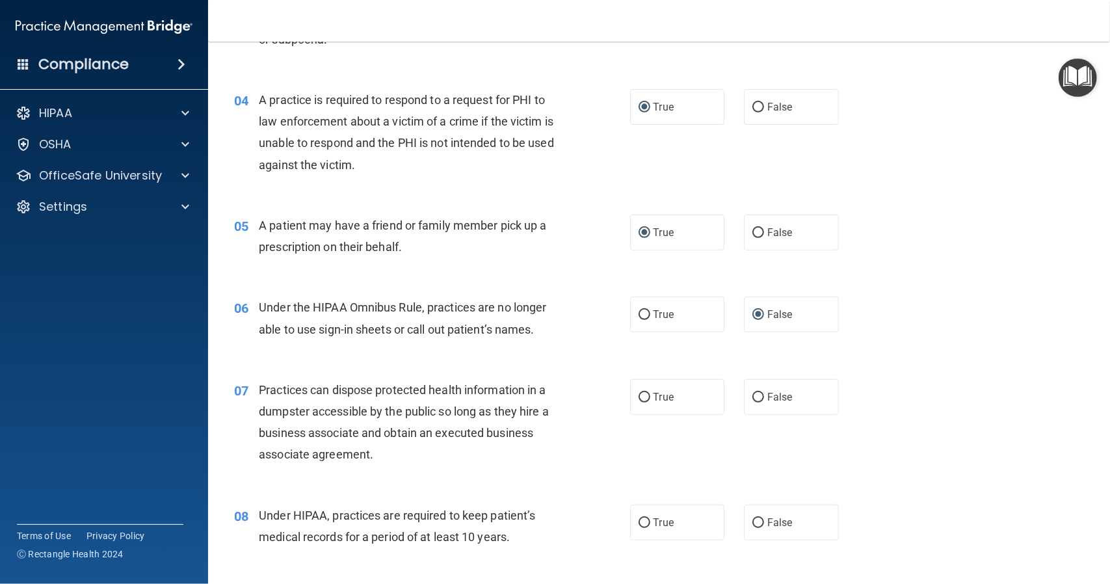
click at [257, 391] on div "07" at bounding box center [241, 391] width 34 height 24
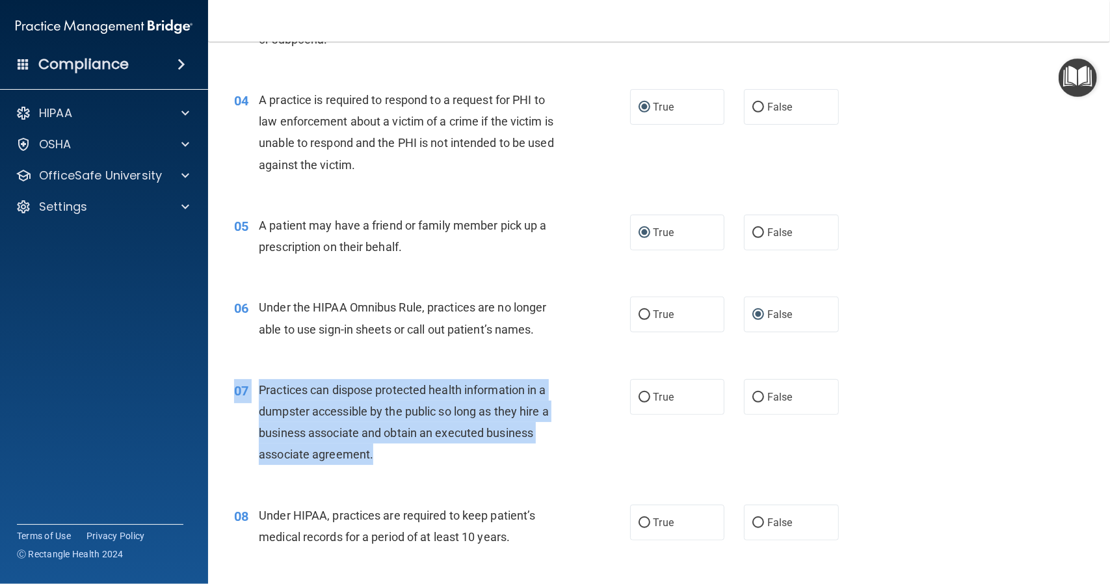
drag, startPoint x: 235, startPoint y: 390, endPoint x: 375, endPoint y: 432, distance: 146.0
click at [371, 447] on div "07 Practices can dispose protected health information in a dumpster accessible …" at bounding box center [432, 425] width 435 height 93
click at [752, 395] on input "False" at bounding box center [758, 398] width 12 height 10
radio input "true"
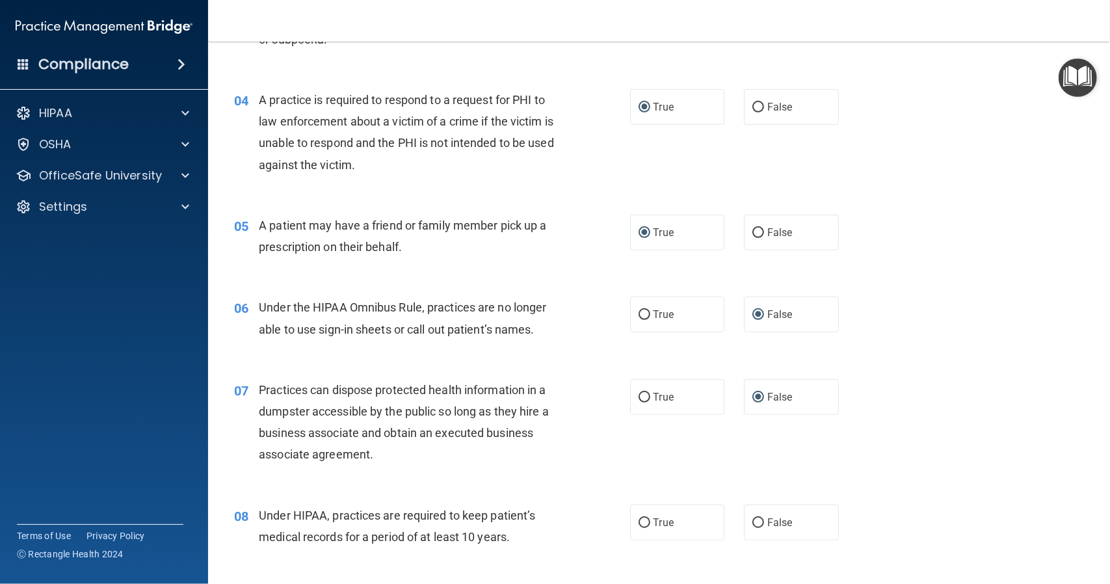
click at [233, 520] on div "08" at bounding box center [241, 517] width 34 height 24
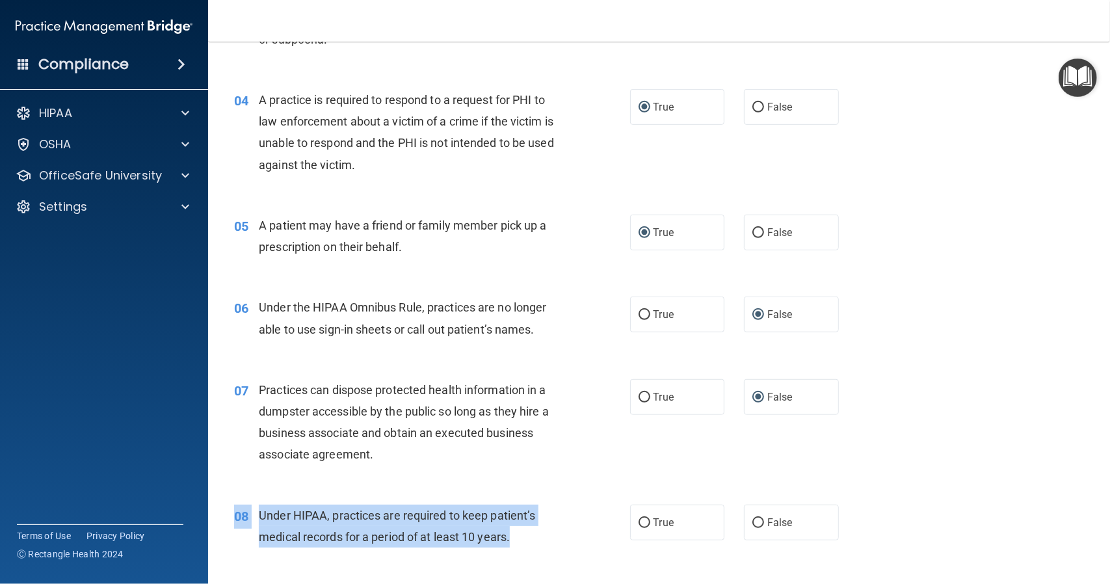
drag, startPoint x: 235, startPoint y: 514, endPoint x: 518, endPoint y: 536, distance: 284.3
click at [518, 536] on div "08 Under HIPAA, practices are required to keep patient’s medical records for a …" at bounding box center [432, 529] width 435 height 49
drag, startPoint x: 753, startPoint y: 520, endPoint x: 740, endPoint y: 521, distance: 13.1
click at [752, 520] on input "False" at bounding box center [758, 523] width 12 height 10
radio input "true"
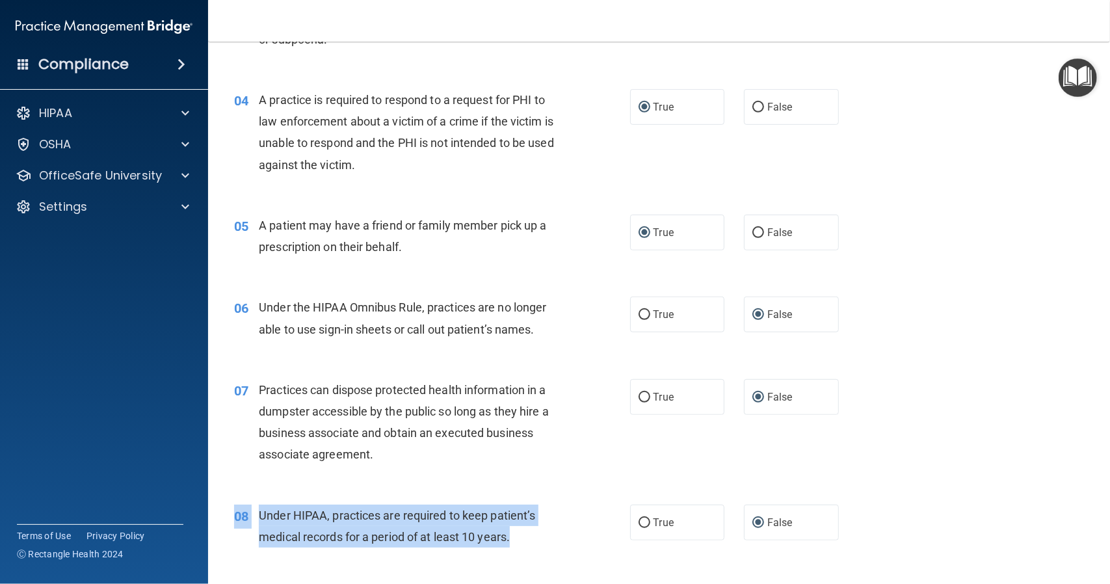
click at [545, 519] on div "Under HIPAA, practices are required to keep patient’s medical records for a per…" at bounding box center [414, 526] width 311 height 43
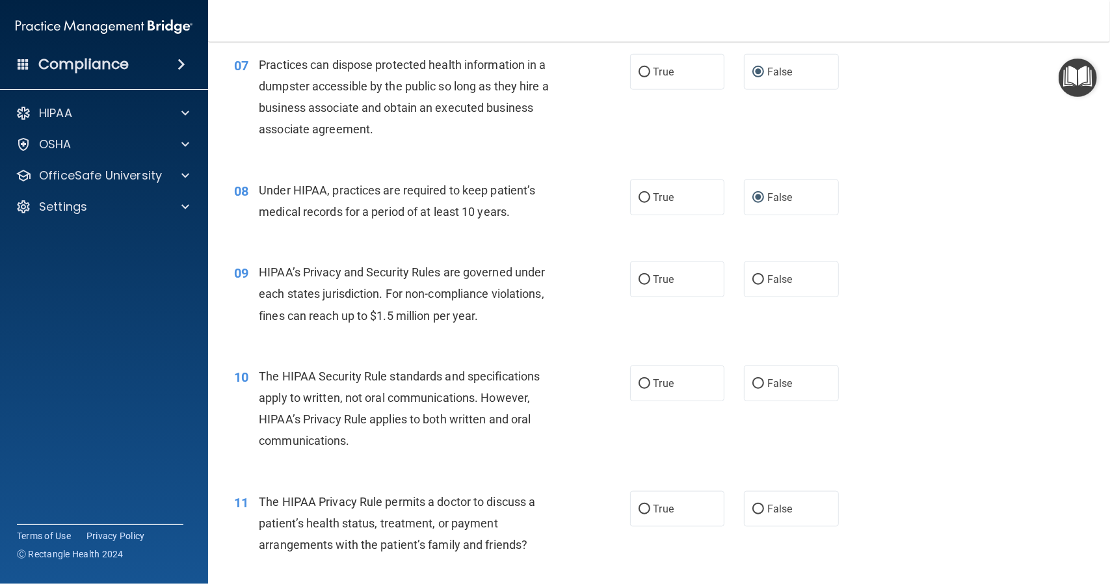
scroll to position [845, 0]
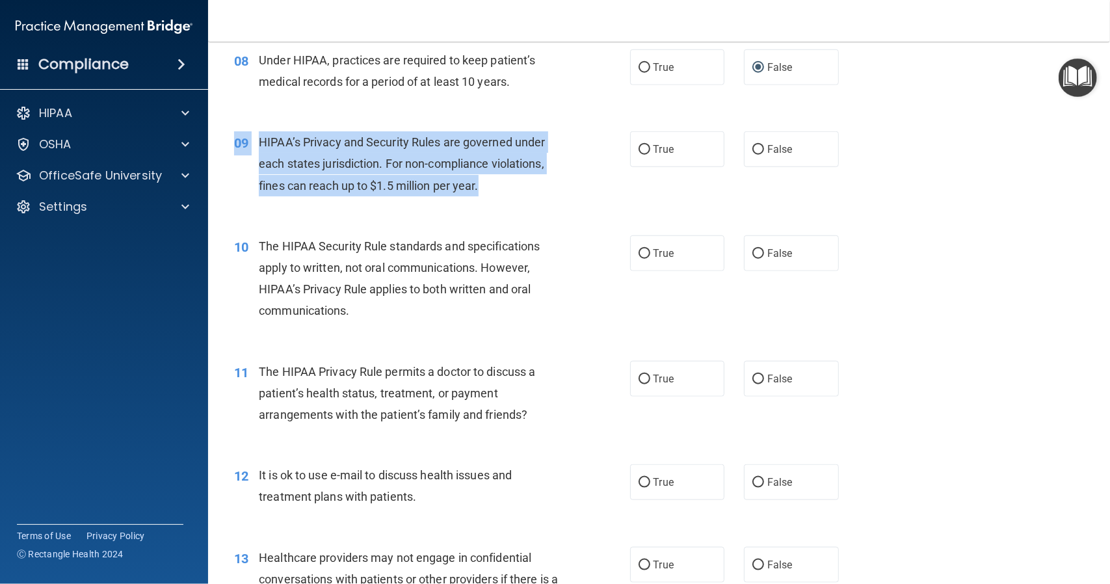
drag, startPoint x: 234, startPoint y: 141, endPoint x: 482, endPoint y: 185, distance: 251.6
click at [482, 185] on div "09 HIPAA’s Privacy and Security Rules are governed under each states jurisdicti…" at bounding box center [432, 167] width 435 height 72
click at [752, 147] on input "False" at bounding box center [758, 150] width 12 height 10
radio input "true"
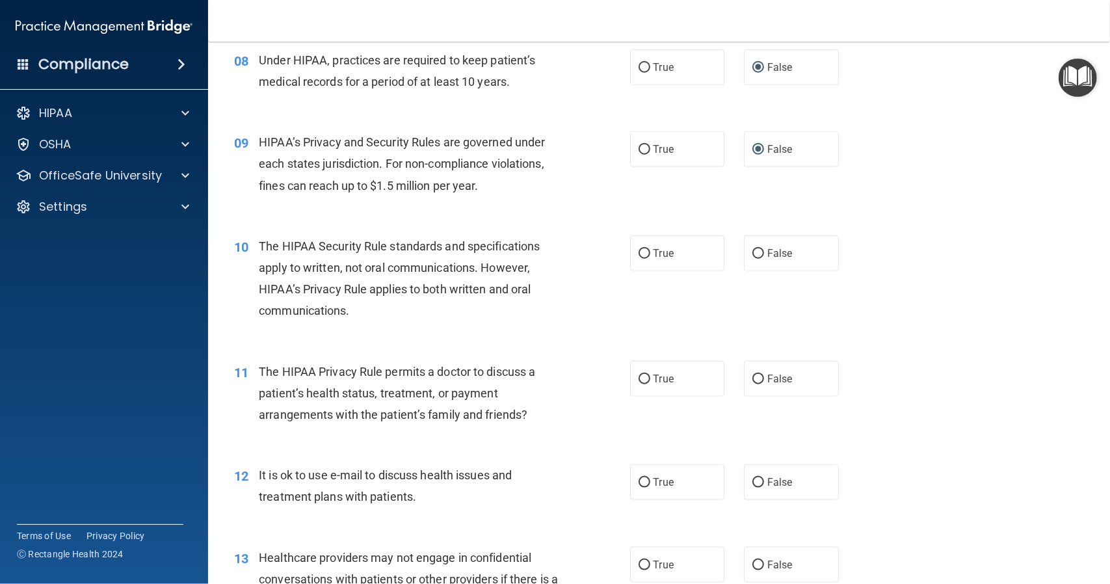
click at [550, 269] on div "The HIPAA Security Rule standards and specifications apply to written, not oral…" at bounding box center [414, 278] width 311 height 86
click at [233, 244] on div "10" at bounding box center [241, 247] width 34 height 24
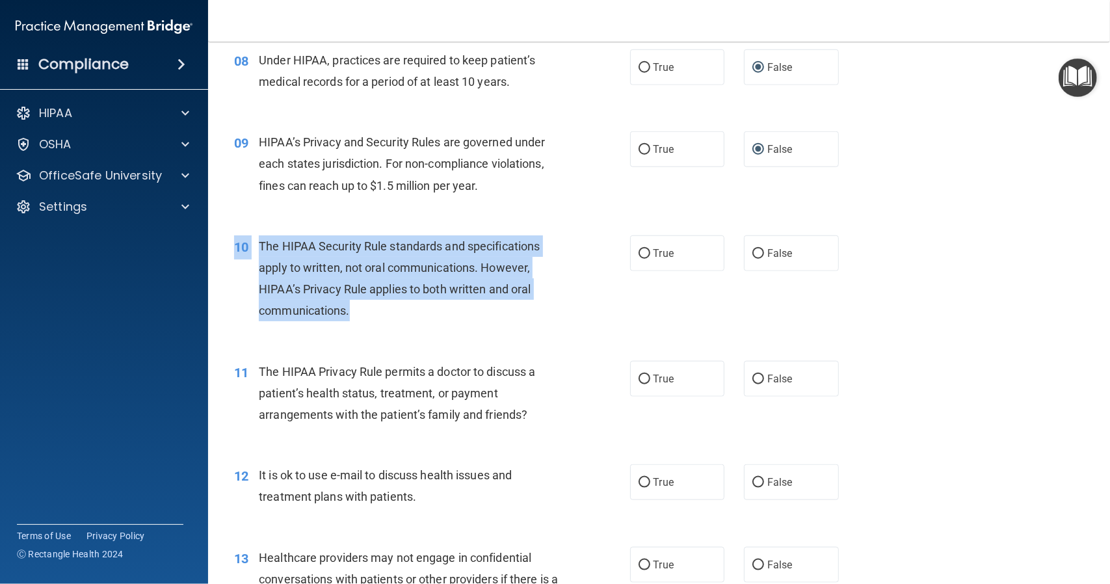
drag, startPoint x: 235, startPoint y: 244, endPoint x: 334, endPoint y: 291, distance: 109.1
click at [350, 307] on div "10 The HIPAA Security Rule standards and specifications apply to written, not o…" at bounding box center [432, 281] width 435 height 93
click at [640, 253] on input "True" at bounding box center [645, 254] width 12 height 10
radio input "true"
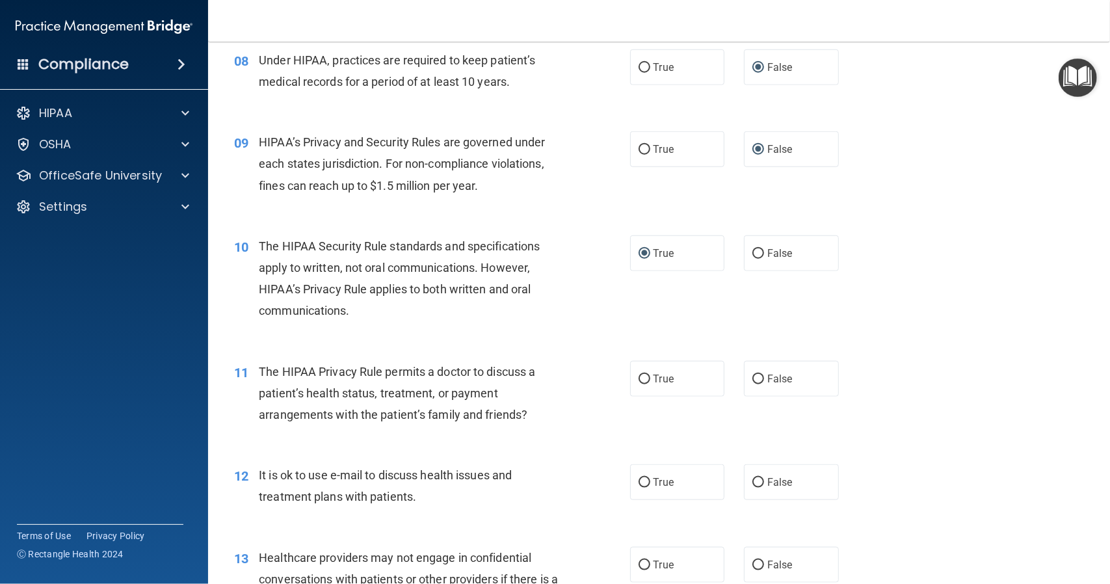
click at [546, 393] on div "The HIPAA Privacy Rule permits a doctor to discuss a patient’s health status, t…" at bounding box center [414, 393] width 311 height 65
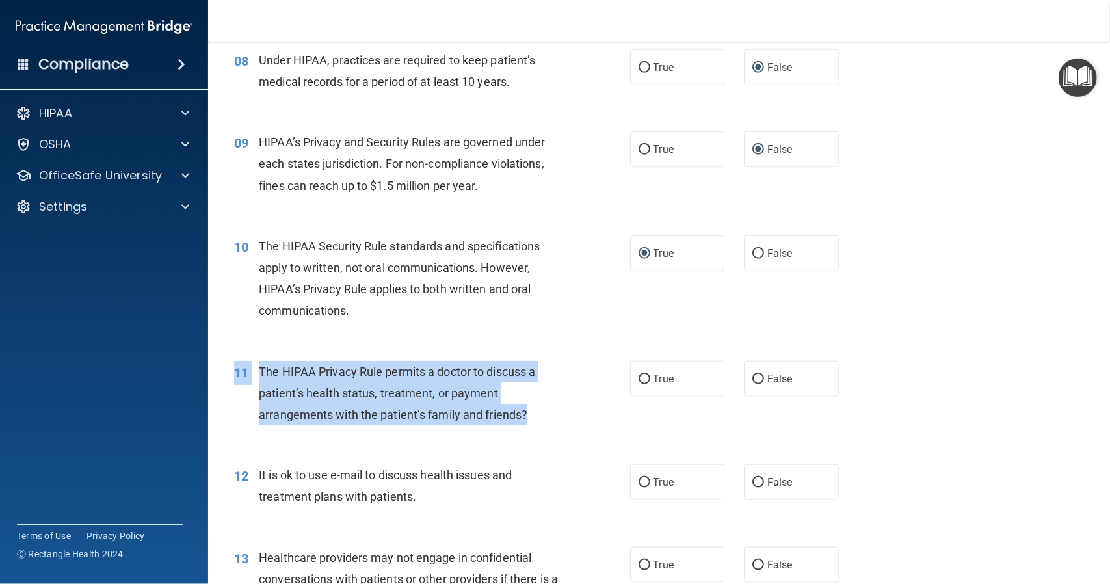
drag, startPoint x: 235, startPoint y: 367, endPoint x: 532, endPoint y: 413, distance: 300.6
click at [532, 413] on div "11 The HIPAA Privacy Rule permits a doctor to discuss a patient’s health status…" at bounding box center [432, 397] width 435 height 72
click at [641, 378] on input "True" at bounding box center [645, 380] width 12 height 10
radio input "true"
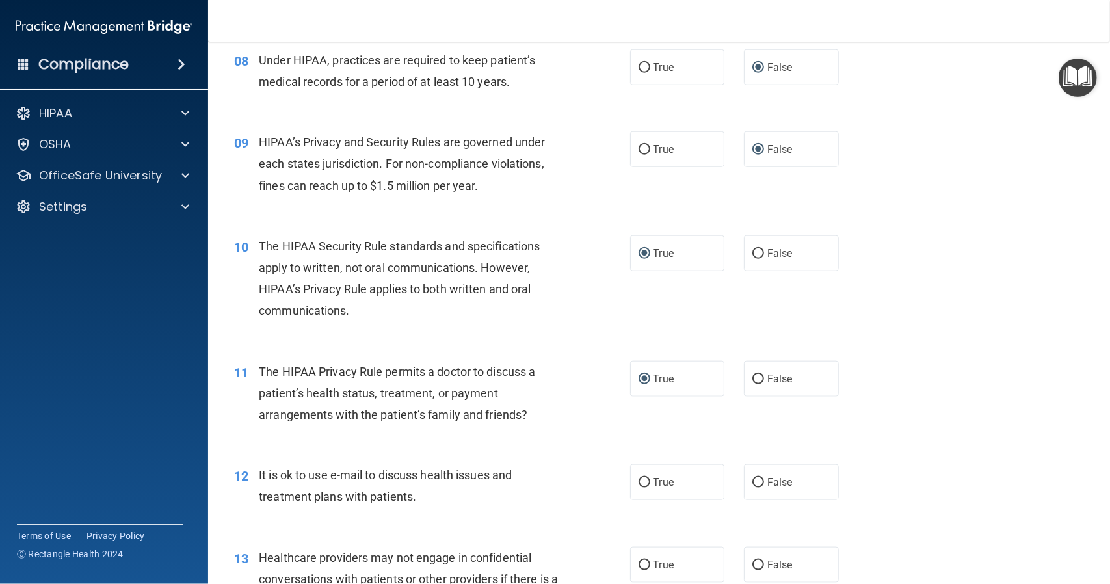
click at [524, 476] on div "It is ok to use e-mail to discuss health issues and treatment plans with patien…" at bounding box center [414, 485] width 311 height 43
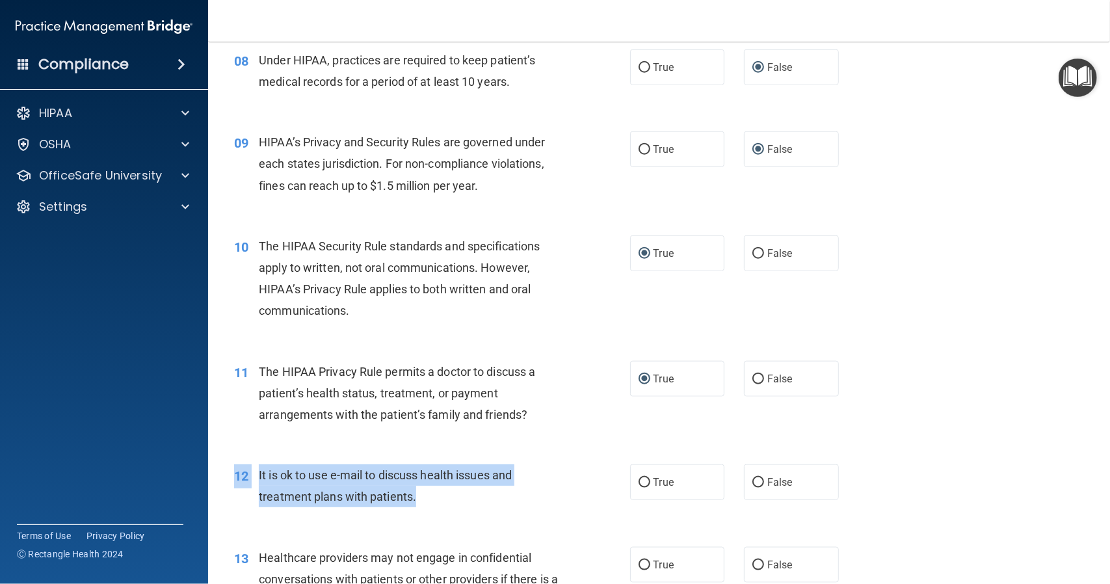
drag, startPoint x: 235, startPoint y: 473, endPoint x: 425, endPoint y: 492, distance: 190.2
click at [428, 492] on div "12 It is ok to use e-mail to discuss health issues and treatment plans with pat…" at bounding box center [432, 488] width 435 height 49
click at [640, 482] on input "True" at bounding box center [645, 483] width 12 height 10
radio input "true"
click at [525, 477] on div "It is ok to use e-mail to discuss health issues and treatment plans with patien…" at bounding box center [414, 485] width 311 height 43
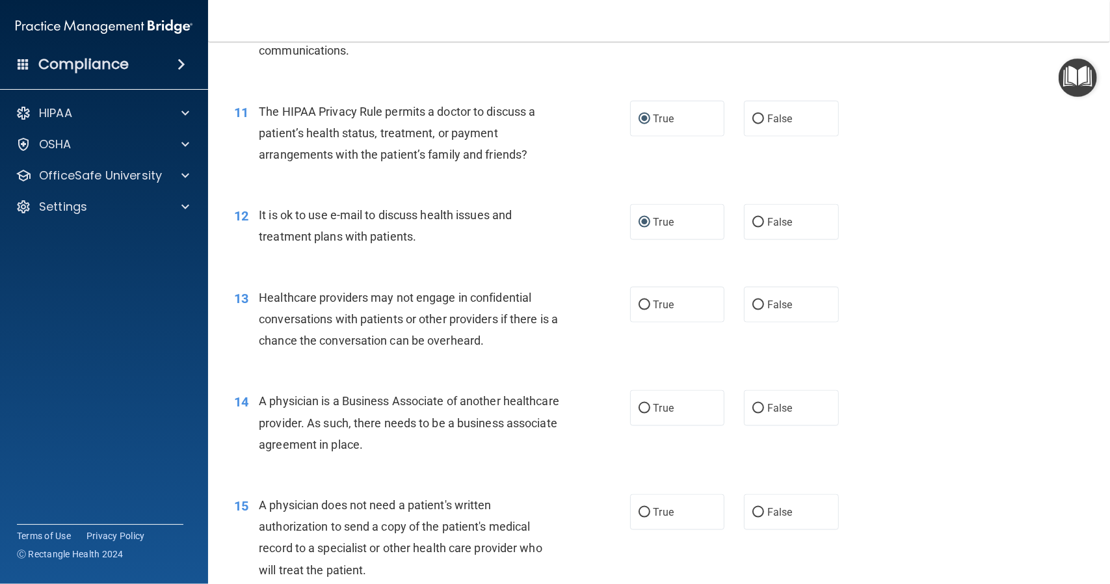
scroll to position [1170, 0]
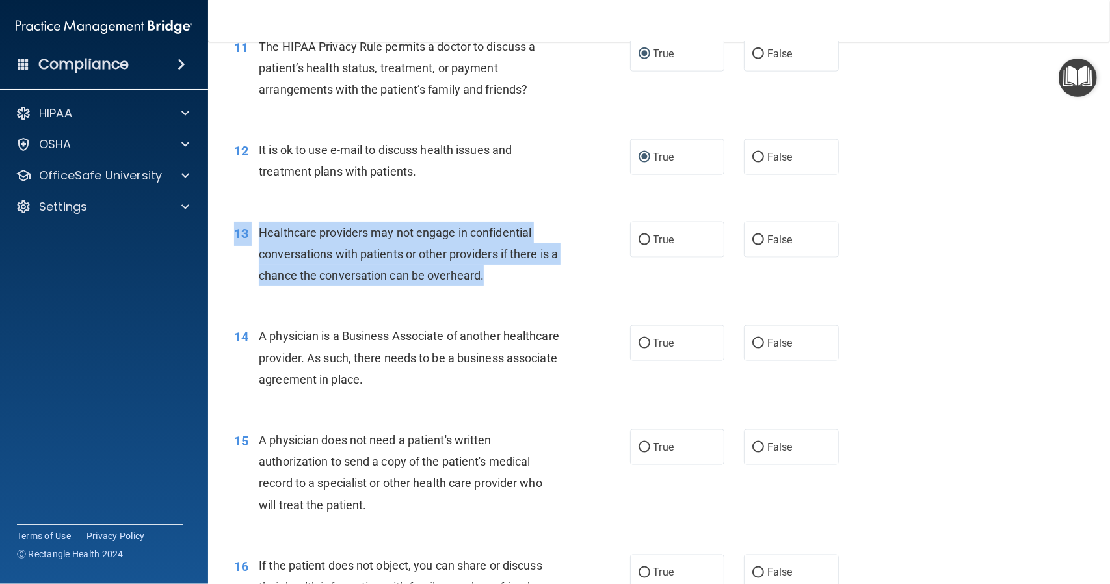
drag, startPoint x: 235, startPoint y: 232, endPoint x: 500, endPoint y: 274, distance: 267.9
click at [500, 274] on div "13 Healthcare providers may not engage in confidential conversations with patie…" at bounding box center [432, 258] width 435 height 72
click at [752, 241] on input "False" at bounding box center [758, 240] width 12 height 10
radio input "true"
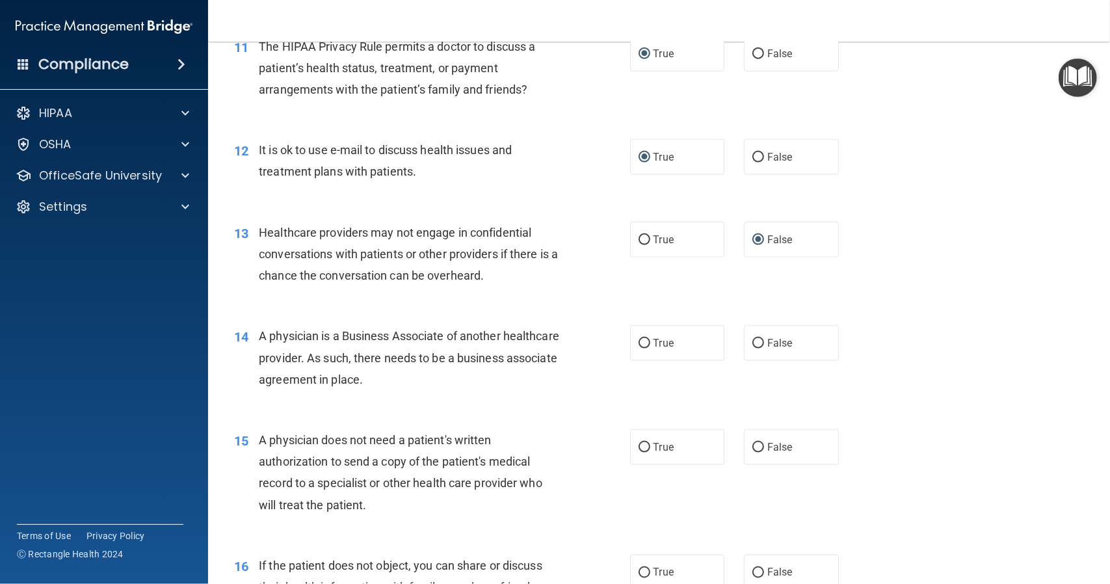
click at [234, 336] on span "14" at bounding box center [241, 337] width 14 height 16
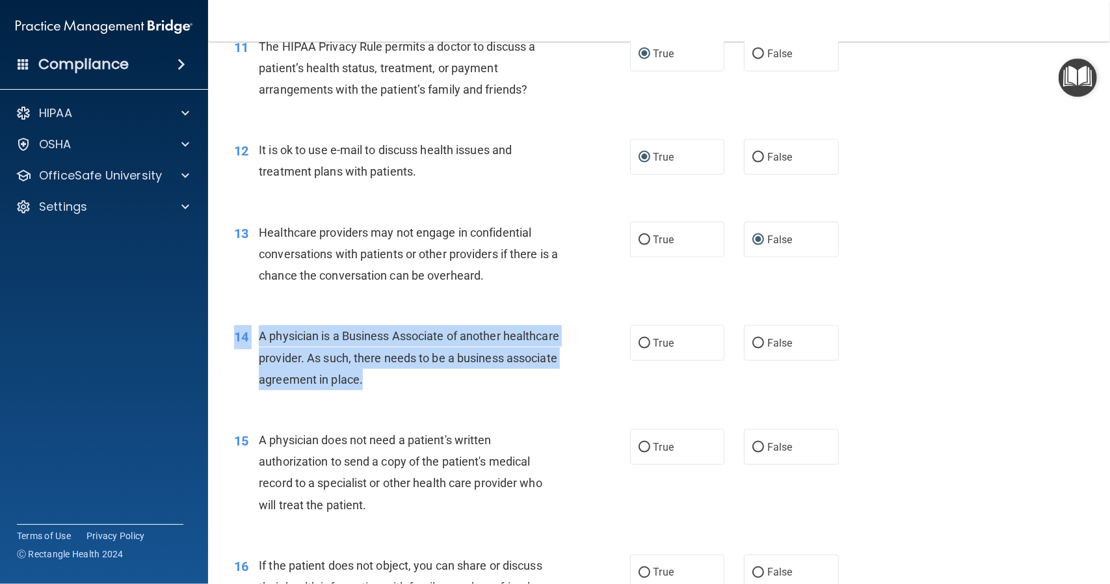
drag, startPoint x: 234, startPoint y: 336, endPoint x: 456, endPoint y: 382, distance: 226.3
click at [456, 382] on div "14 A physician is a Business Associate of another healthcare provider. As such,…" at bounding box center [432, 361] width 435 height 72
click at [752, 342] on input "False" at bounding box center [758, 344] width 12 height 10
radio input "true"
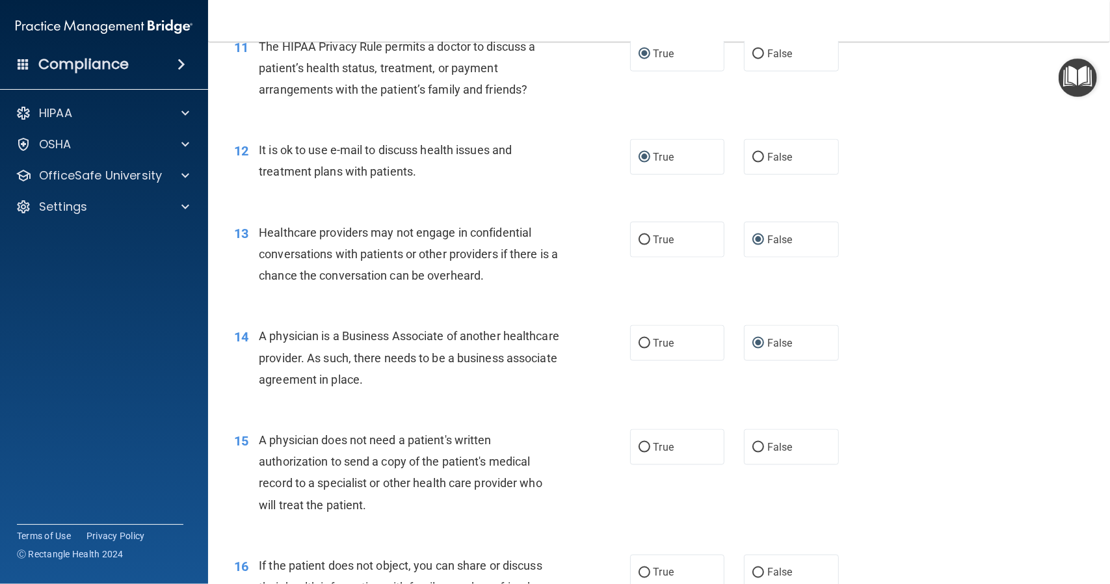
click at [515, 445] on div "A physician does not need a patient's written authorization to send a copy of t…" at bounding box center [414, 472] width 311 height 86
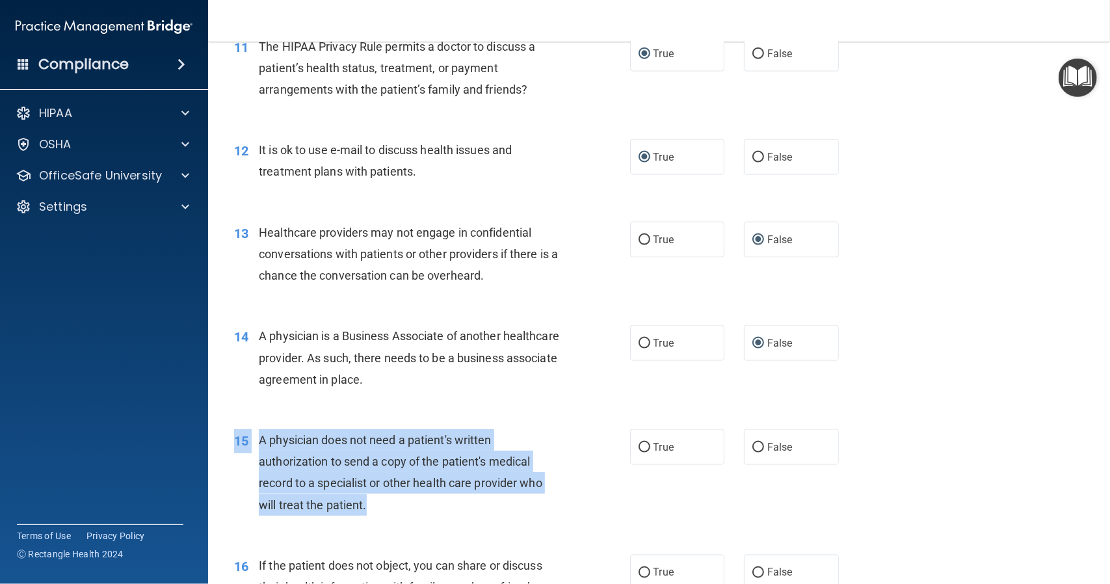
drag, startPoint x: 235, startPoint y: 439, endPoint x: 354, endPoint y: 495, distance: 132.1
click at [370, 500] on div "15 A physician does not need a patient's written authorization to send a copy o…" at bounding box center [432, 475] width 435 height 93
click at [639, 447] on input "True" at bounding box center [645, 448] width 12 height 10
radio input "true"
click at [553, 476] on div "A physician does not need a patient's written authorization to send a copy of t…" at bounding box center [414, 472] width 311 height 86
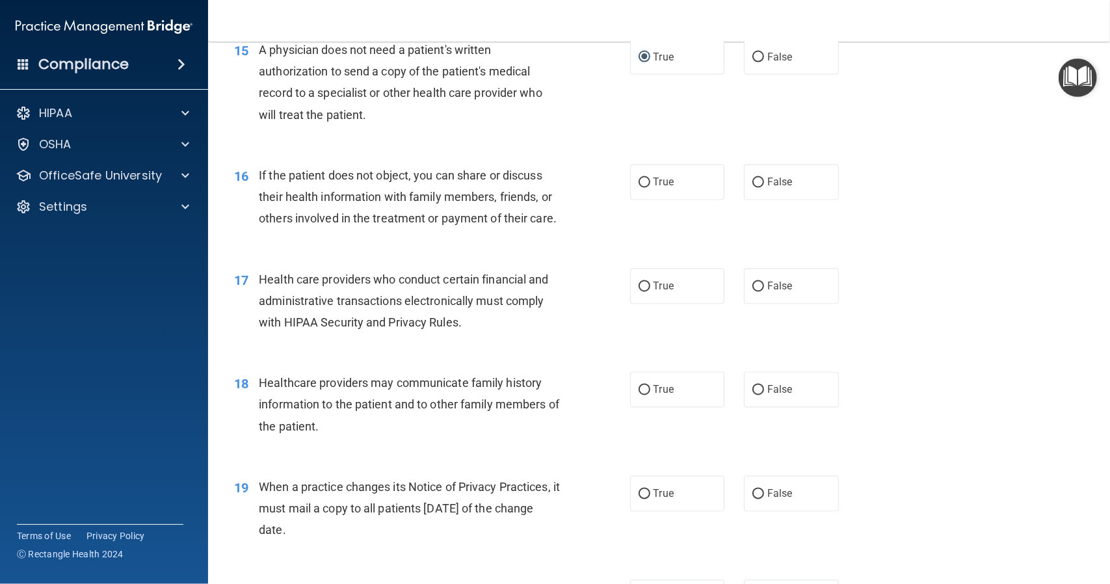
scroll to position [1626, 0]
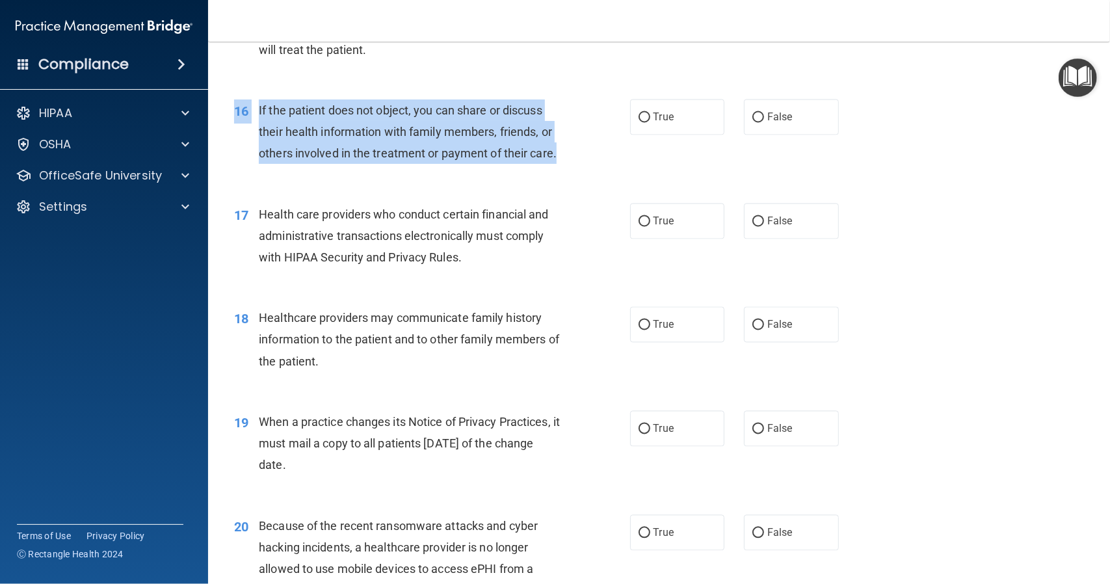
drag, startPoint x: 235, startPoint y: 107, endPoint x: 289, endPoint y: 174, distance: 86.4
click at [289, 171] on div "16 If the patient does not object, you can share or discuss their health inform…" at bounding box center [432, 135] width 435 height 72
click at [639, 119] on input "True" at bounding box center [645, 118] width 12 height 10
radio input "true"
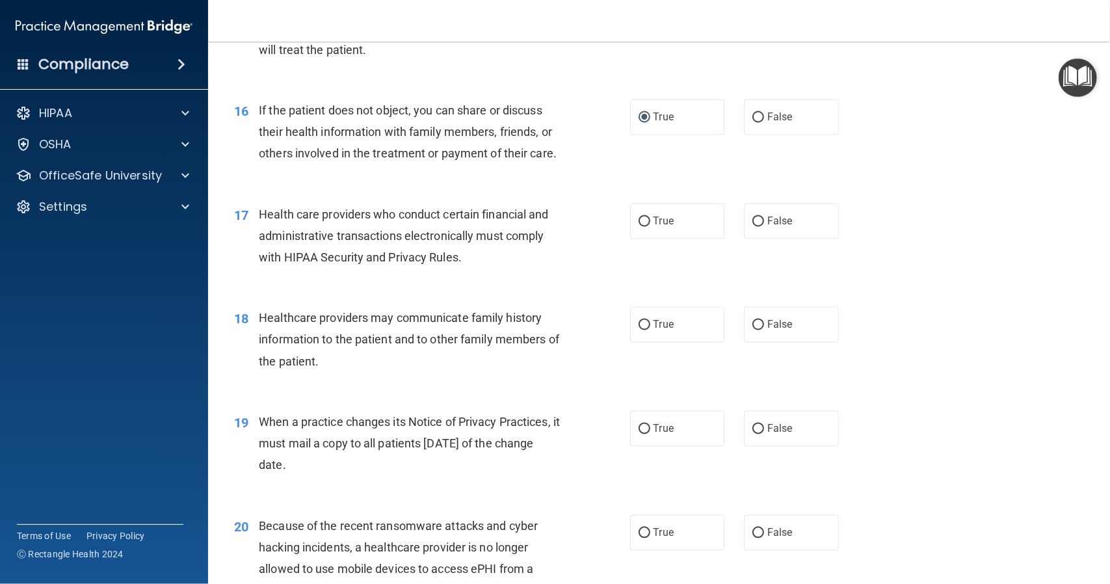
click at [234, 223] on span "17" at bounding box center [241, 215] width 14 height 16
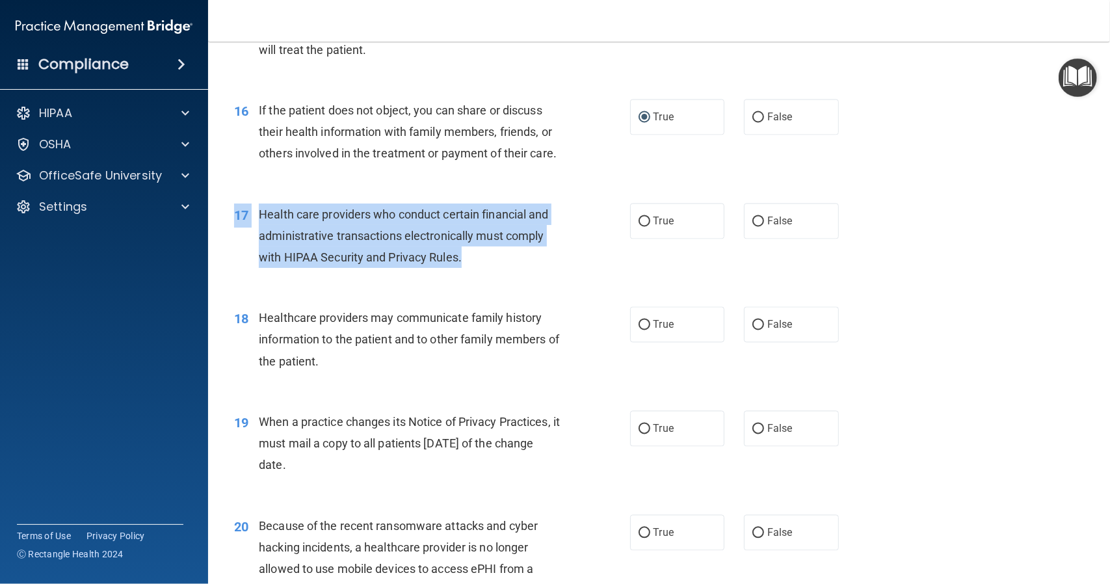
drag, startPoint x: 234, startPoint y: 236, endPoint x: 466, endPoint y: 288, distance: 237.2
click at [466, 275] on div "17 Health care providers who conduct certain financial and administrative trans…" at bounding box center [432, 240] width 435 height 72
click at [640, 227] on input "True" at bounding box center [645, 222] width 12 height 10
radio input "true"
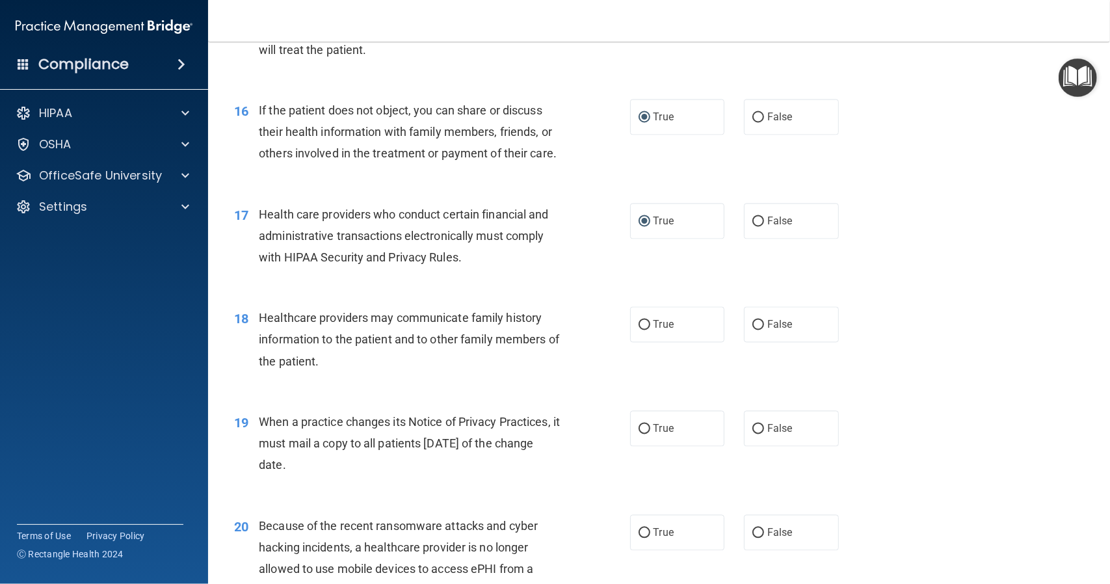
click at [235, 326] on span "18" at bounding box center [241, 319] width 14 height 16
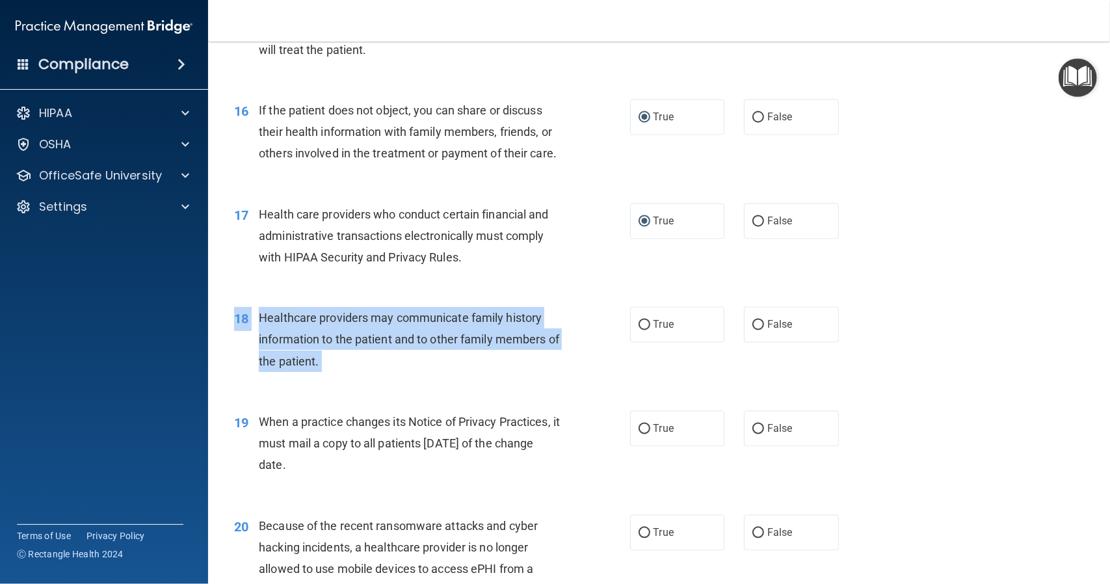
drag, startPoint x: 235, startPoint y: 339, endPoint x: 333, endPoint y: 379, distance: 105.5
click at [333, 378] on div "18 Healthcare providers may communicate family history information to the patie…" at bounding box center [432, 343] width 435 height 72
click at [641, 330] on input "True" at bounding box center [645, 326] width 12 height 10
radio input "true"
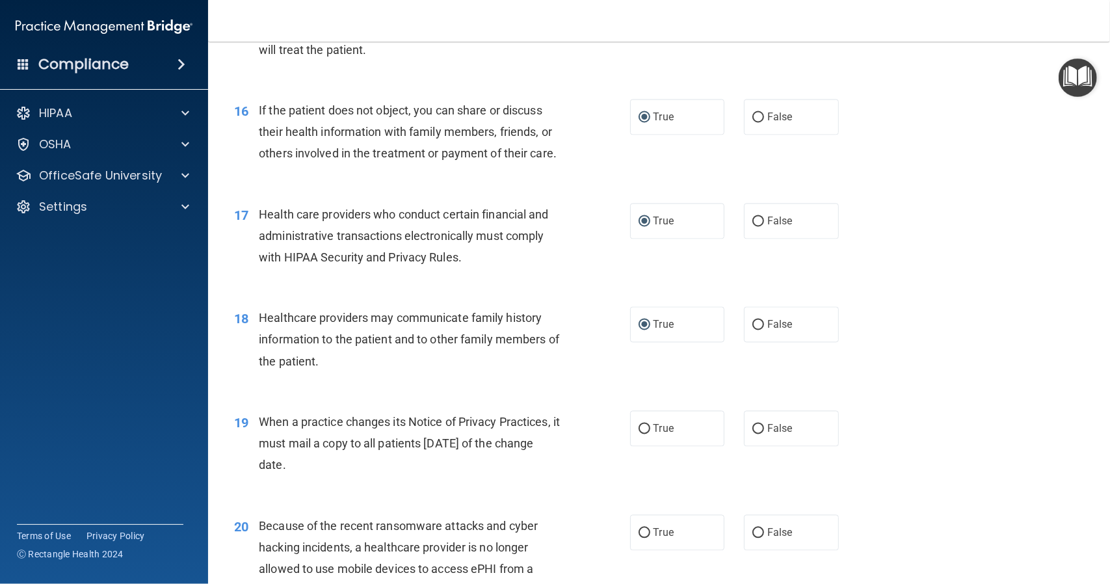
click at [234, 430] on span "19" at bounding box center [241, 423] width 14 height 16
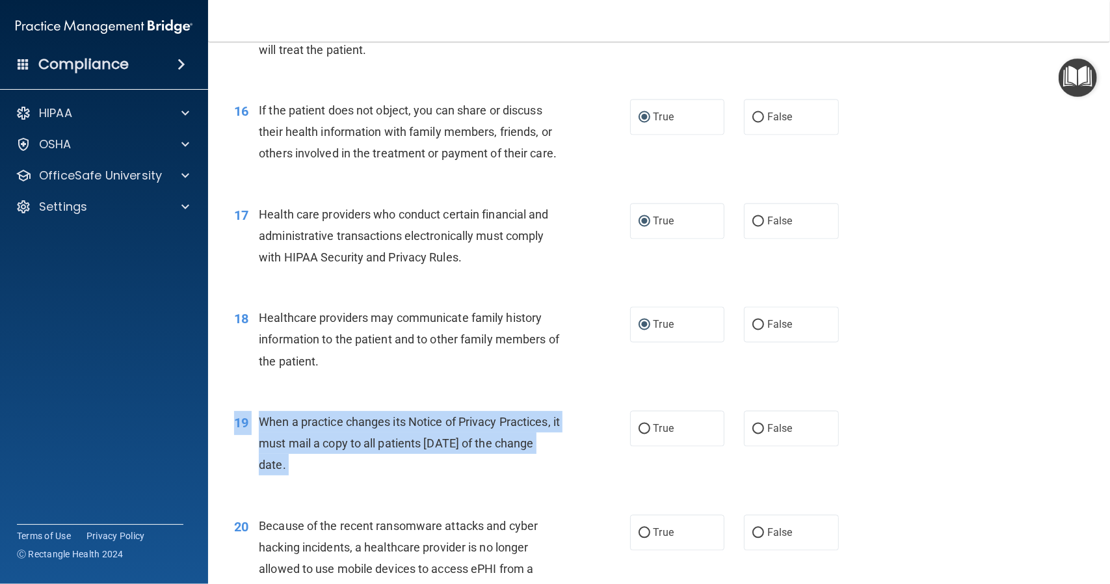
drag, startPoint x: 234, startPoint y: 444, endPoint x: 329, endPoint y: 481, distance: 101.9
click at [330, 482] on div "19 When a practice changes its Notice of Privacy Practices, it must mail a copy…" at bounding box center [432, 447] width 435 height 72
click at [752, 434] on input "False" at bounding box center [758, 430] width 12 height 10
radio input "true"
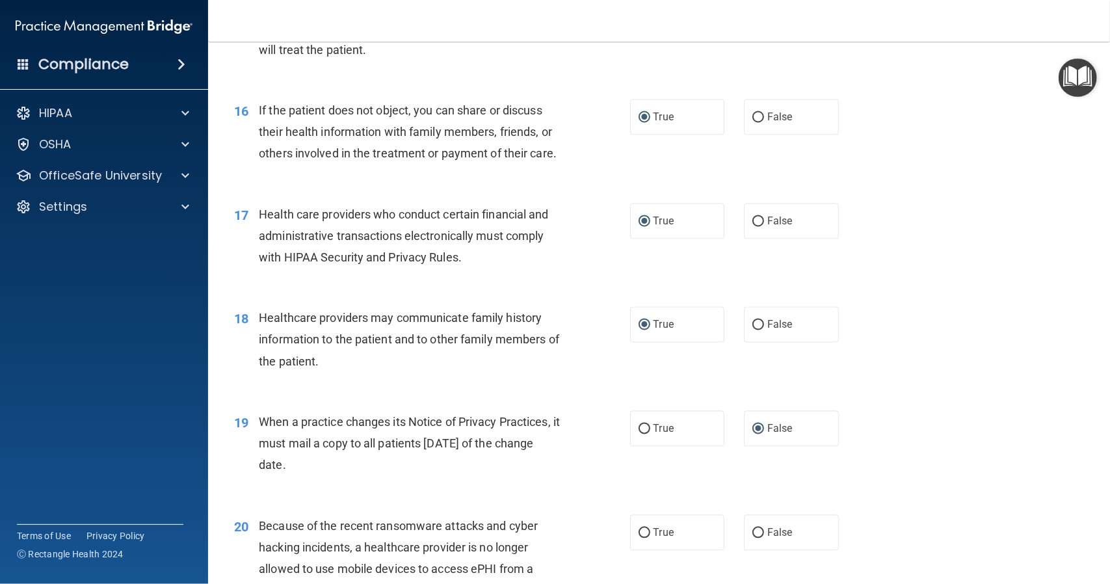
click at [541, 553] on div "Because of the recent ransomware attacks and cyber hacking incidents, a healthc…" at bounding box center [414, 558] width 311 height 86
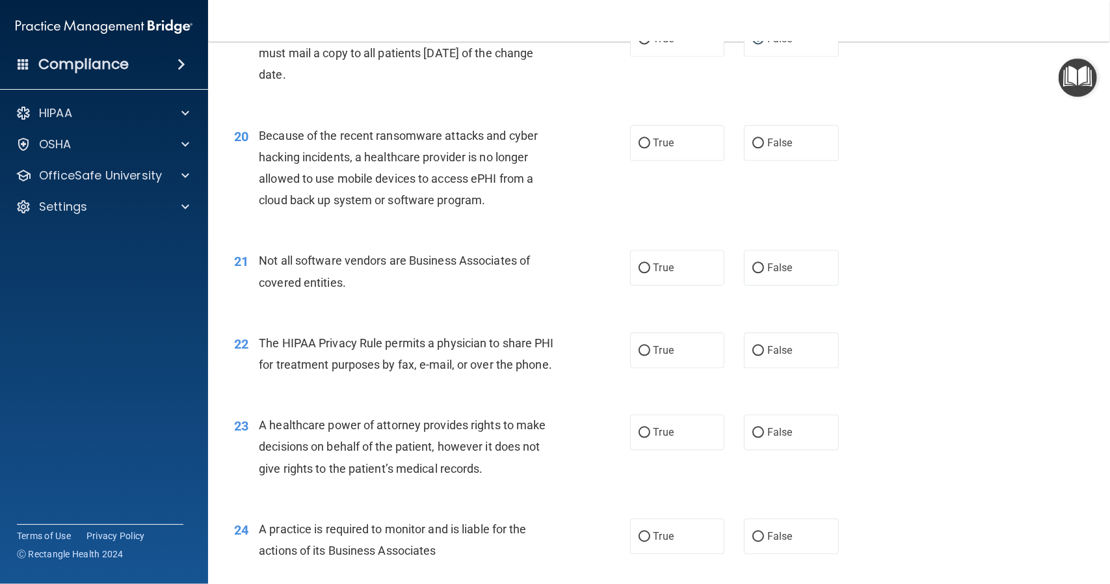
scroll to position [1951, 0]
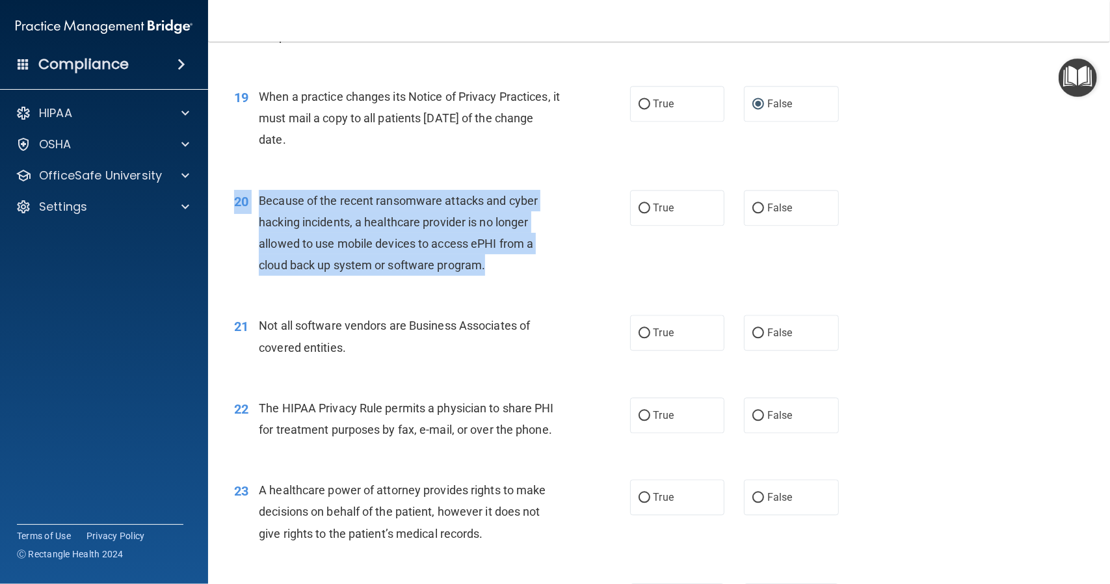
drag, startPoint x: 234, startPoint y: 222, endPoint x: 488, endPoint y: 288, distance: 262.6
click at [488, 283] on div "20 Because of the recent ransomware attacks and cyber hacking incidents, a heal…" at bounding box center [432, 236] width 435 height 93
click at [752, 213] on input "False" at bounding box center [758, 209] width 12 height 10
radio input "true"
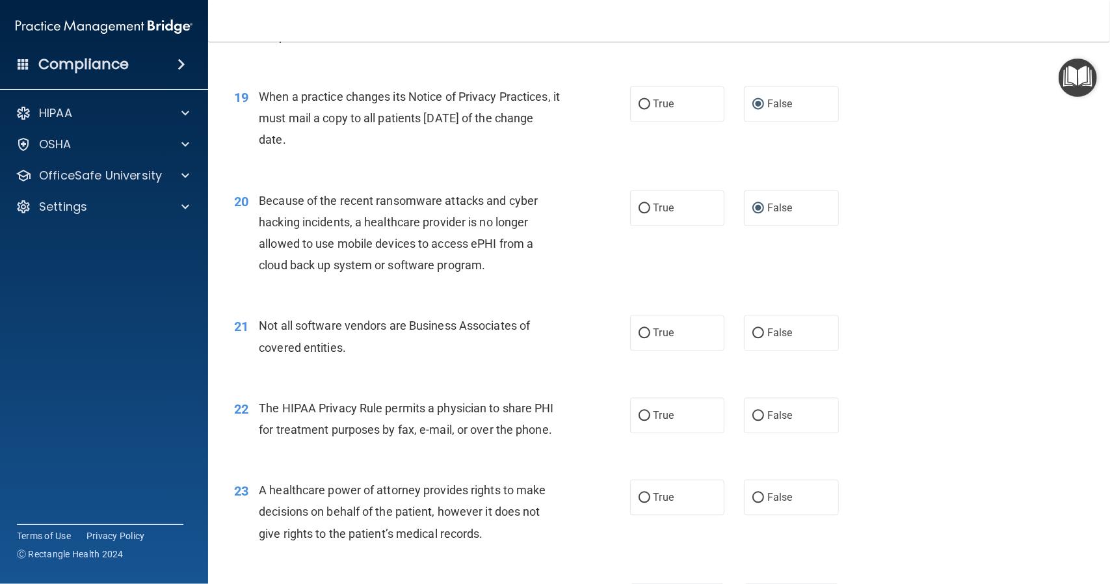
click at [234, 339] on div "21" at bounding box center [241, 327] width 34 height 24
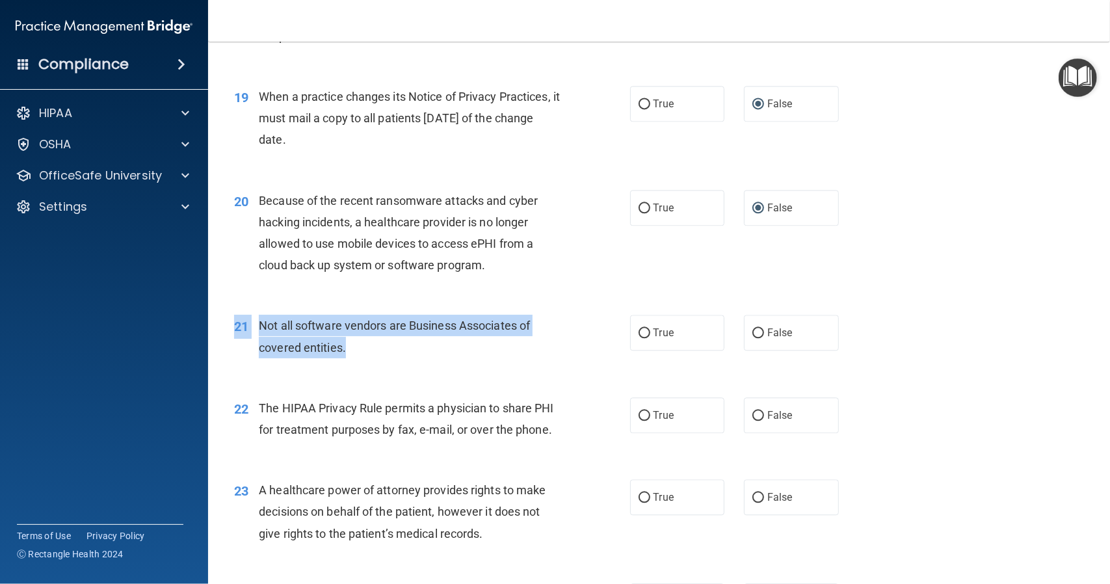
drag, startPoint x: 234, startPoint y: 347, endPoint x: 351, endPoint y: 378, distance: 121.1
click at [351, 364] on div "21 Not all software vendors are Business Associates of covered entities." at bounding box center [432, 339] width 435 height 49
click at [639, 338] on input "True" at bounding box center [645, 333] width 12 height 10
radio input "true"
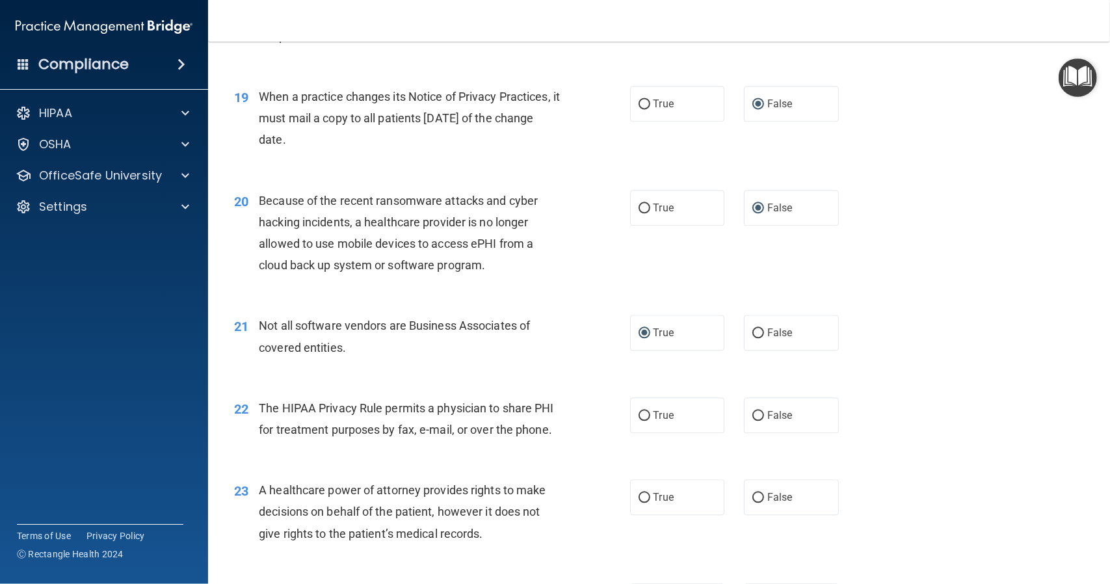
click at [234, 417] on span "22" at bounding box center [241, 409] width 14 height 16
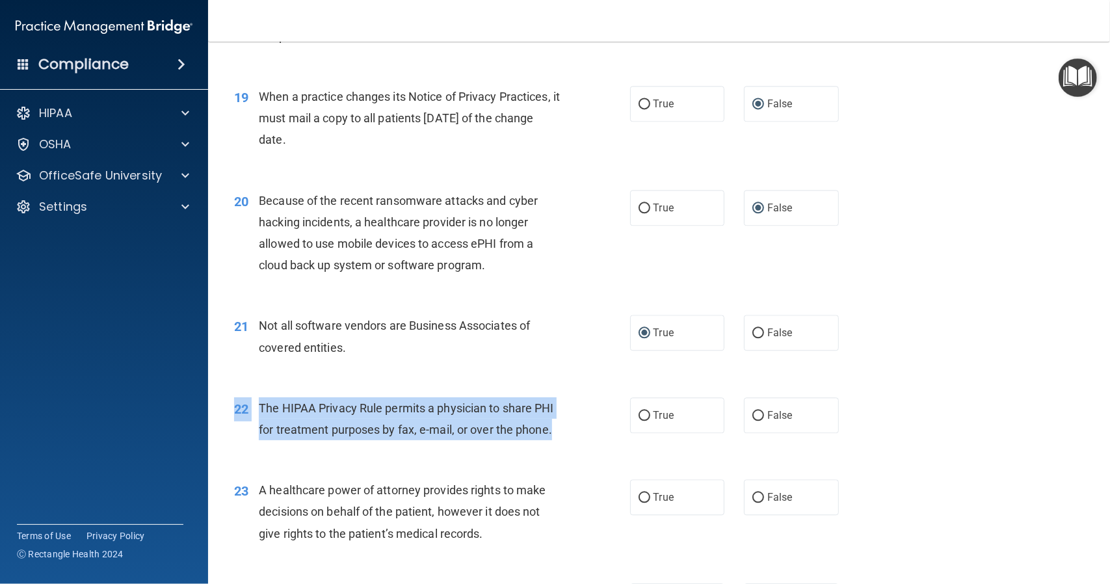
drag, startPoint x: 234, startPoint y: 430, endPoint x: 315, endPoint y: 469, distance: 89.3
click at [315, 447] on div "22 The HIPAA Privacy Rule permits a physician to share PHI for treatment purpos…" at bounding box center [432, 421] width 435 height 49
click at [640, 421] on input "True" at bounding box center [645, 416] width 12 height 10
radio input "true"
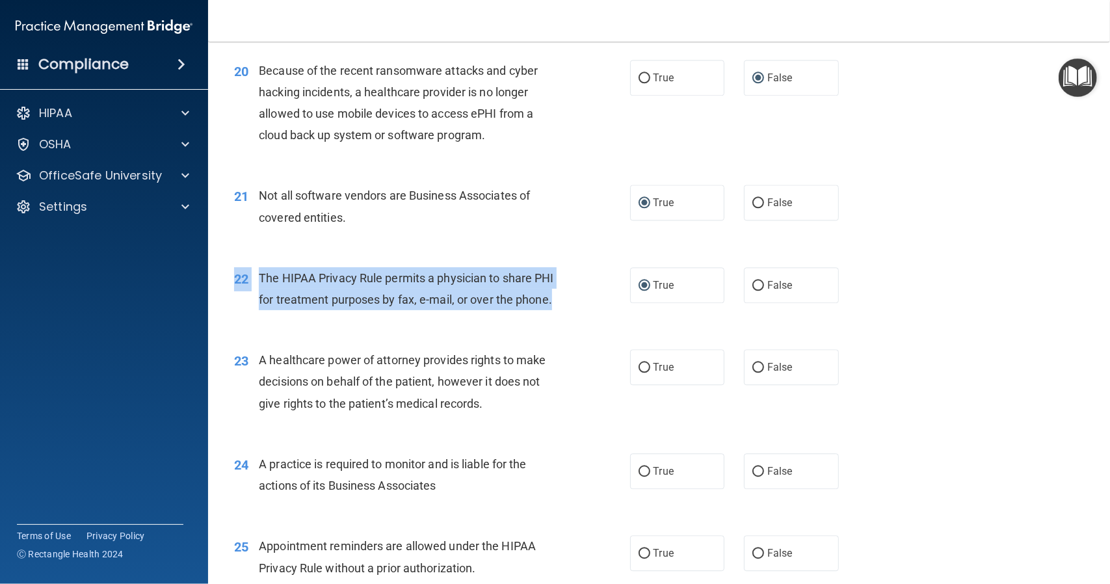
scroll to position [2146, 0]
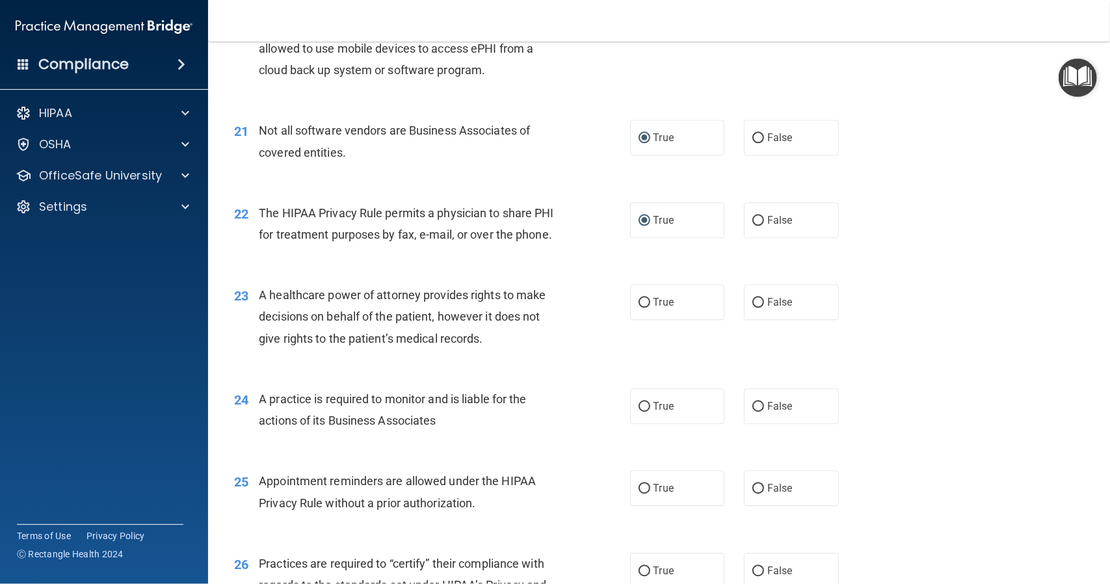
click at [597, 268] on div "22 The HIPAA Privacy Rule permits a physician to share PHI for treatment purpos…" at bounding box center [658, 227] width 869 height 82
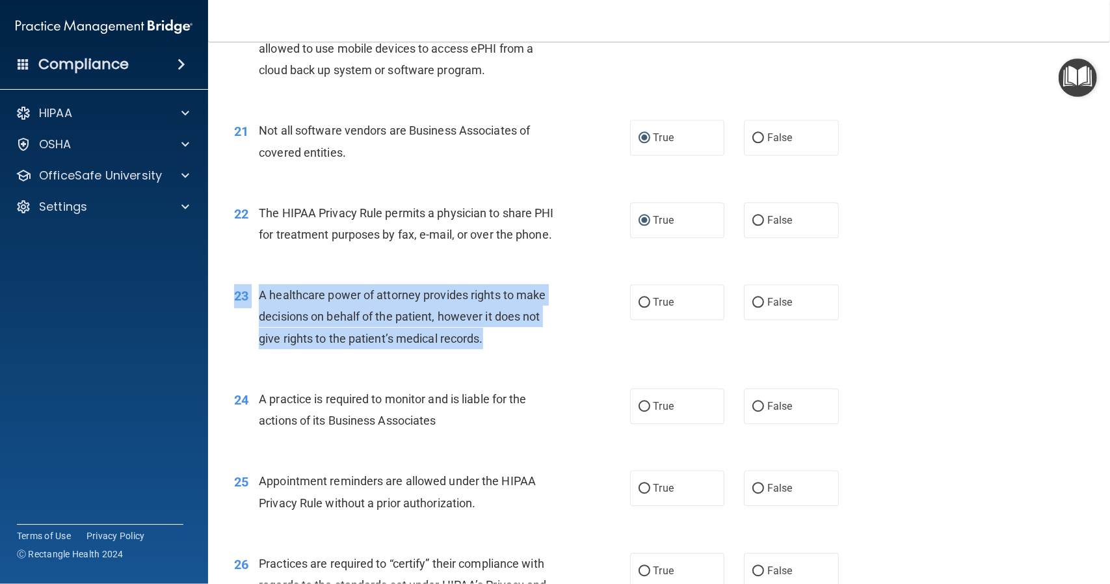
drag, startPoint x: 235, startPoint y: 338, endPoint x: 492, endPoint y: 388, distance: 261.5
click at [492, 356] on div "23 A healthcare power of attorney provides rights to make decisions on behalf o…" at bounding box center [432, 320] width 435 height 72
click at [752, 308] on input "False" at bounding box center [758, 303] width 12 height 10
radio input "true"
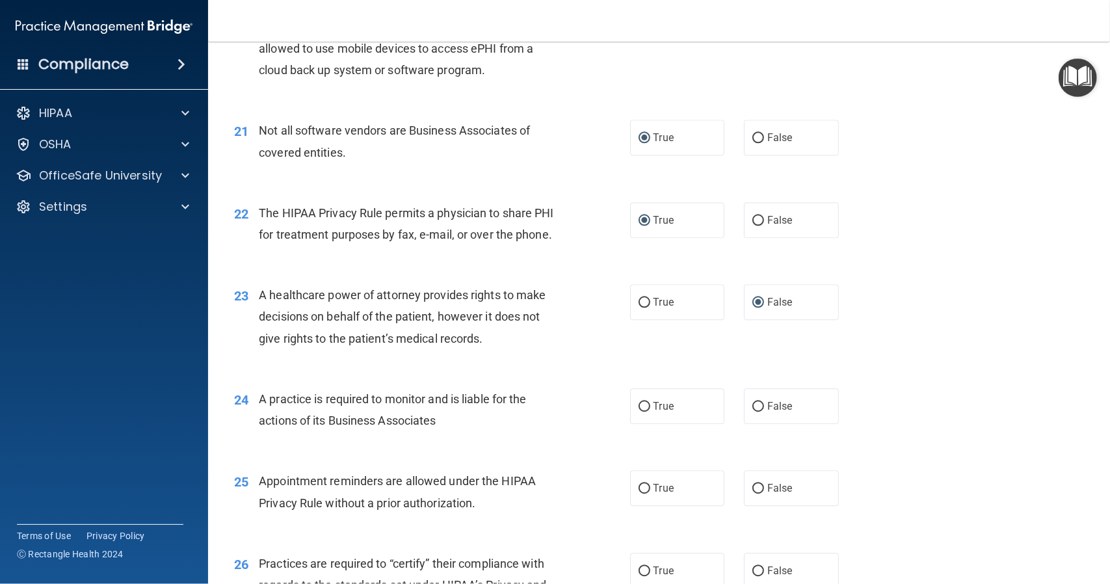
click at [235, 408] on span "24" at bounding box center [241, 400] width 14 height 16
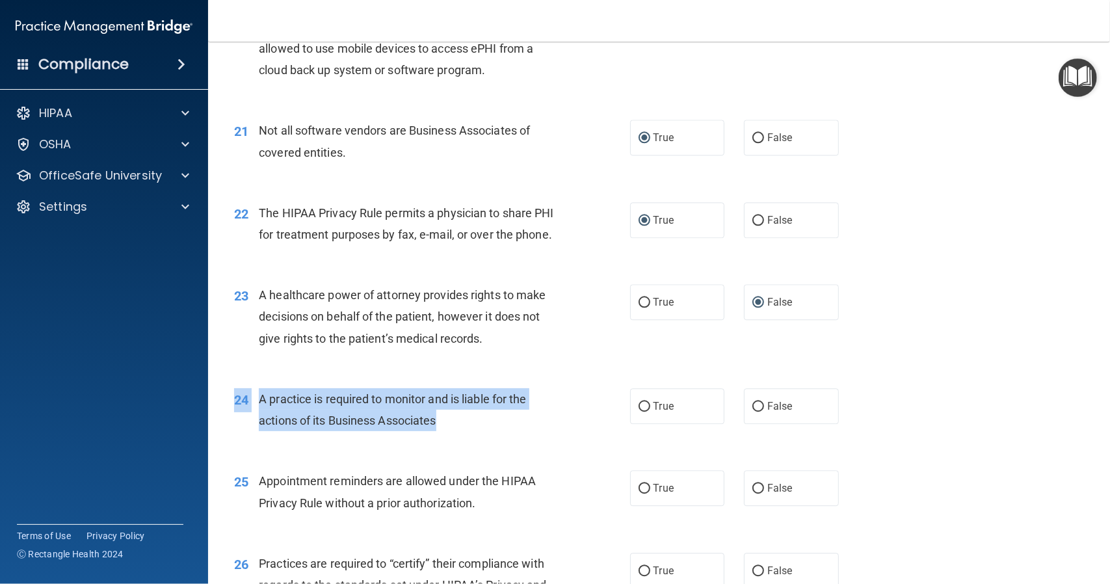
drag, startPoint x: 234, startPoint y: 441, endPoint x: 449, endPoint y: 464, distance: 216.4
click at [451, 438] on div "24 A practice is required to monitor and is liable for the actions of its Busin…" at bounding box center [432, 412] width 435 height 49
click at [639, 412] on input "True" at bounding box center [645, 407] width 12 height 10
radio input "true"
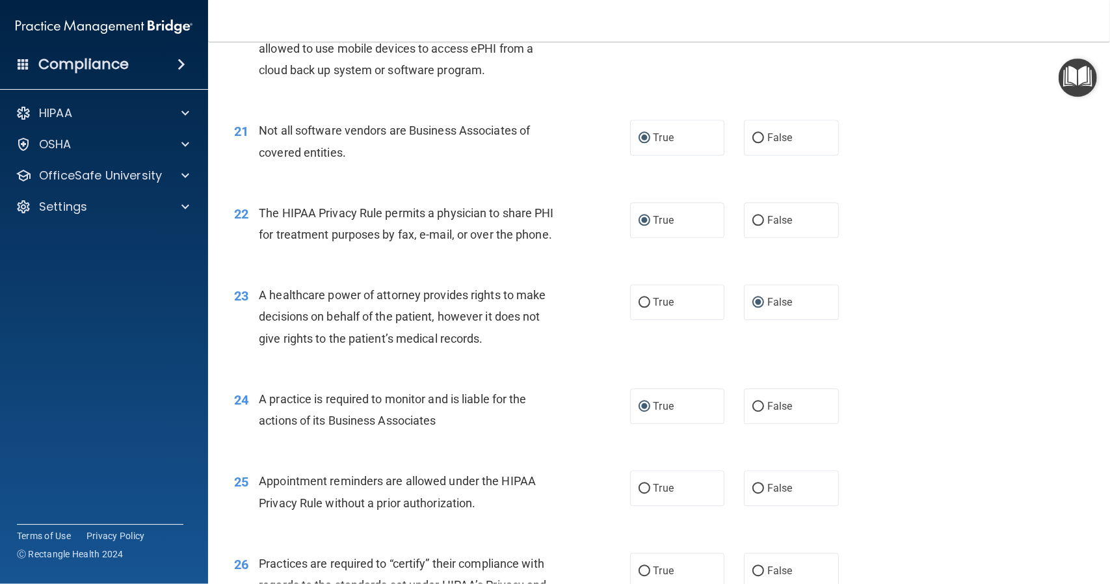
click at [559, 513] on div "Appointment reminders are allowed under the HIPAA Privacy Rule without a prior …" at bounding box center [414, 491] width 311 height 43
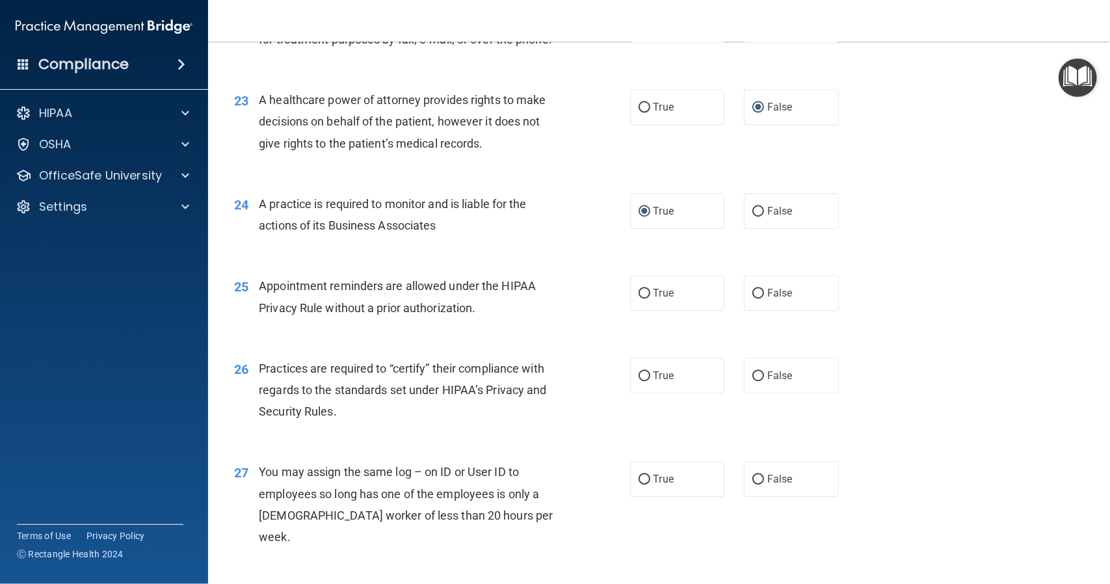
scroll to position [2471, 0]
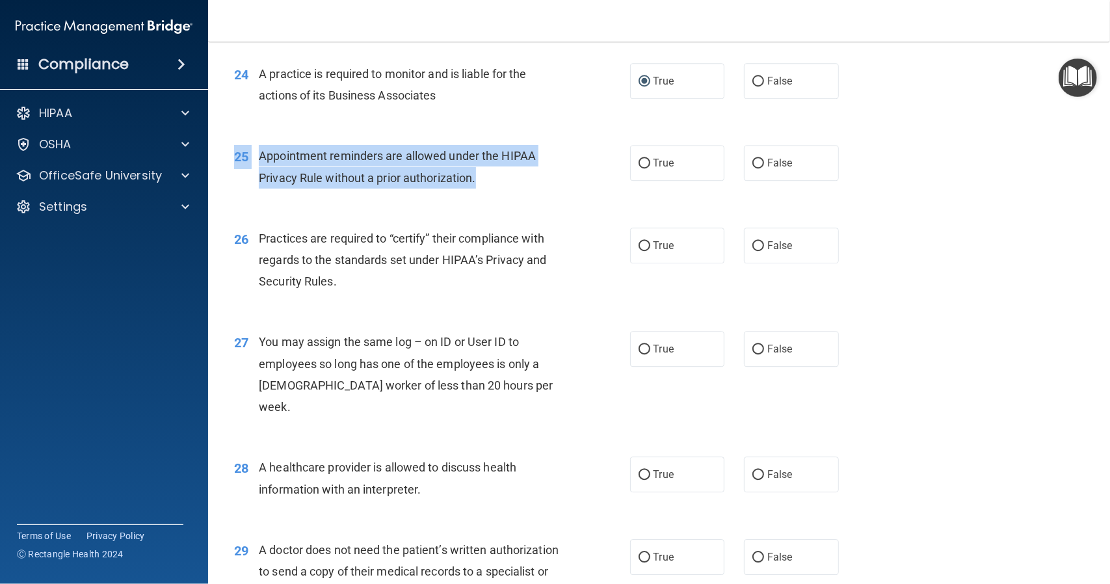
drag, startPoint x: 235, startPoint y: 198, endPoint x: 484, endPoint y: 231, distance: 251.1
click at [484, 194] on div "25 Appointment reminders are allowed under the HIPAA Privacy Rule without a pri…" at bounding box center [432, 169] width 435 height 49
click at [639, 168] on input "True" at bounding box center [645, 164] width 12 height 10
radio input "true"
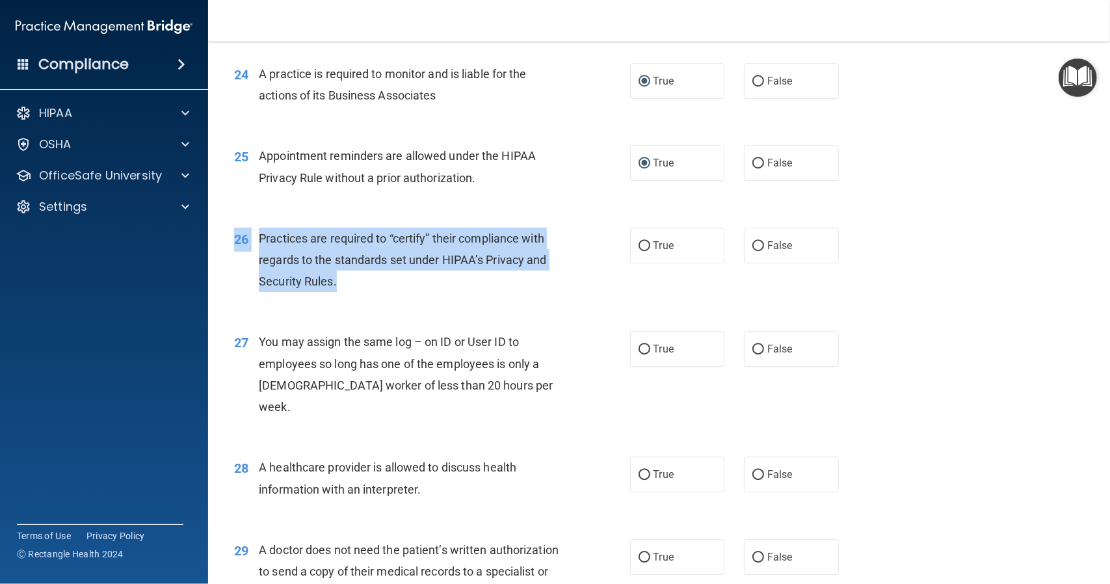
drag, startPoint x: 235, startPoint y: 280, endPoint x: 344, endPoint y: 319, distance: 116.0
click at [344, 299] on div "26 Practices are required to “certify” their compliance with regards to the sta…" at bounding box center [432, 264] width 435 height 72
drag, startPoint x: 752, startPoint y: 285, endPoint x: 724, endPoint y: 285, distance: 28.0
click at [752, 251] on input "False" at bounding box center [758, 246] width 12 height 10
radio input "true"
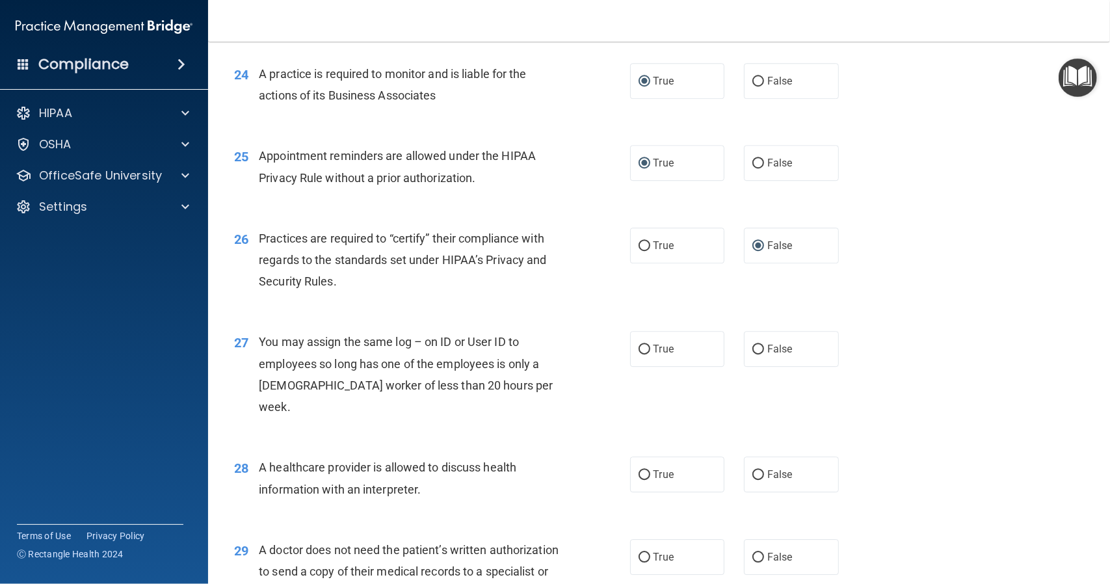
click at [233, 355] on div "27" at bounding box center [241, 343] width 34 height 24
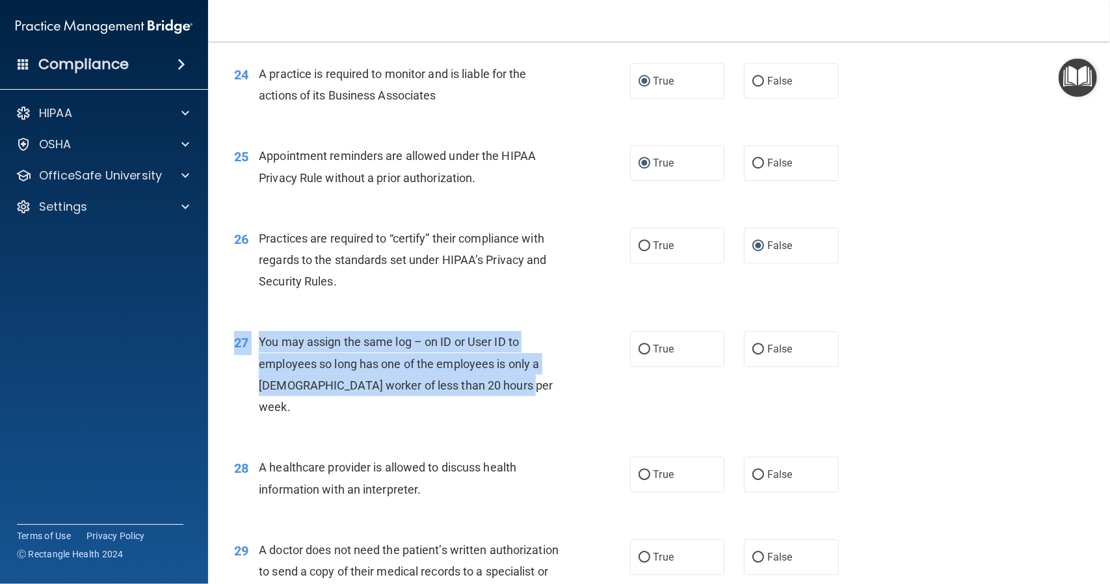
drag, startPoint x: 234, startPoint y: 387, endPoint x: 514, endPoint y: 433, distance: 283.4
click at [514, 424] on div "27 You may assign the same log – on ID or User ID to employees so long has one …" at bounding box center [432, 377] width 435 height 93
click at [754, 354] on input "False" at bounding box center [758, 350] width 12 height 10
radio input "true"
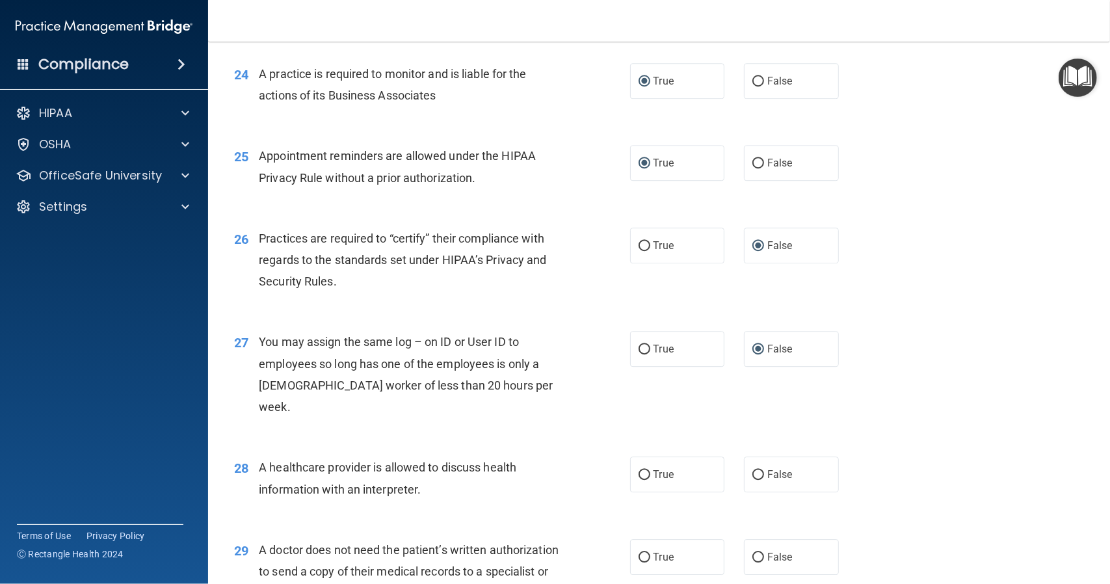
click at [234, 476] on span "28" at bounding box center [241, 468] width 14 height 16
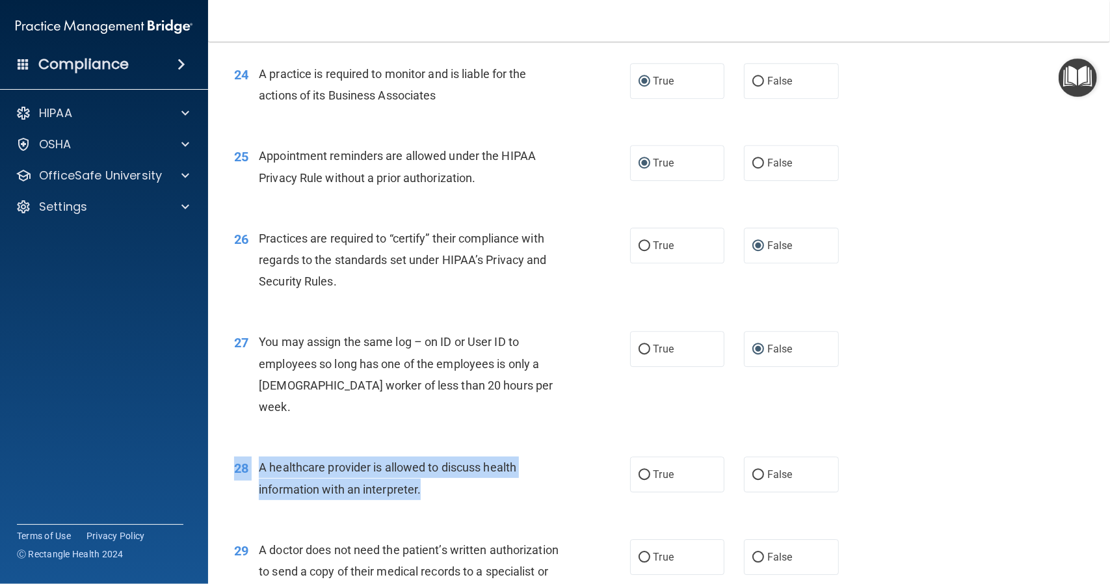
drag, startPoint x: 235, startPoint y: 487, endPoint x: 438, endPoint y: 520, distance: 205.5
click at [438, 506] on div "28 A healthcare provider is allowed to discuss health information with an inter…" at bounding box center [432, 480] width 435 height 49
click at [641, 480] on input "True" at bounding box center [645, 475] width 12 height 10
radio input "true"
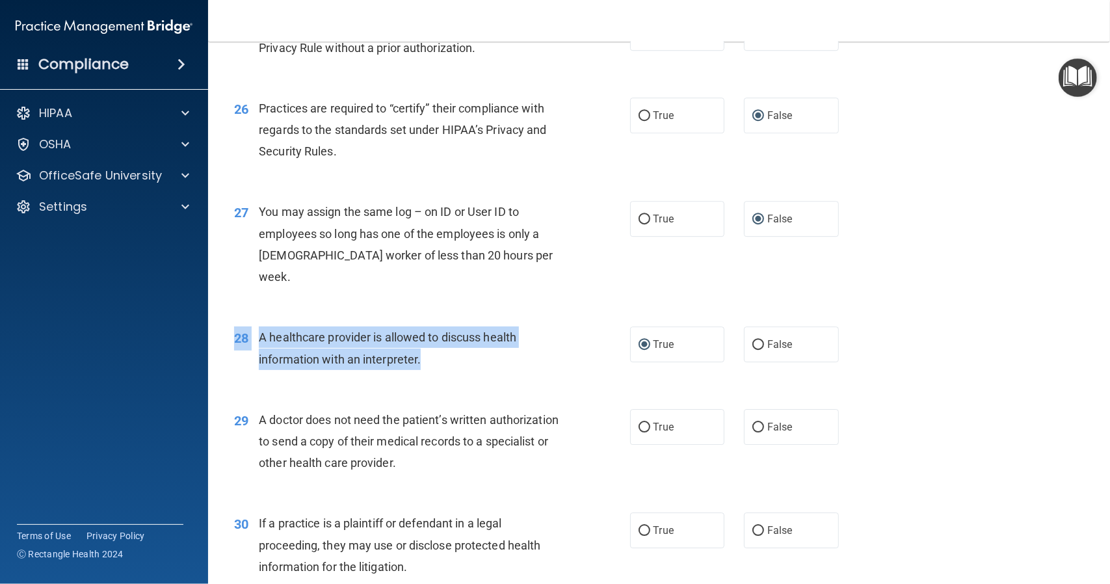
scroll to position [2666, 0]
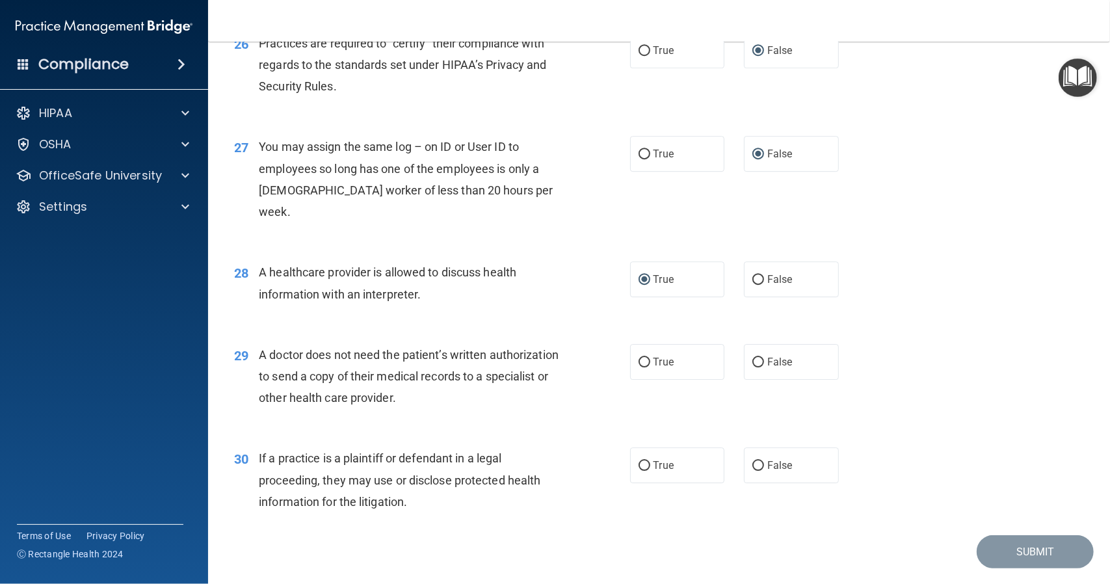
click at [234, 363] on span "29" at bounding box center [241, 356] width 14 height 16
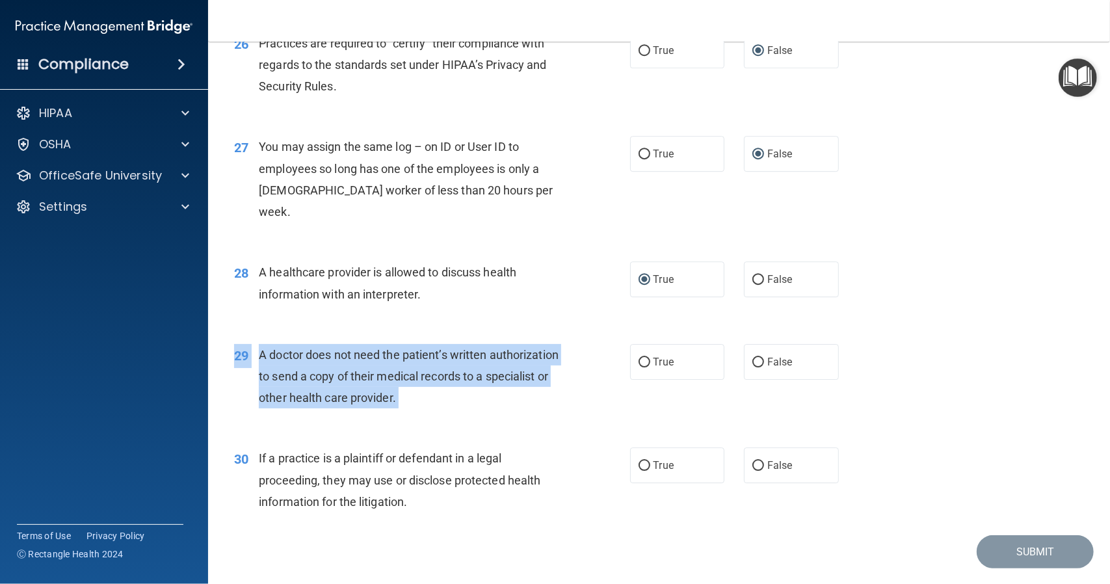
drag, startPoint x: 234, startPoint y: 376, endPoint x: 479, endPoint y: 421, distance: 248.4
click at [479, 415] on div "29 A doctor does not need the patient’s written authorization to send a copy of…" at bounding box center [432, 380] width 435 height 72
click at [639, 367] on input "True" at bounding box center [645, 363] width 12 height 10
radio input "true"
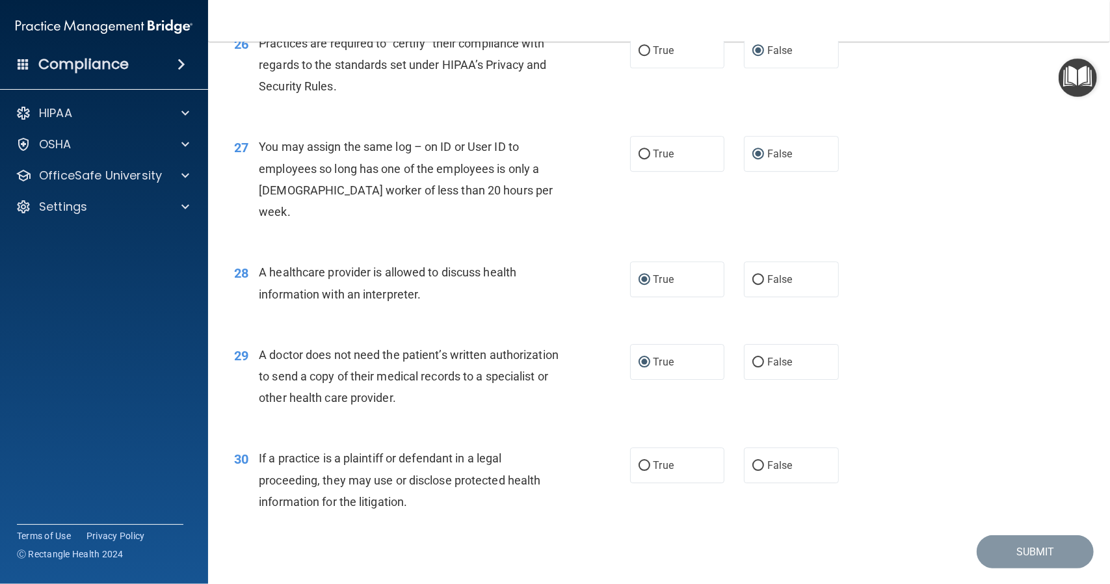
click at [235, 467] on span "30" at bounding box center [241, 459] width 14 height 16
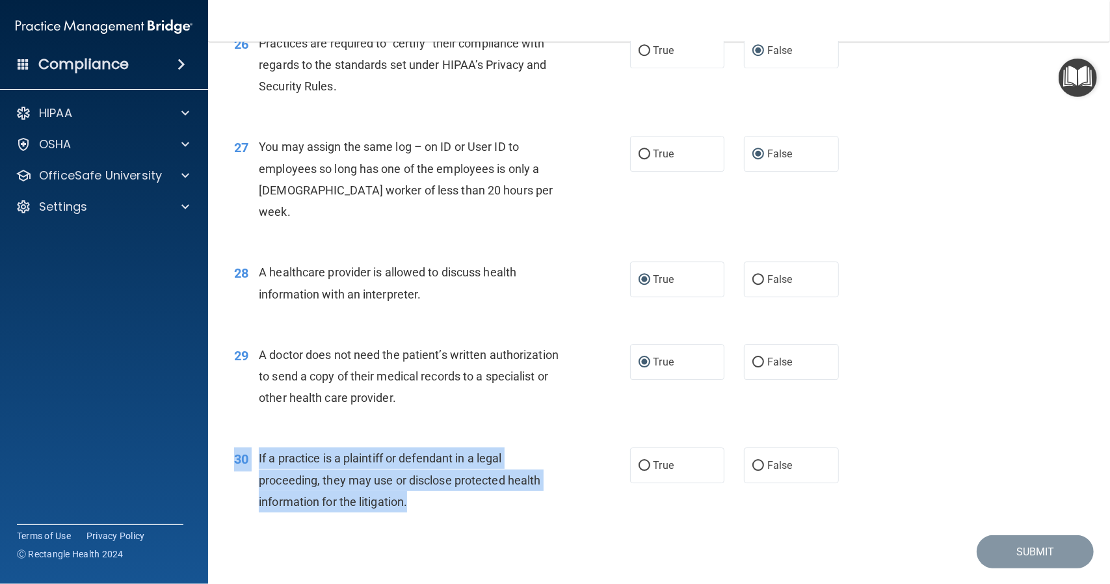
drag, startPoint x: 235, startPoint y: 481, endPoint x: 414, endPoint y: 526, distance: 184.5
click at [414, 519] on div "30 If a practice is a plaintiff or defendant in a legal proceeding, they may us…" at bounding box center [432, 483] width 435 height 72
click at [640, 471] on input "True" at bounding box center [645, 466] width 12 height 10
radio input "true"
click at [561, 496] on div "If a practice is a plaintiff or defendant in a legal proceeding, they may use o…" at bounding box center [414, 479] width 311 height 65
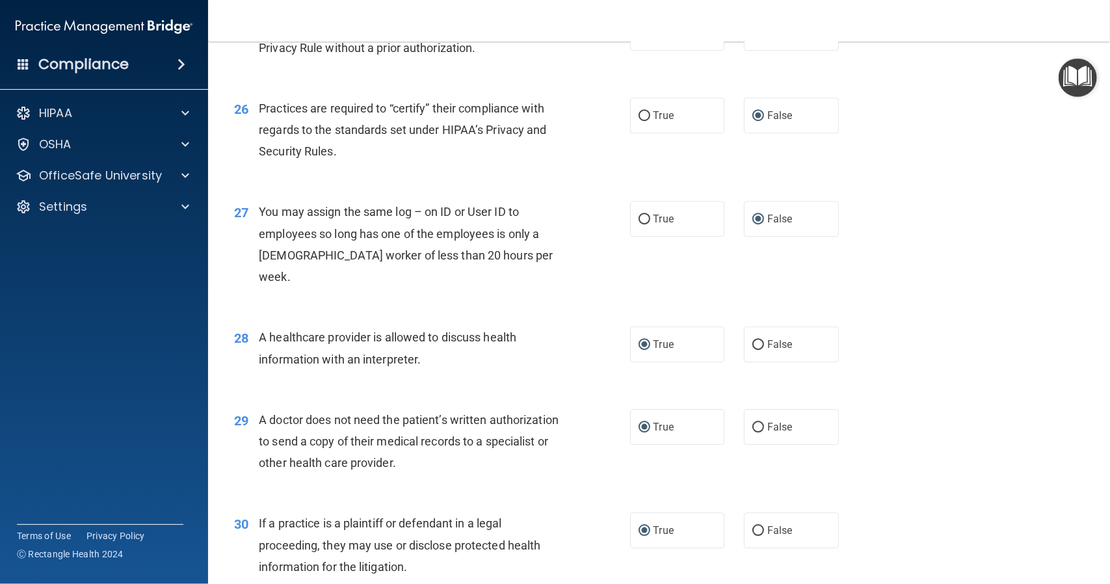
scroll to position [2723, 0]
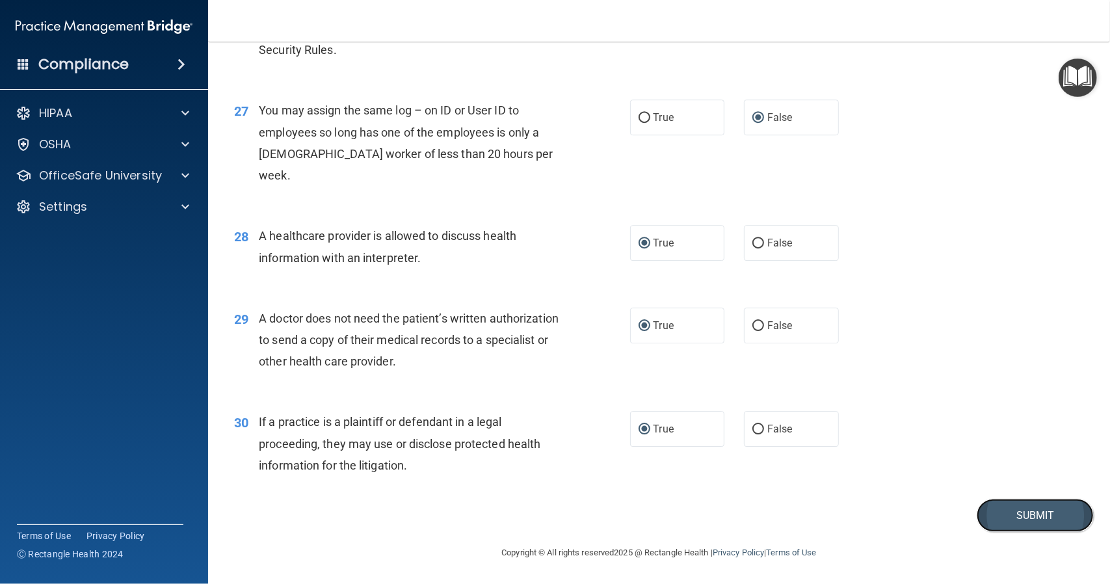
click at [1027, 513] on button "Submit" at bounding box center [1035, 515] width 117 height 33
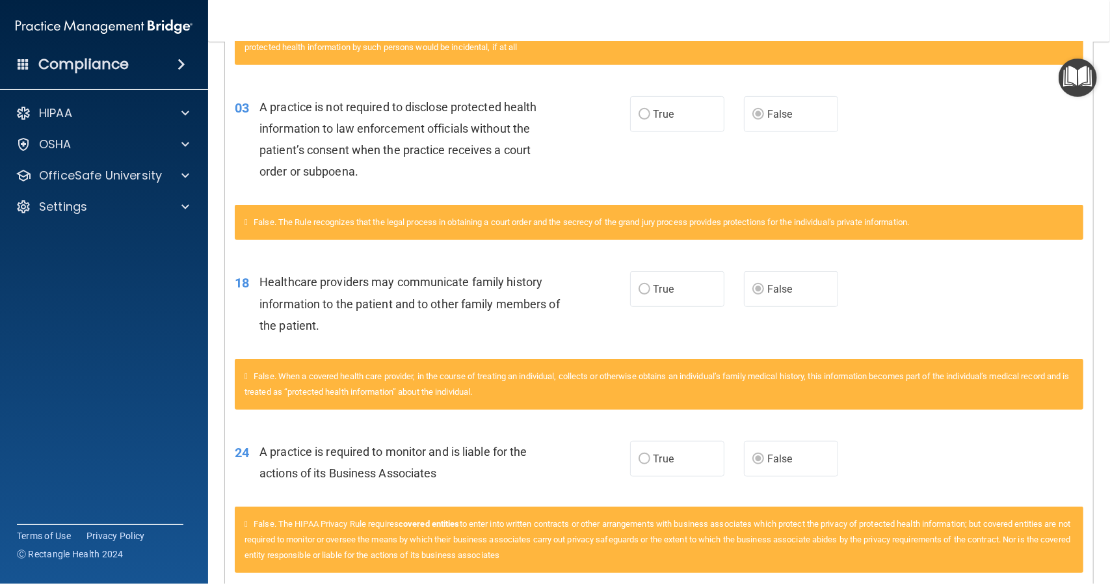
scroll to position [525, 0]
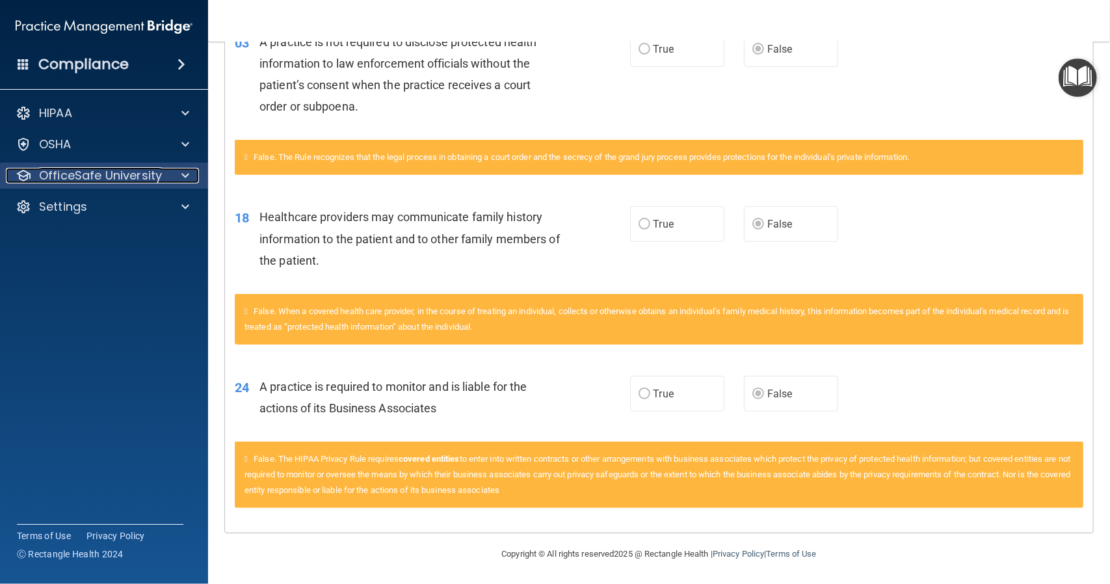
click at [181, 176] on span at bounding box center [185, 176] width 8 height 16
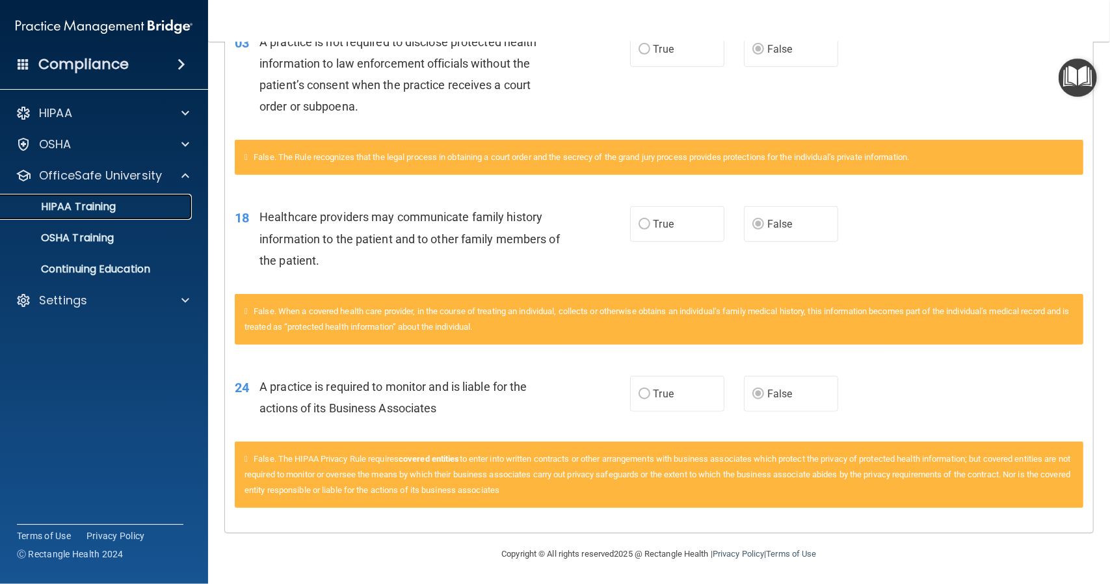
click at [134, 210] on div "HIPAA Training" at bounding box center [97, 206] width 178 height 13
